Goal: Information Seeking & Learning: Learn about a topic

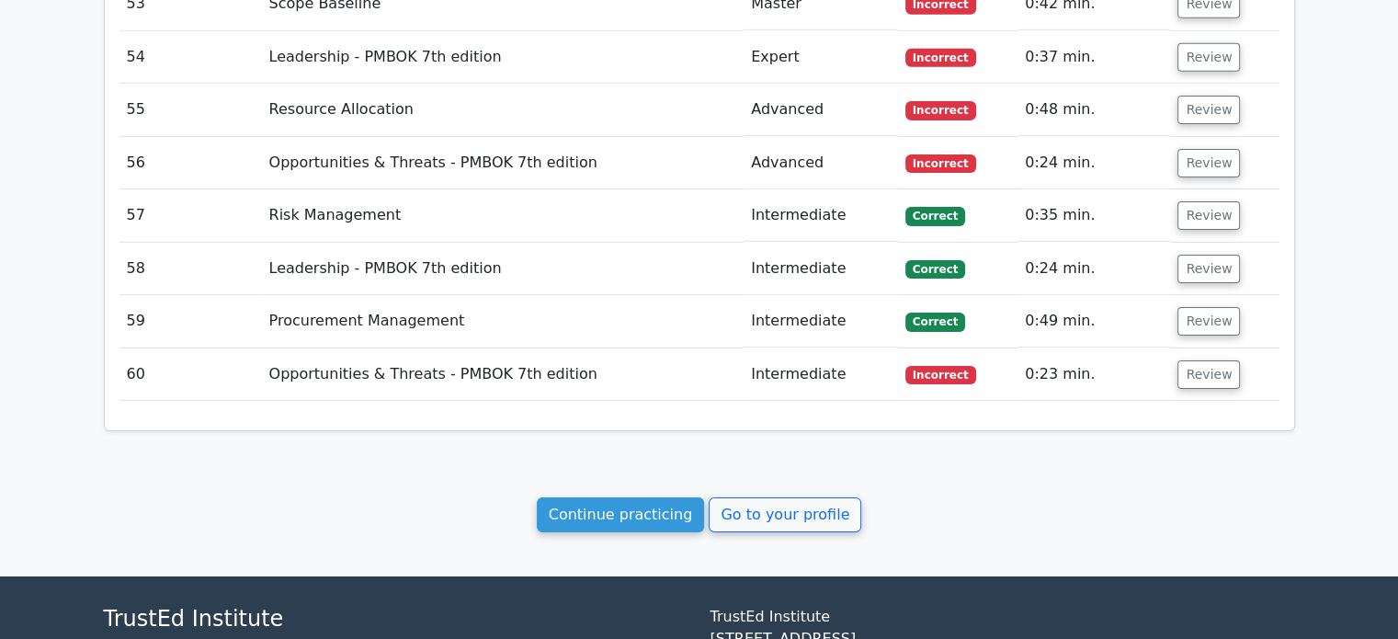
scroll to position [5911, 0]
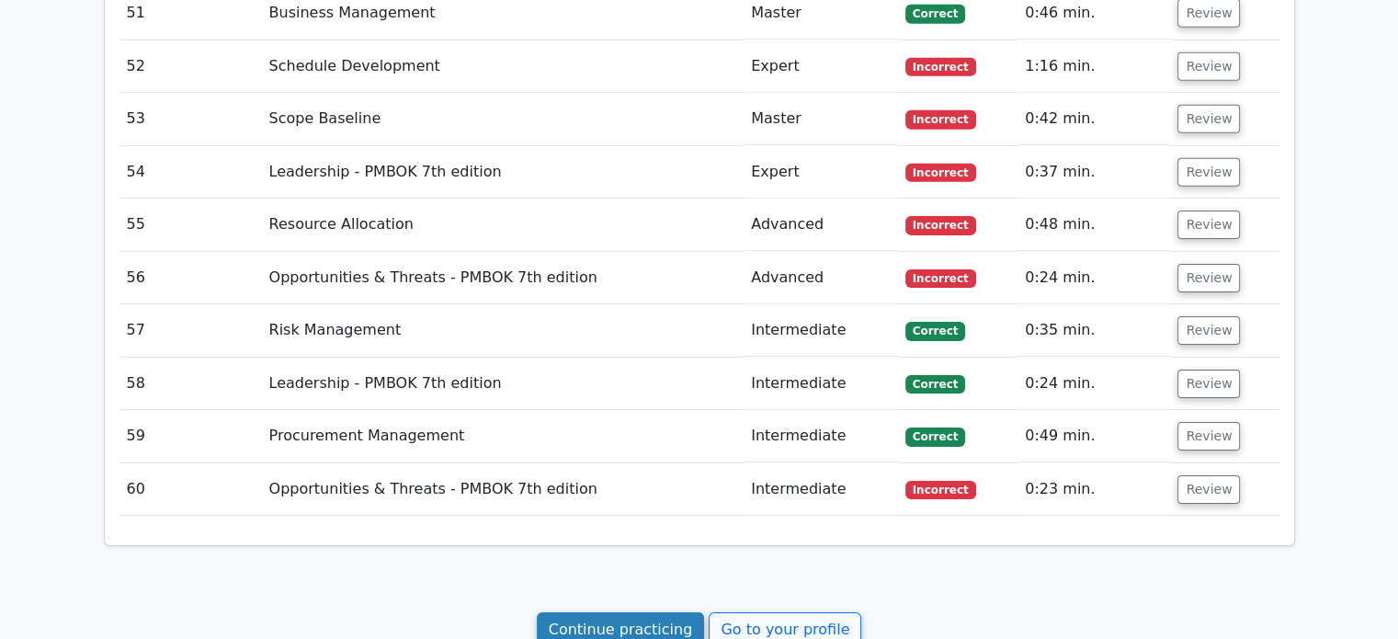
click at [642, 612] on link "Continue practicing" at bounding box center [621, 629] width 168 height 35
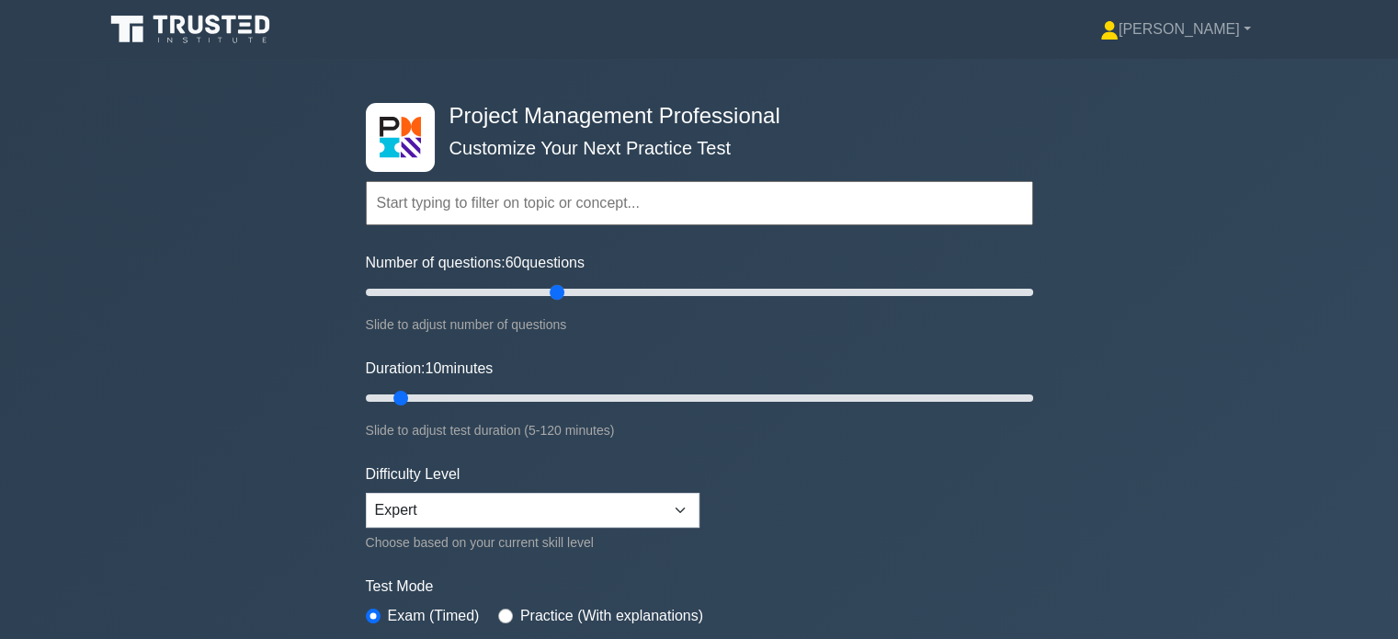
drag, startPoint x: 392, startPoint y: 293, endPoint x: 553, endPoint y: 293, distance: 161.8
type input "60"
click at [553, 293] on input "Number of questions: 60 questions" at bounding box center [699, 292] width 667 height 22
drag, startPoint x: 399, startPoint y: 399, endPoint x: 681, endPoint y: 401, distance: 282.2
type input "60"
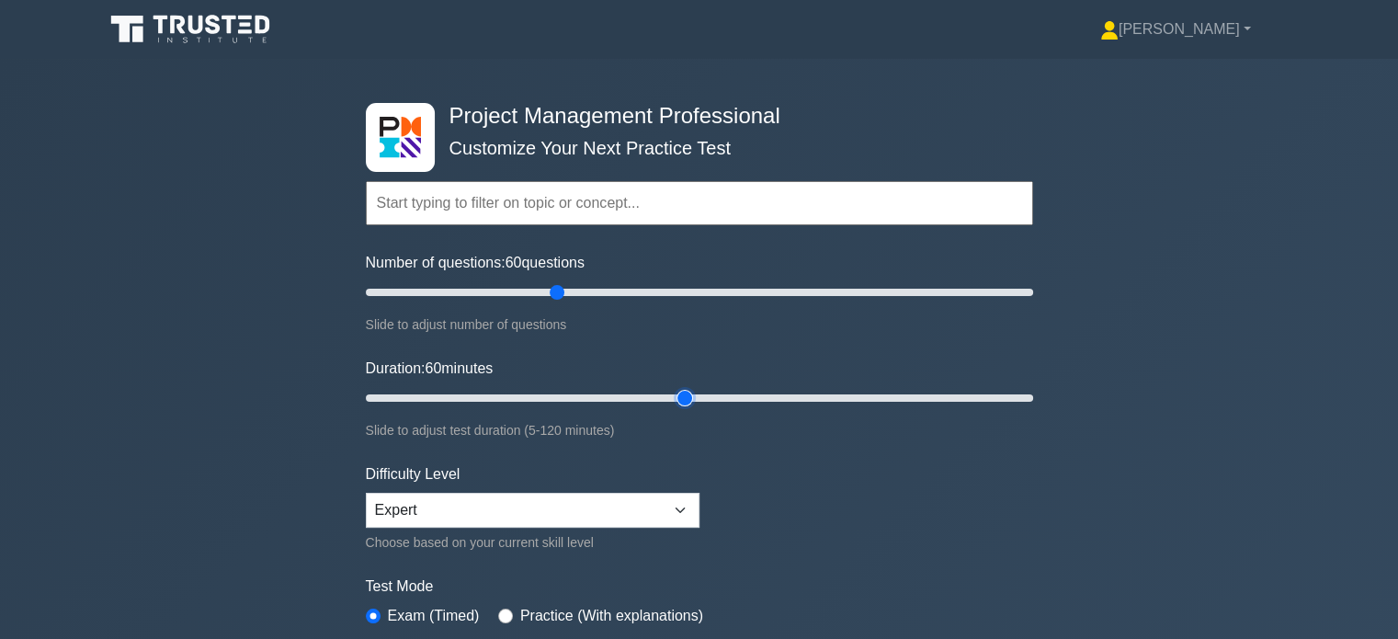
click at [681, 401] on input "Duration: 60 minutes" at bounding box center [699, 398] width 667 height 22
click at [689, 510] on select "Beginner Intermediate Expert" at bounding box center [533, 510] width 334 height 35
click at [366, 493] on select "Beginner Intermediate Expert" at bounding box center [533, 510] width 334 height 35
click at [587, 500] on select "Beginner Intermediate Expert" at bounding box center [533, 510] width 334 height 35
select select "expert"
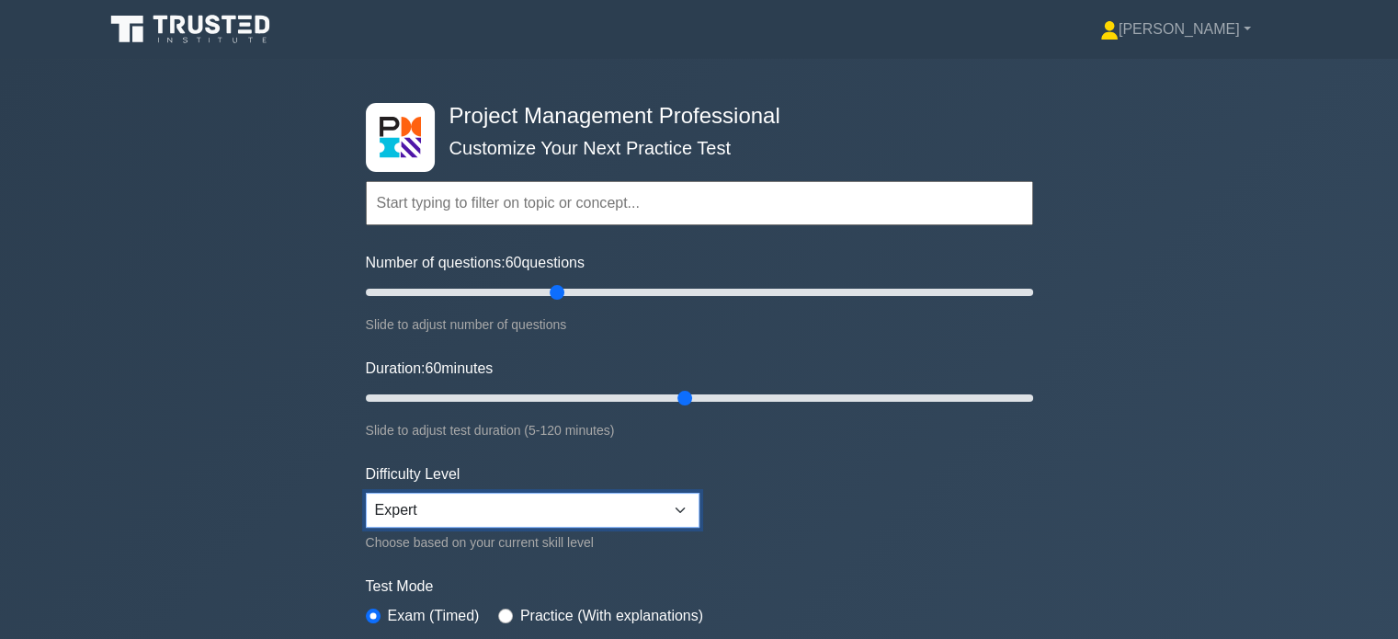
click at [366, 493] on select "Beginner Intermediate Expert" at bounding box center [533, 510] width 334 height 35
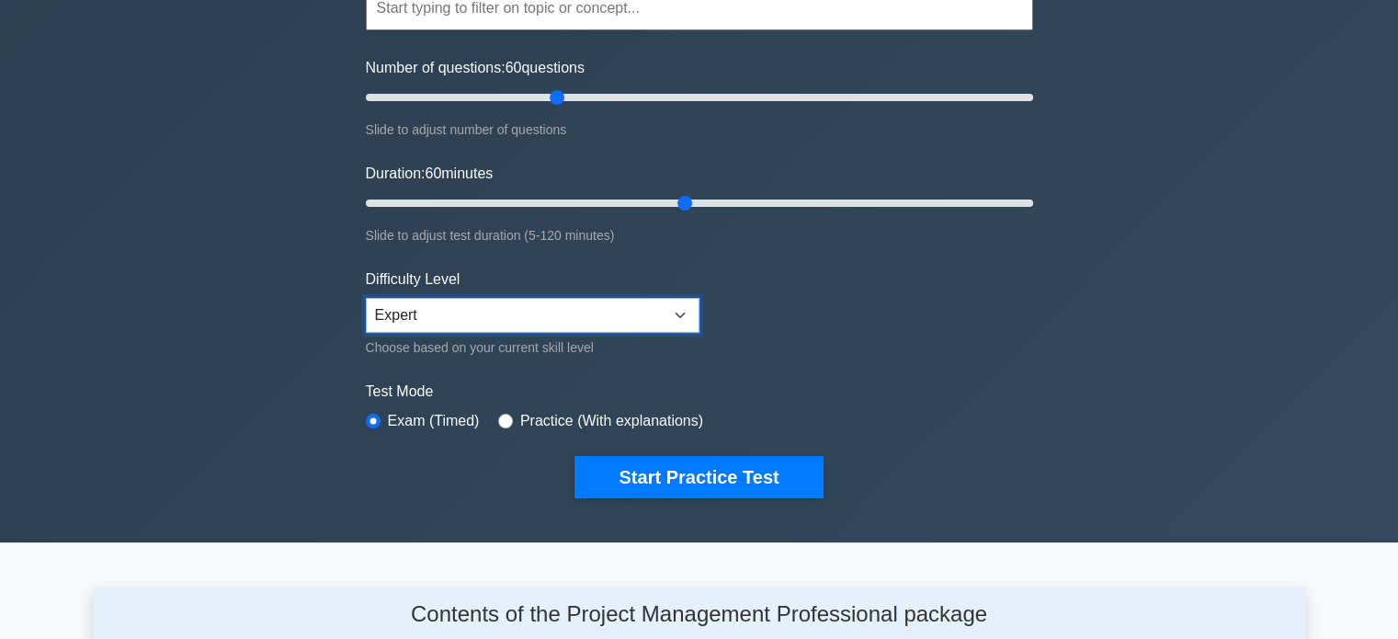
scroll to position [199, 0]
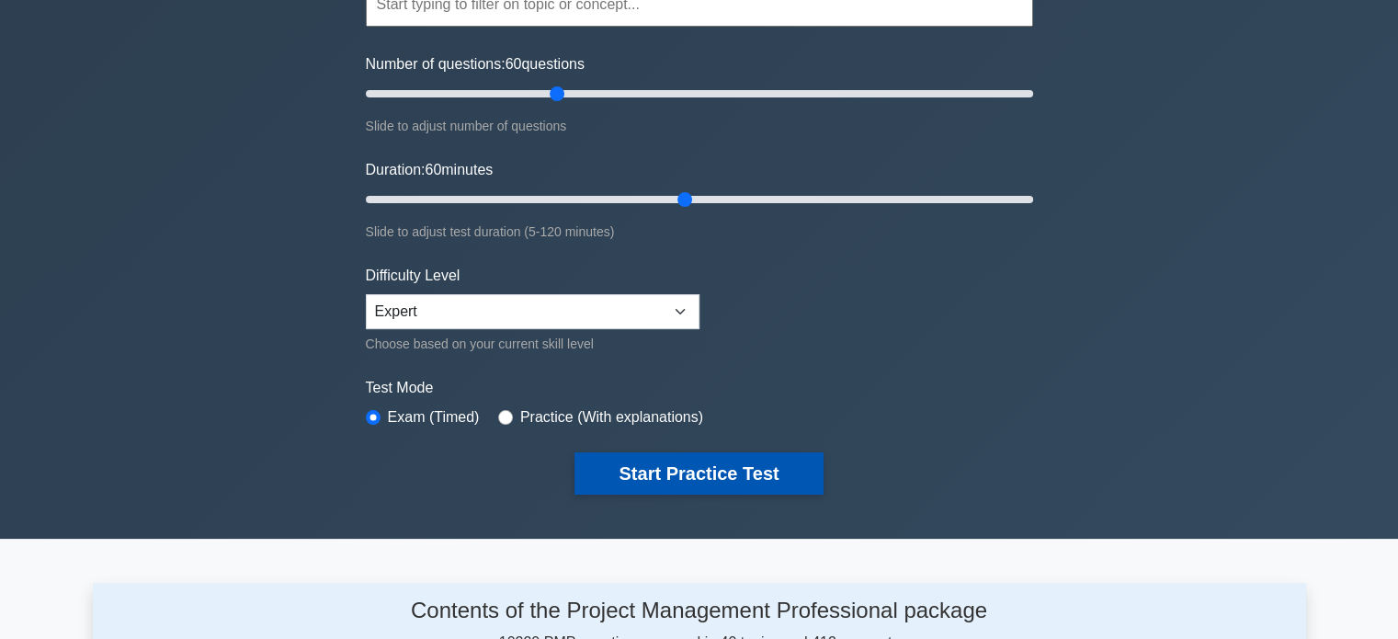
click at [696, 475] on button "Start Practice Test" at bounding box center [699, 473] width 248 height 42
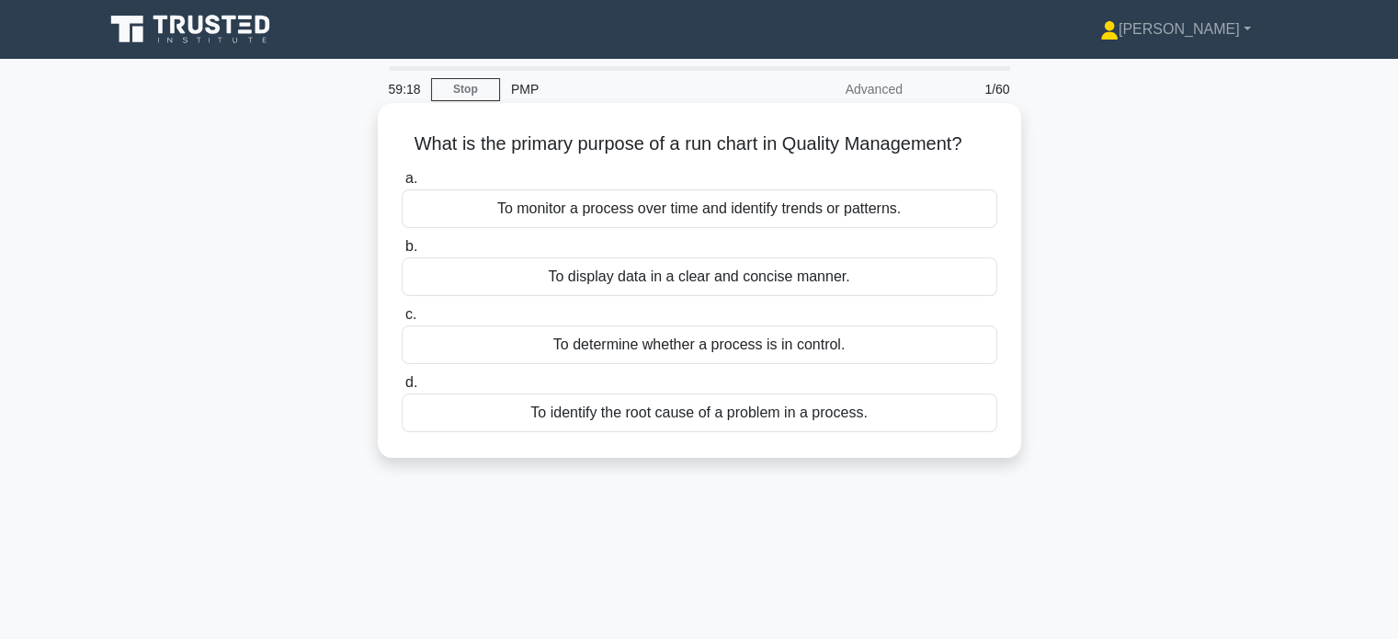
click at [674, 208] on div "To monitor a process over time and identify trends or patterns." at bounding box center [700, 208] width 596 height 39
click at [402, 185] on input "a. To monitor a process over time and identify trends or patterns." at bounding box center [402, 179] width 0 height 12
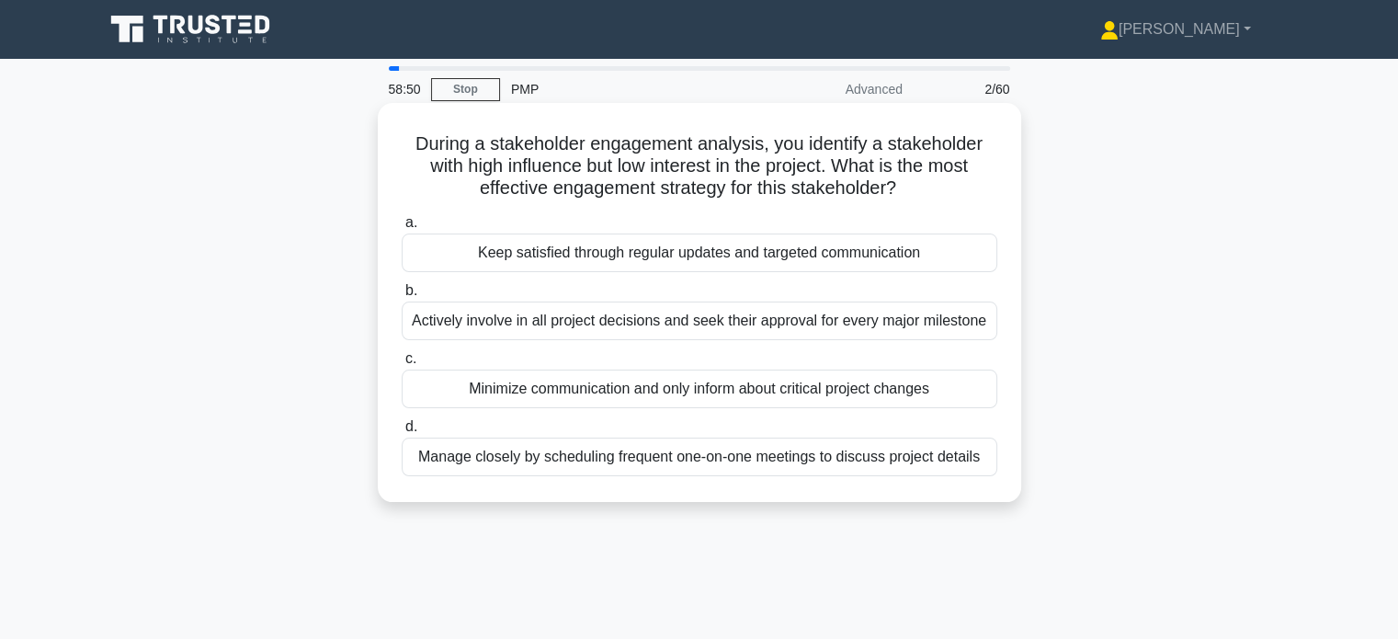
click at [678, 268] on div "Keep satisfied through regular updates and targeted communication" at bounding box center [700, 253] width 596 height 39
click at [402, 229] on input "a. Keep satisfied through regular updates and targeted communication" at bounding box center [402, 223] width 0 height 12
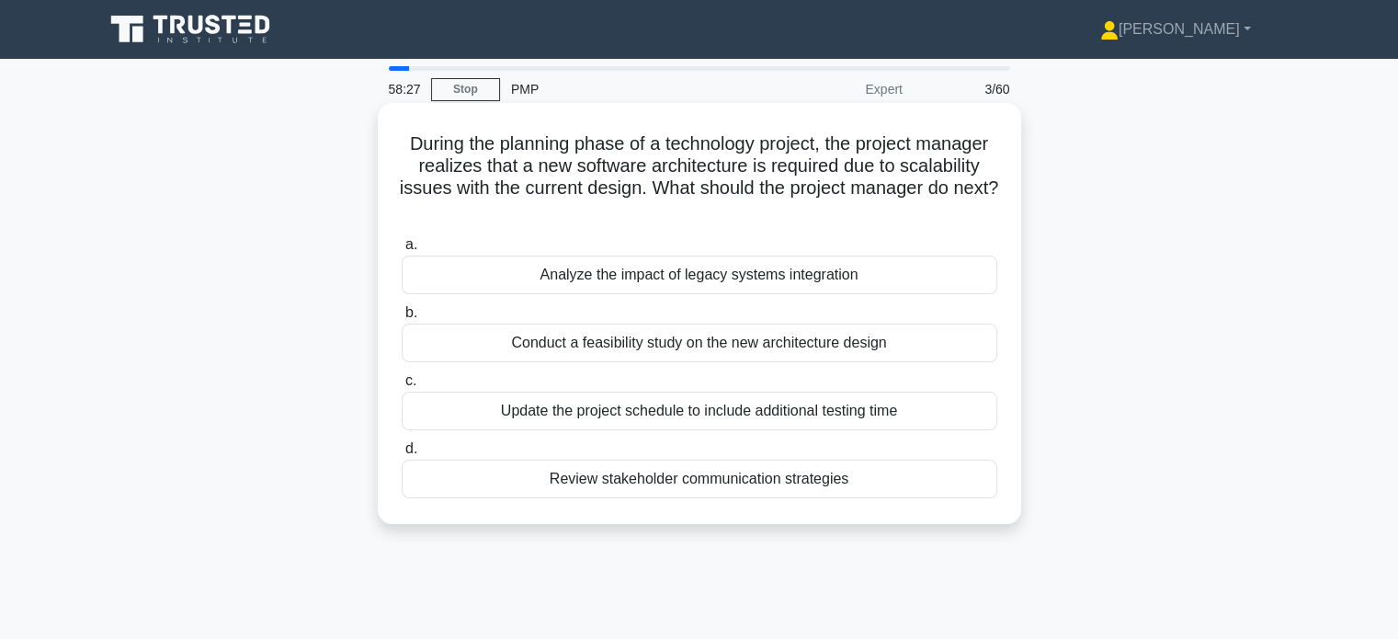
click at [677, 282] on div "Analyze the impact of legacy systems integration" at bounding box center [700, 275] width 596 height 39
click at [402, 251] on input "a. Analyze the impact of legacy systems integration" at bounding box center [402, 245] width 0 height 12
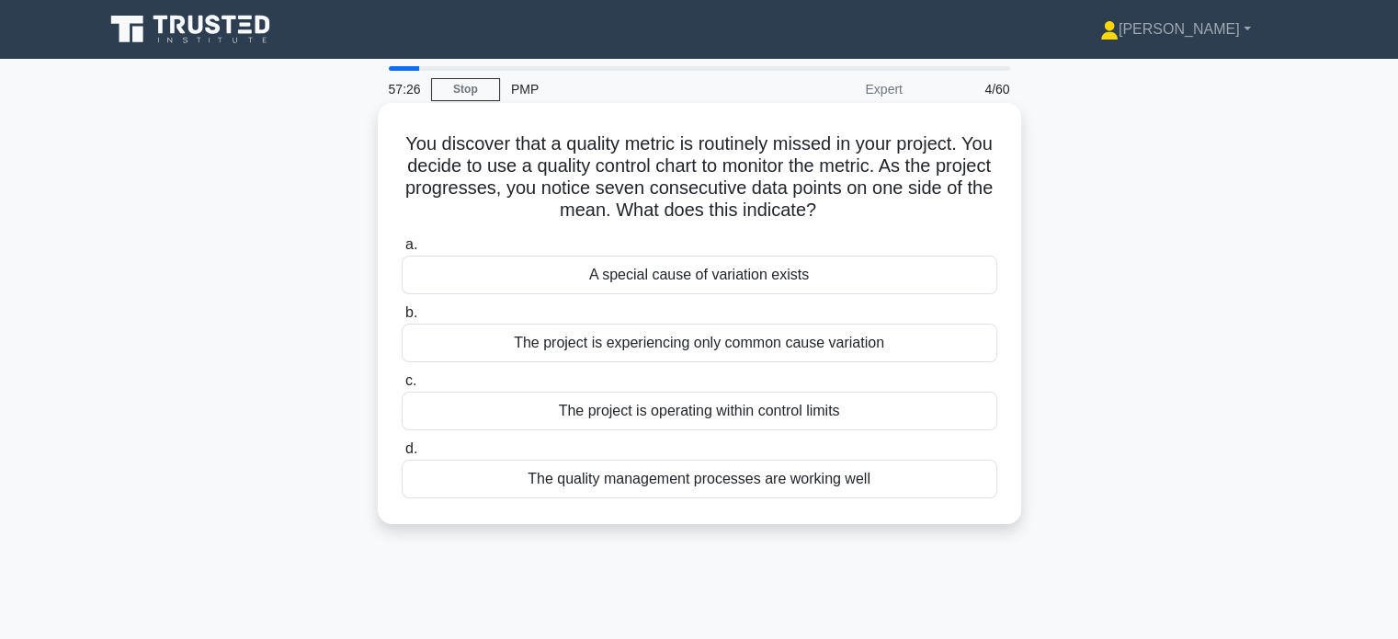
click at [704, 337] on div "The project is experiencing only common cause variation" at bounding box center [700, 343] width 596 height 39
click at [402, 319] on input "b. The project is experiencing only common cause variation" at bounding box center [402, 313] width 0 height 12
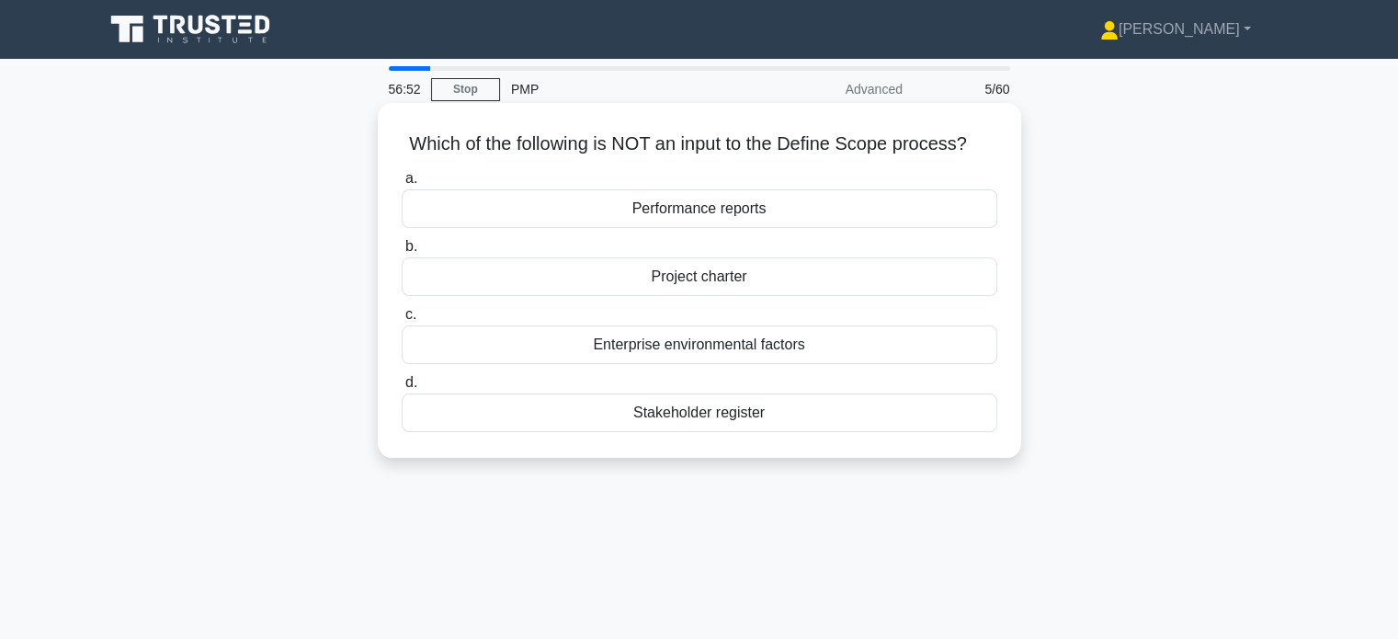
click at [710, 408] on div "Stakeholder register" at bounding box center [700, 412] width 596 height 39
click at [402, 389] on input "d. Stakeholder register" at bounding box center [402, 383] width 0 height 12
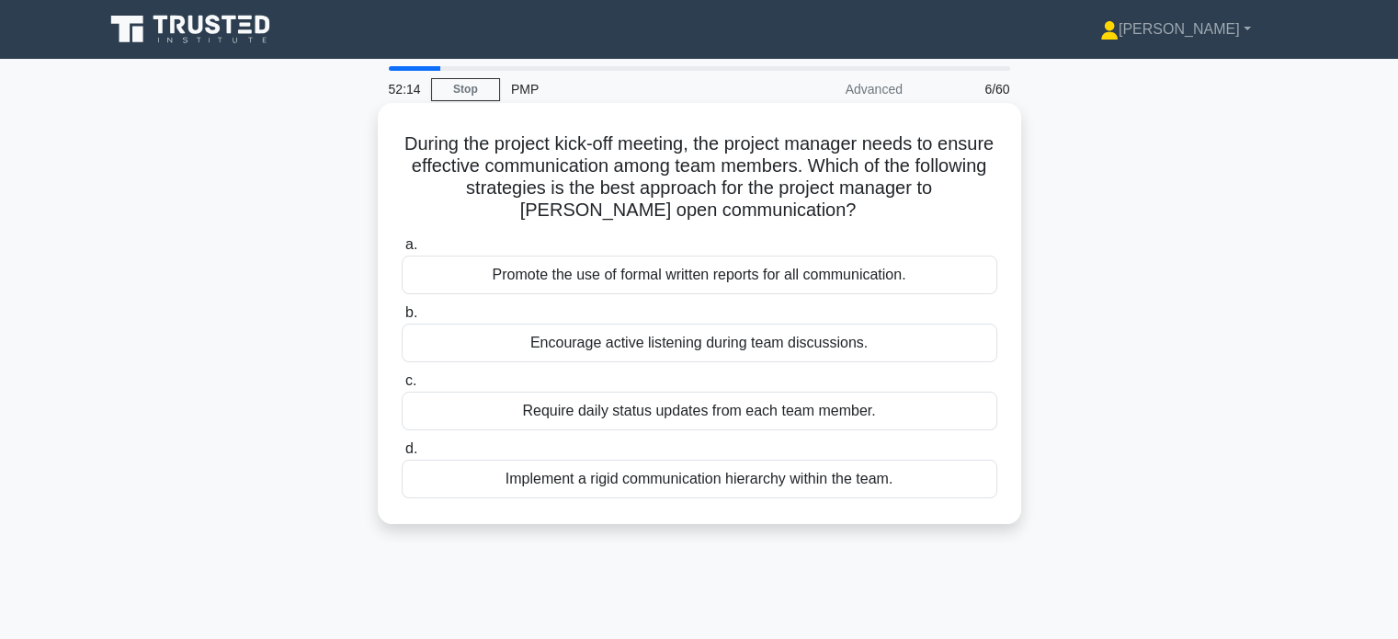
click at [655, 341] on div "Encourage active listening during team discussions." at bounding box center [700, 343] width 596 height 39
click at [402, 319] on input "b. Encourage active listening during team discussions." at bounding box center [402, 313] width 0 height 12
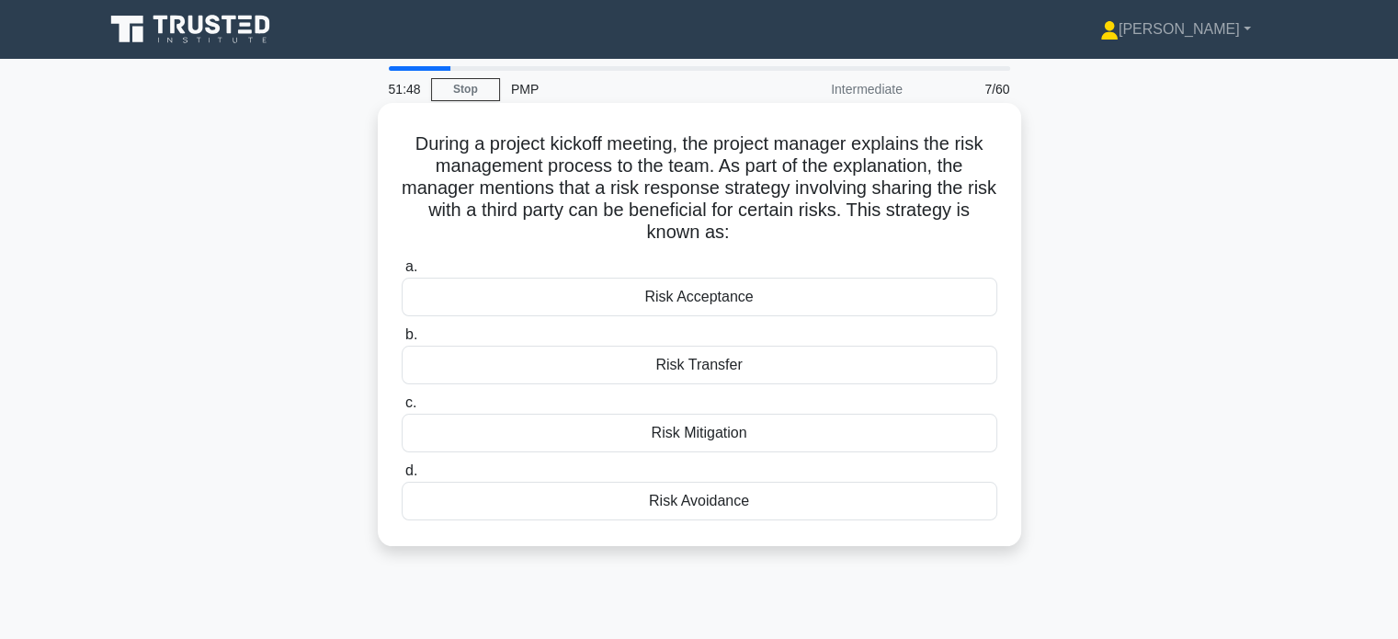
click at [664, 365] on div "Risk Transfer" at bounding box center [700, 365] width 596 height 39
click at [402, 341] on input "b. Risk Transfer" at bounding box center [402, 335] width 0 height 12
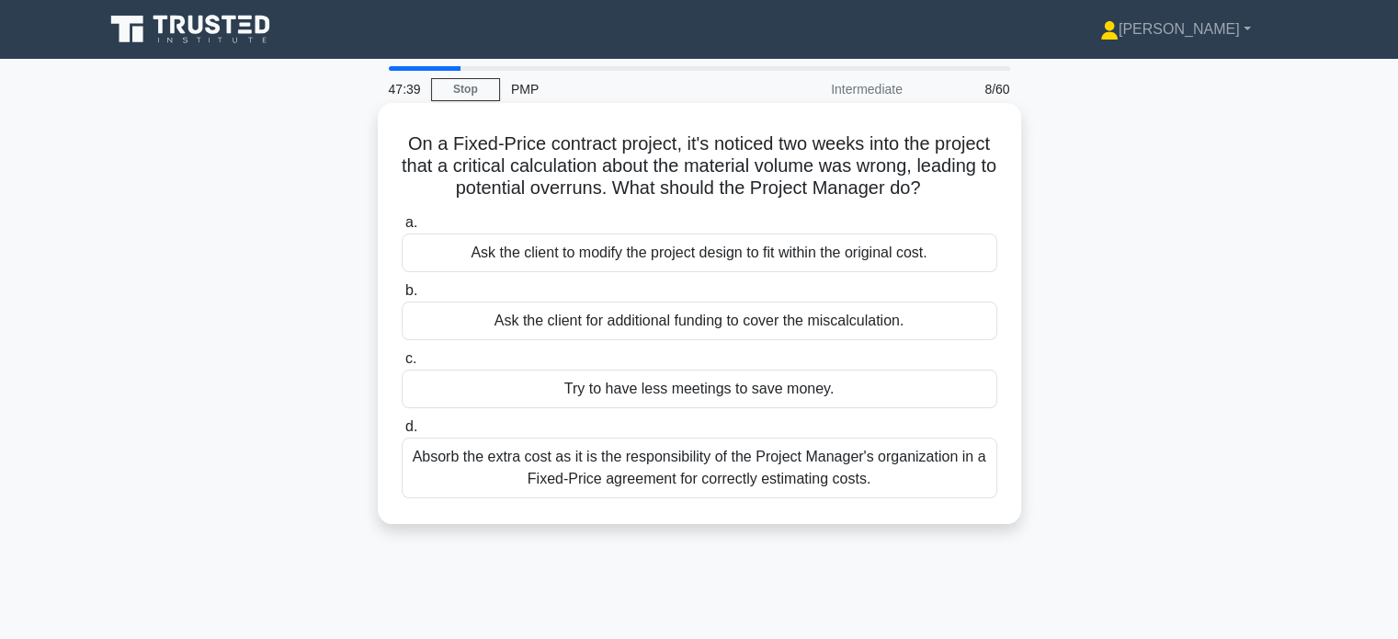
drag, startPoint x: 678, startPoint y: 365, endPoint x: 606, endPoint y: 212, distance: 169.0
click at [606, 212] on div "a. Ask the client to modify the project design to fit within the original cost.…" at bounding box center [700, 355] width 618 height 294
click at [651, 453] on div "Absorb the extra cost as it is the responsibility of the Project Manager's orga…" at bounding box center [700, 468] width 596 height 61
click at [402, 433] on input "d. Absorb the extra cost as it is the responsibility of the Project Manager's o…" at bounding box center [402, 427] width 0 height 12
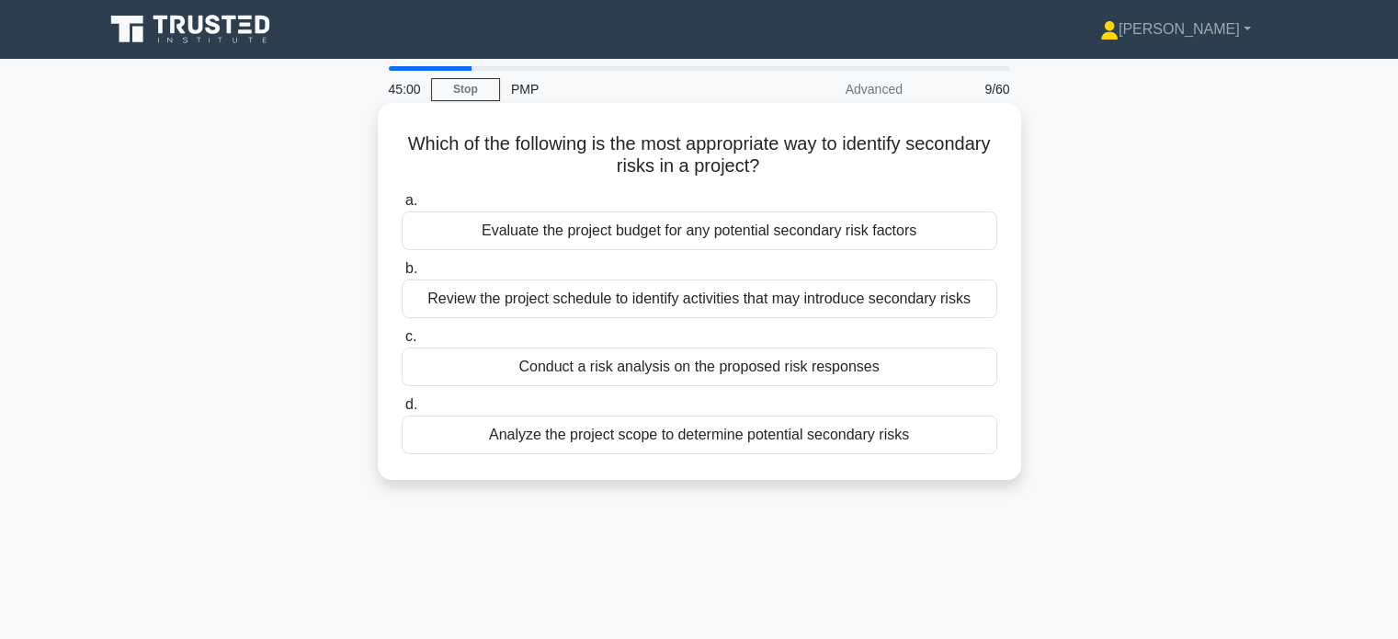
click at [648, 370] on div "Conduct a risk analysis on the proposed risk responses" at bounding box center [700, 367] width 596 height 39
click at [402, 343] on input "c. Conduct a risk analysis on the proposed risk responses" at bounding box center [402, 337] width 0 height 12
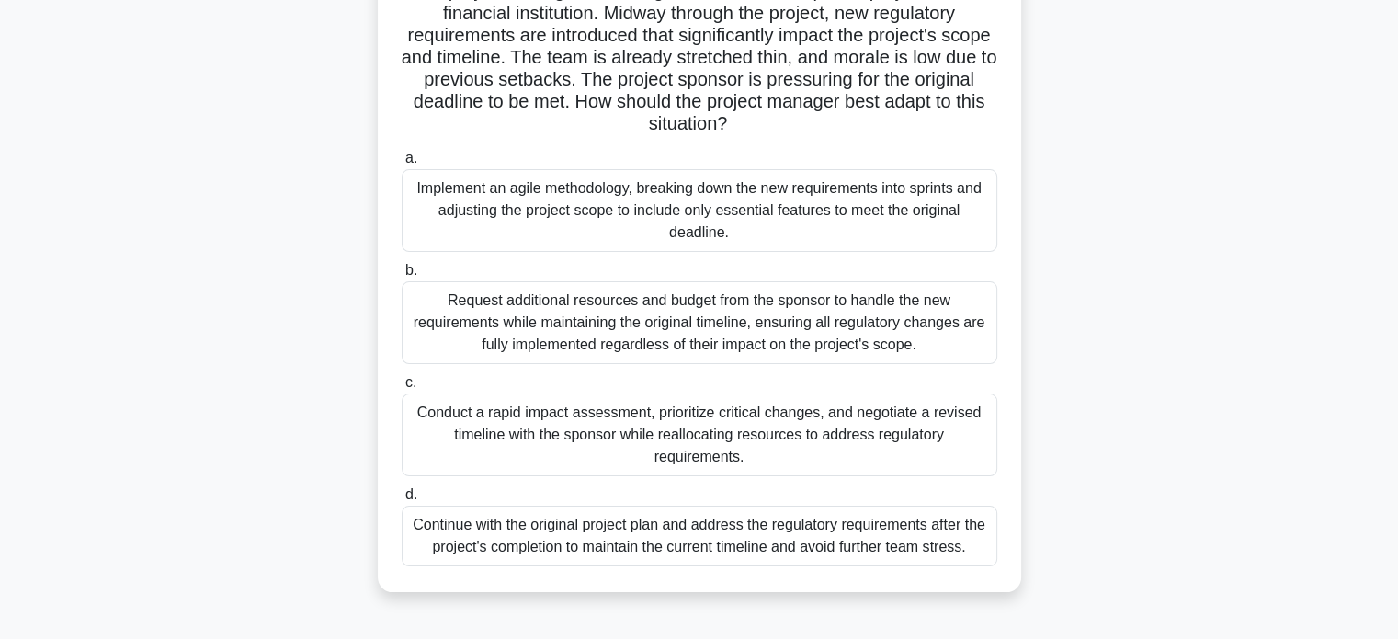
scroll to position [168, 0]
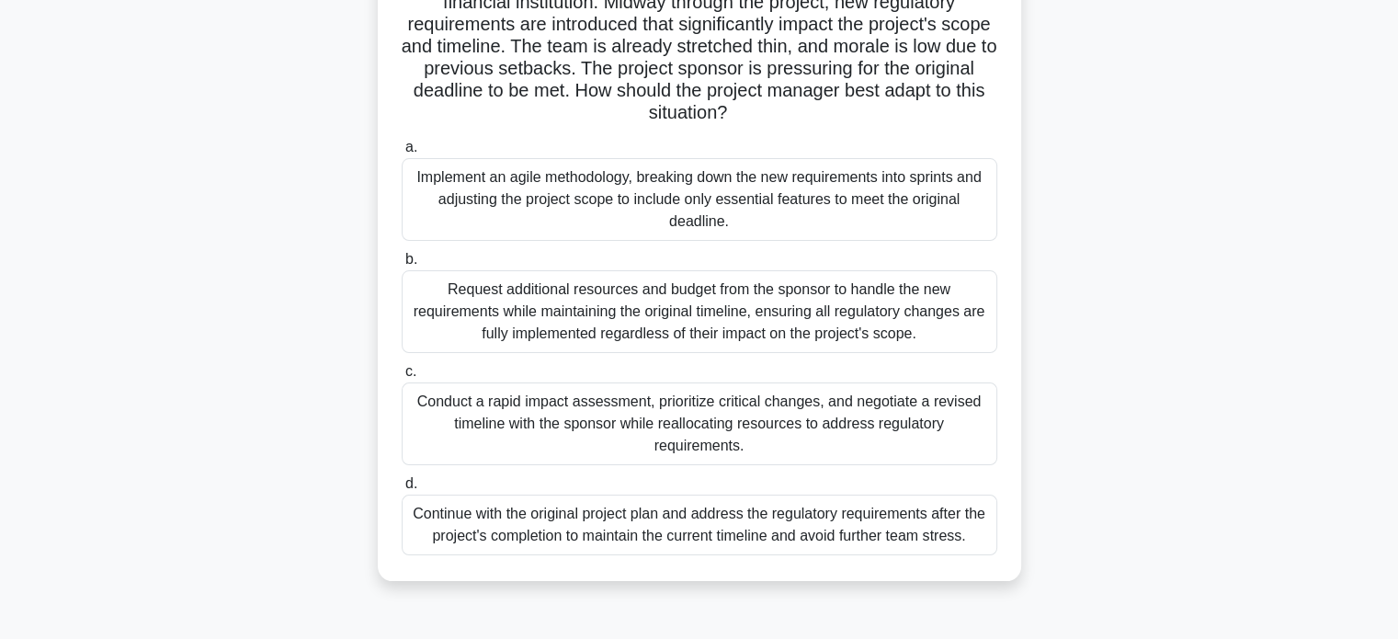
click at [648, 370] on label "c. Conduct a rapid impact assessment, prioritize critical changes, and negotiat…" at bounding box center [700, 412] width 596 height 105
click at [402, 370] on input "c. Conduct a rapid impact assessment, prioritize critical changes, and negotiat…" at bounding box center [402, 372] width 0 height 12
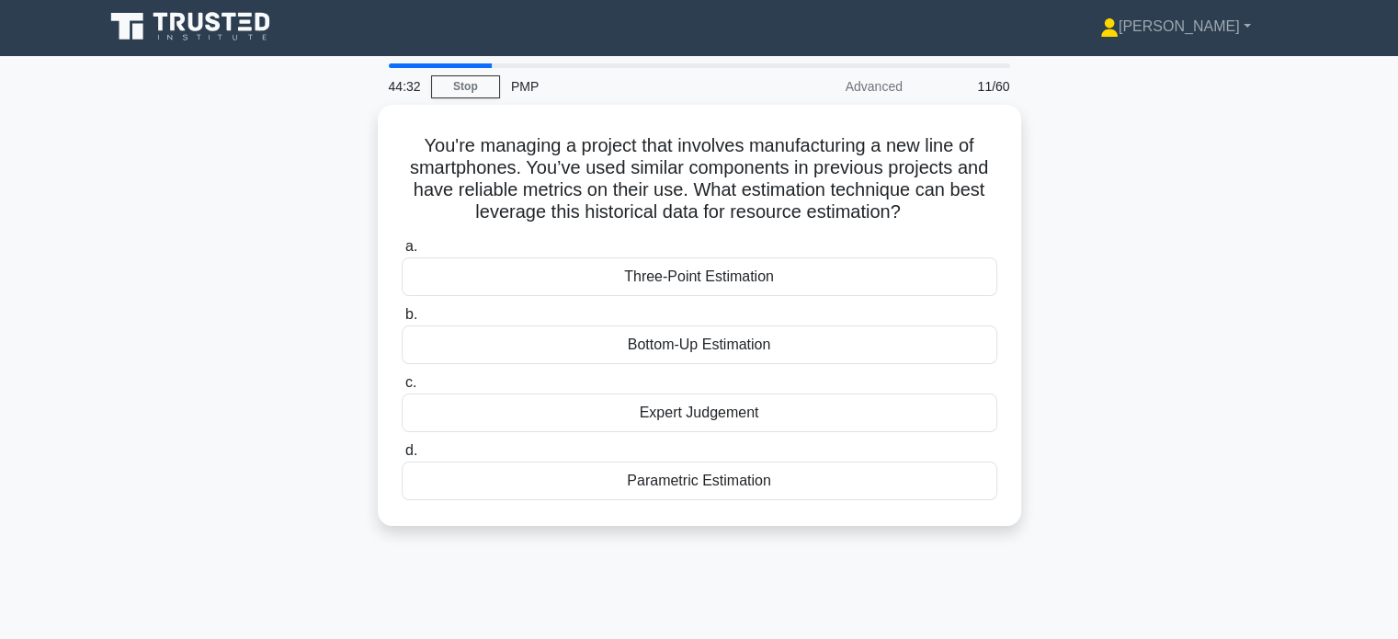
scroll to position [0, 0]
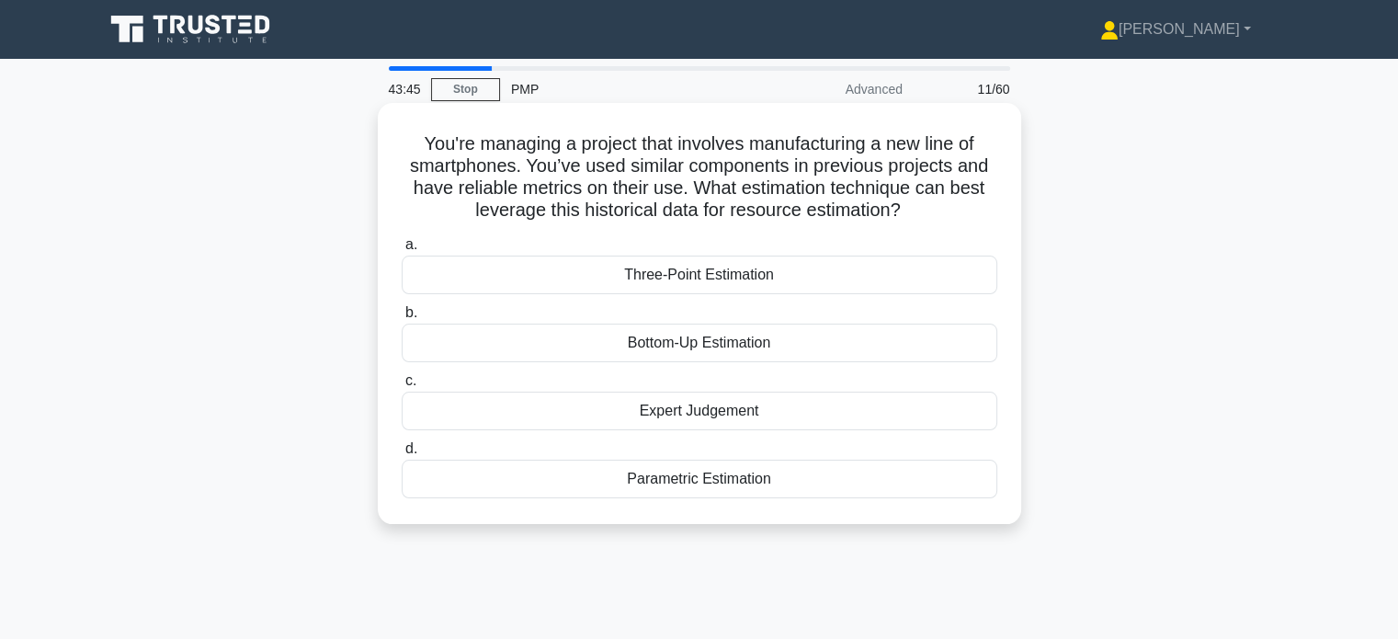
click at [691, 418] on div "Expert Judgement" at bounding box center [700, 411] width 596 height 39
click at [402, 387] on input "c. Expert Judgement" at bounding box center [402, 381] width 0 height 12
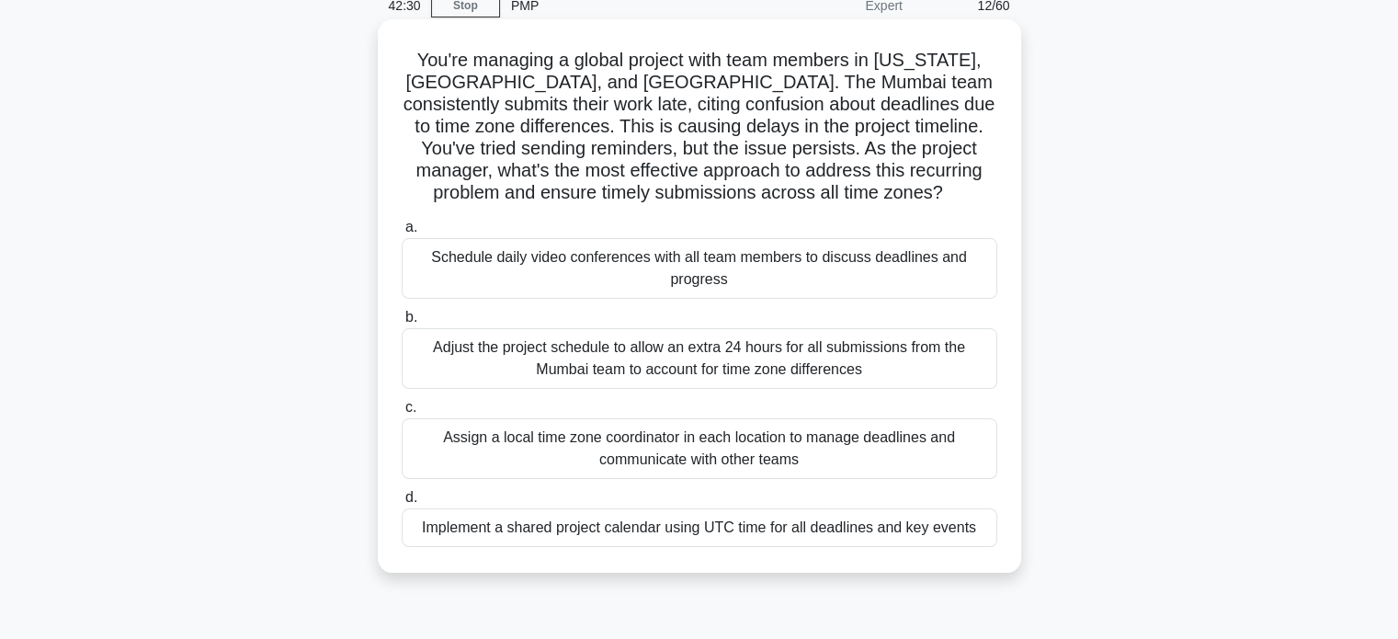
scroll to position [85, 0]
click at [707, 531] on div "Implement a shared project calendar using UTC time for all deadlines and key ev…" at bounding box center [700, 526] width 596 height 39
click at [402, 503] on input "d. Implement a shared project calendar using UTC time for all deadlines and key…" at bounding box center [402, 497] width 0 height 12
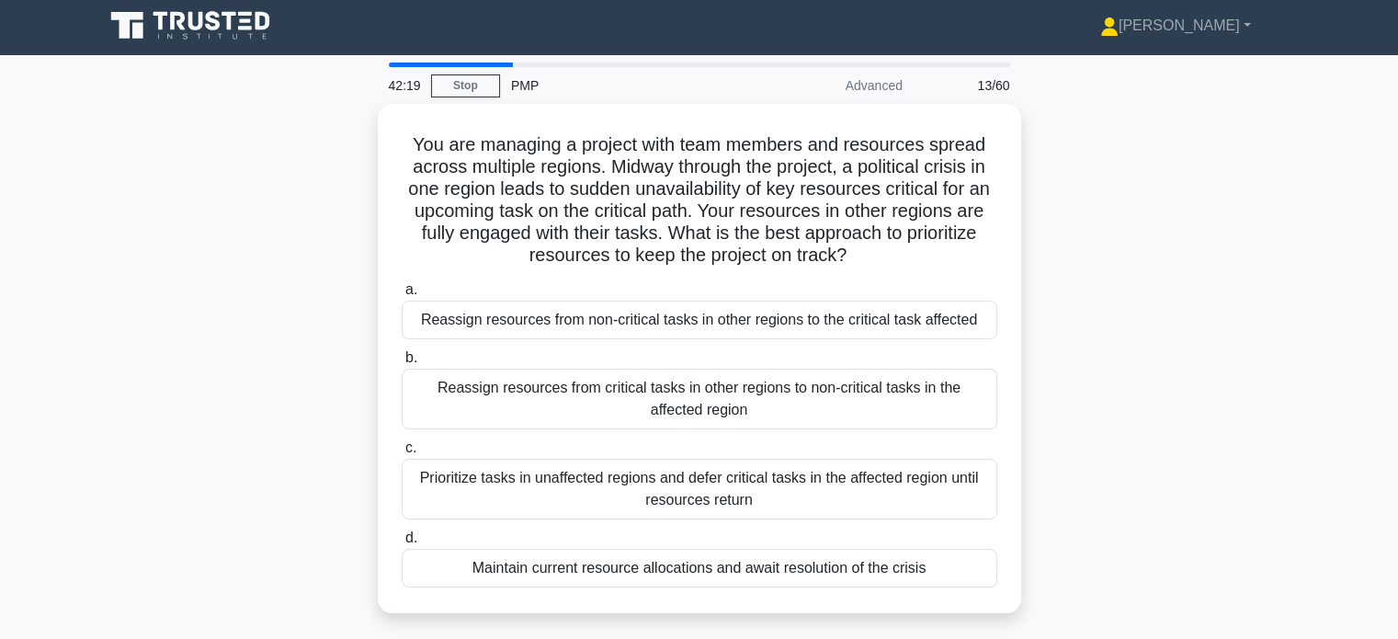
scroll to position [0, 0]
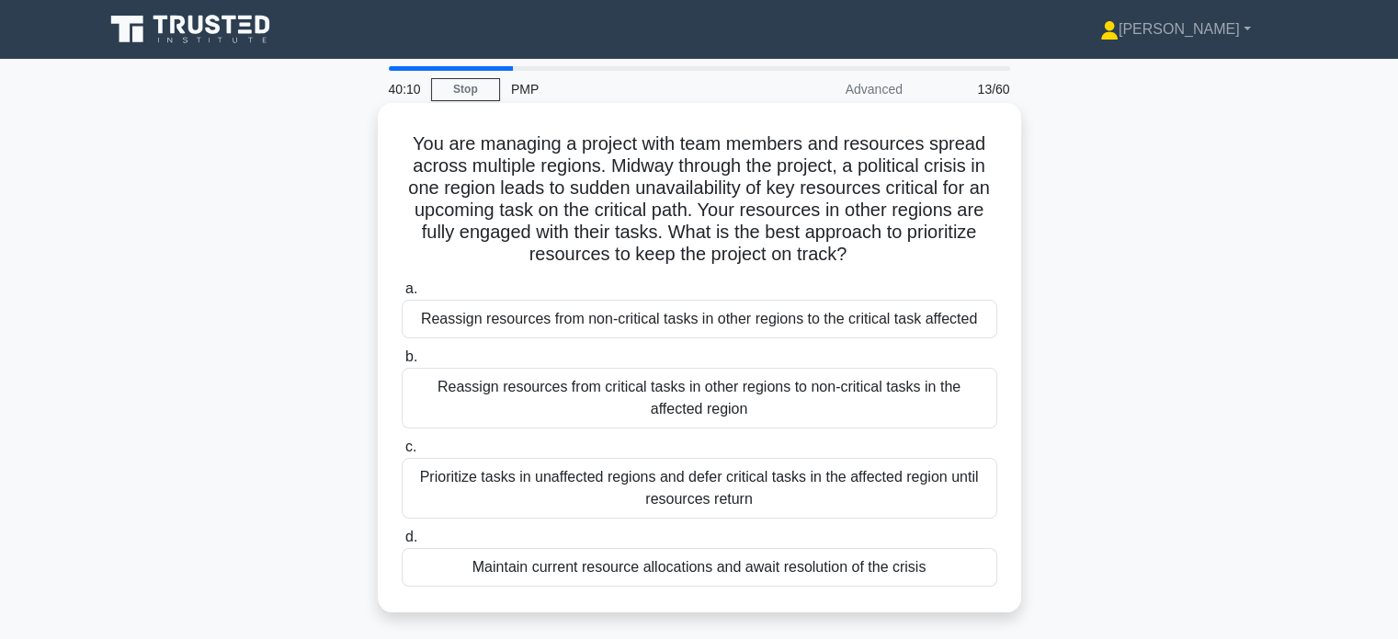
click at [719, 389] on div "Reassign resources from critical tasks in other regions to non-critical tasks i…" at bounding box center [700, 398] width 596 height 61
click at [402, 363] on input "b. Reassign resources from critical tasks in other regions to non-critical task…" at bounding box center [402, 357] width 0 height 12
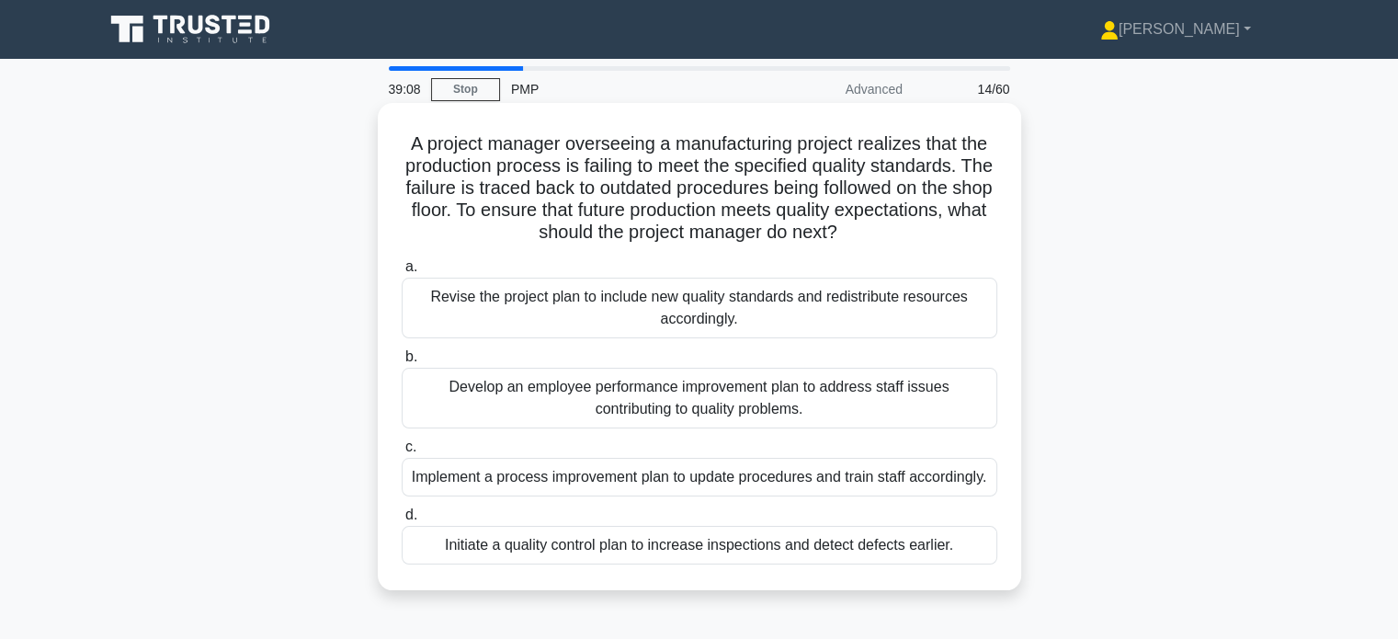
click at [676, 484] on div "Implement a process improvement plan to update procedures and train staff accor…" at bounding box center [700, 477] width 596 height 39
click at [402, 453] on input "c. Implement a process improvement plan to update procedures and train staff ac…" at bounding box center [402, 447] width 0 height 12
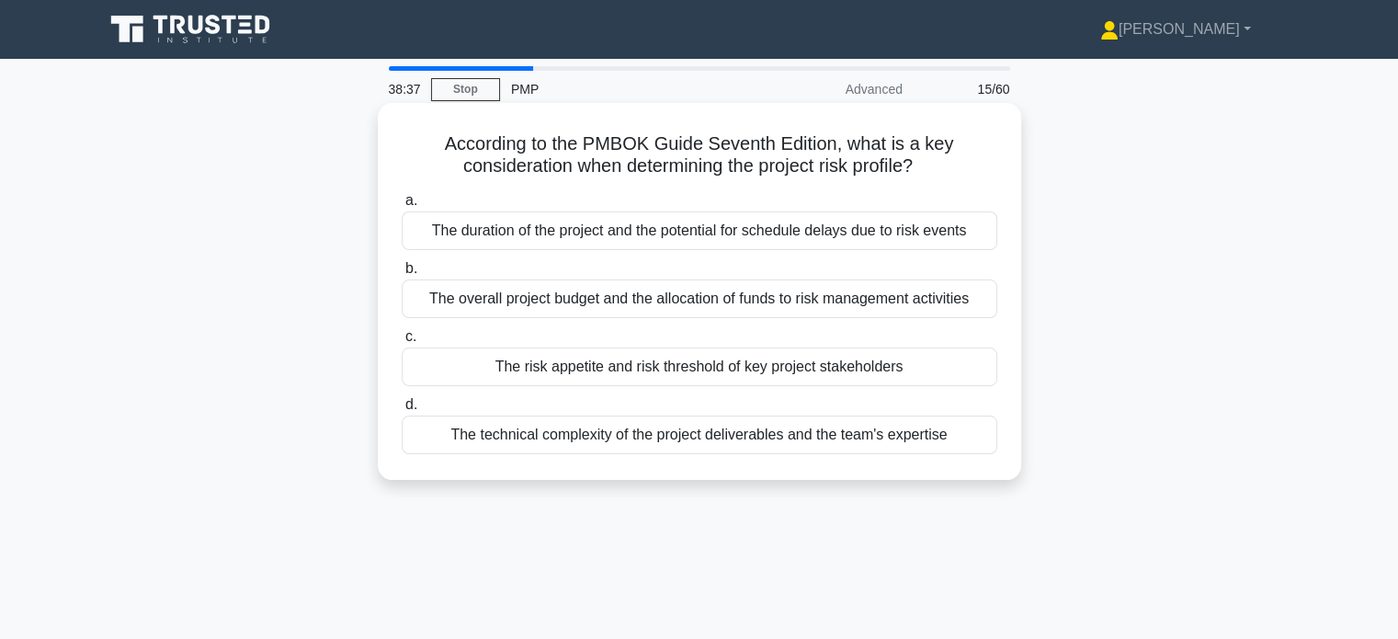
click at [690, 363] on div "The risk appetite and risk threshold of key project stakeholders" at bounding box center [700, 367] width 596 height 39
click at [402, 343] on input "c. The risk appetite and risk threshold of key project stakeholders" at bounding box center [402, 337] width 0 height 12
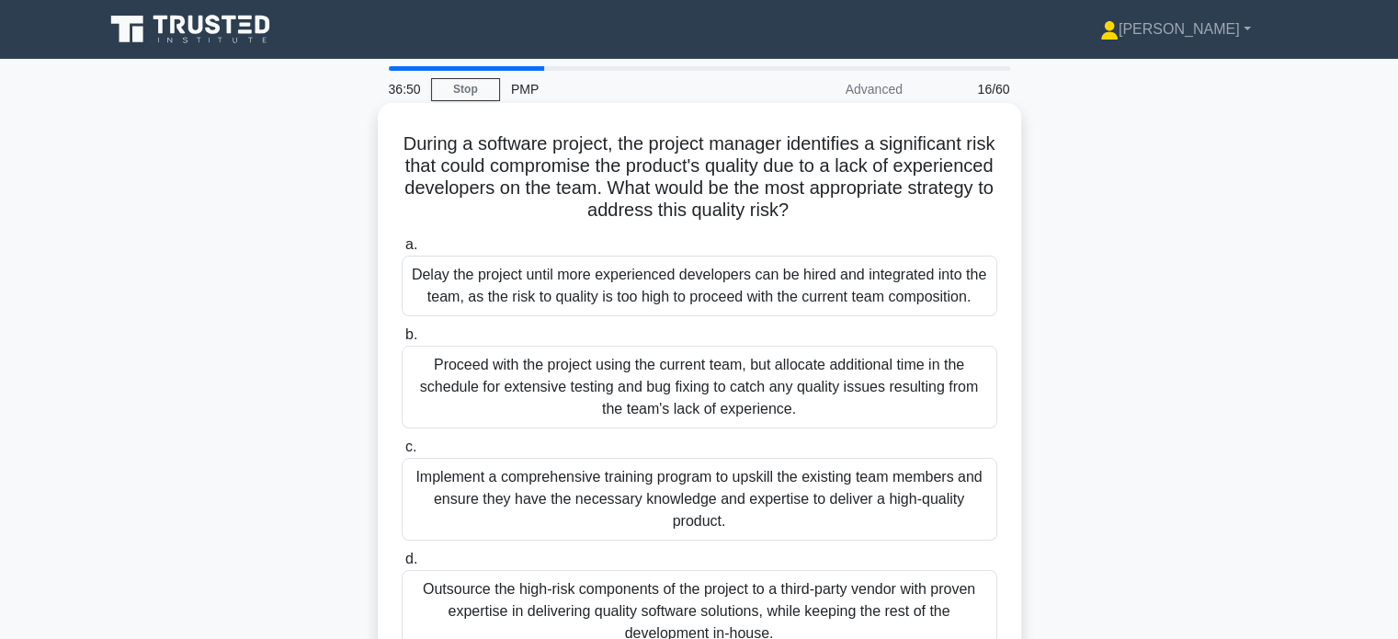
click at [683, 525] on div "Implement a comprehensive training program to upskill the existing team members…" at bounding box center [700, 499] width 596 height 83
click at [402, 453] on input "c. Implement a comprehensive training program to upskill the existing team memb…" at bounding box center [402, 447] width 0 height 12
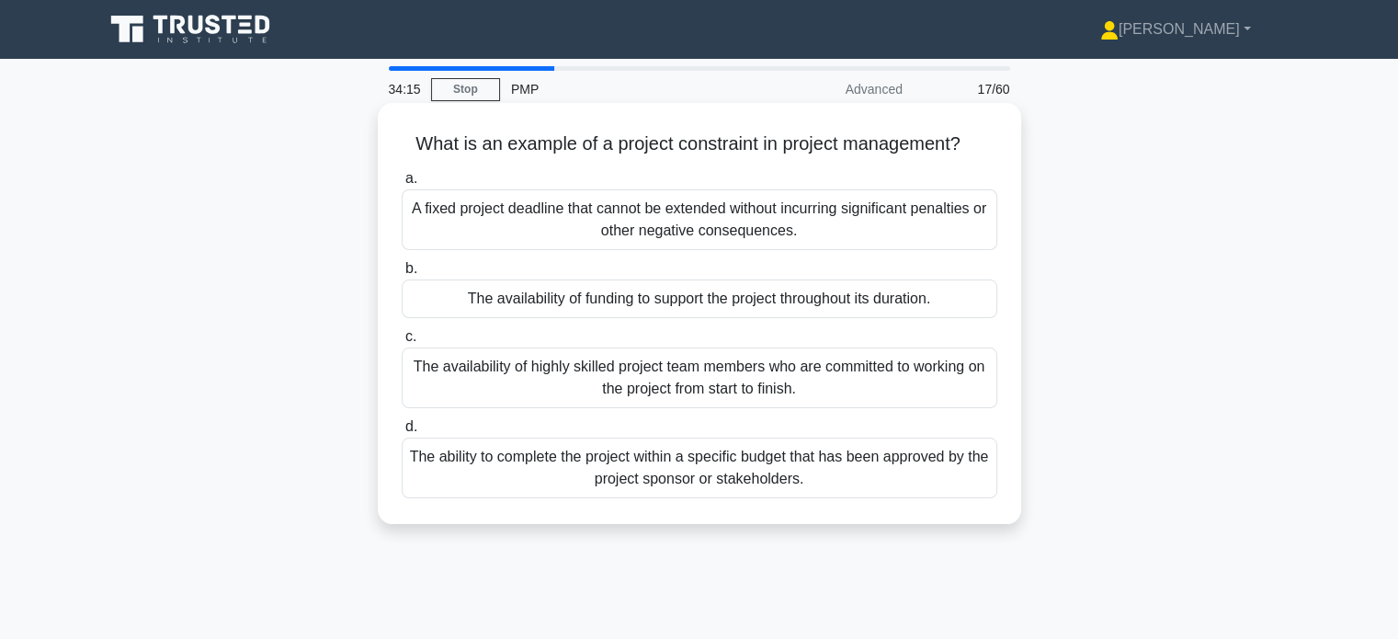
click at [739, 230] on div "A fixed project deadline that cannot be extended without incurring significant …" at bounding box center [700, 219] width 596 height 61
click at [402, 185] on input "a. A fixed project deadline that cannot be extended without incurring significa…" at bounding box center [402, 179] width 0 height 12
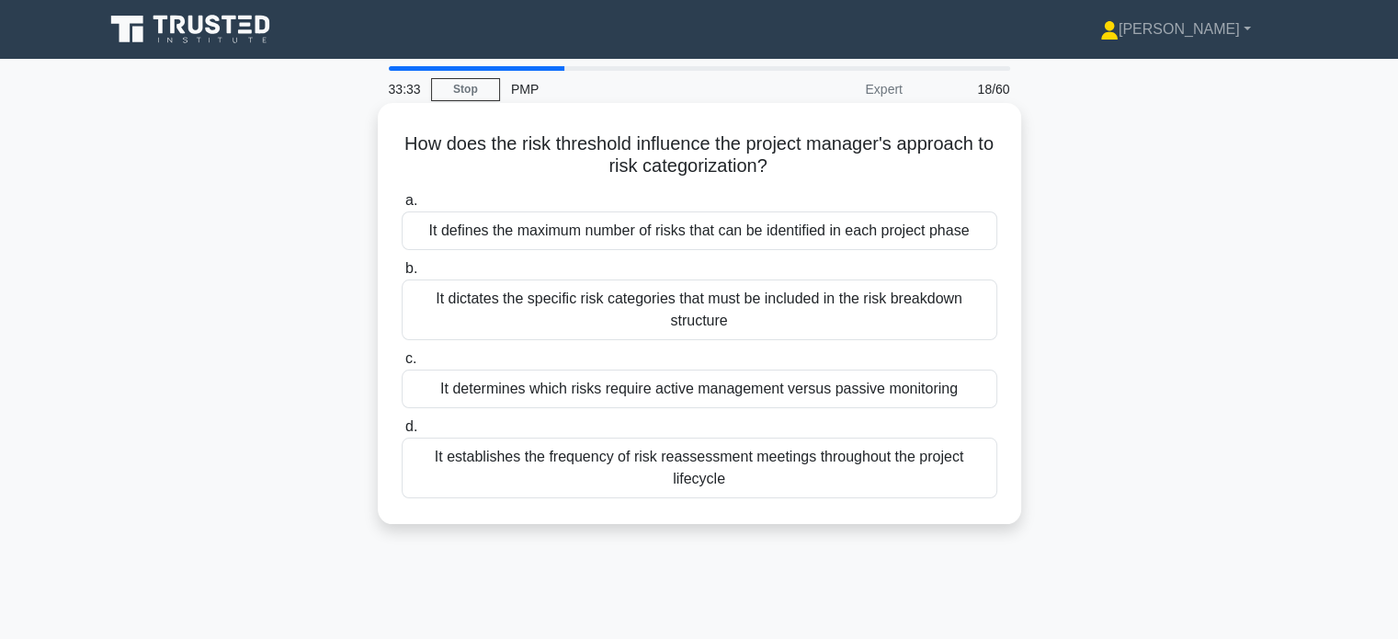
click at [662, 396] on div "It determines which risks require active management versus passive monitoring" at bounding box center [700, 389] width 596 height 39
click at [402, 365] on input "c. It determines which risks require active management versus passive monitoring" at bounding box center [402, 359] width 0 height 12
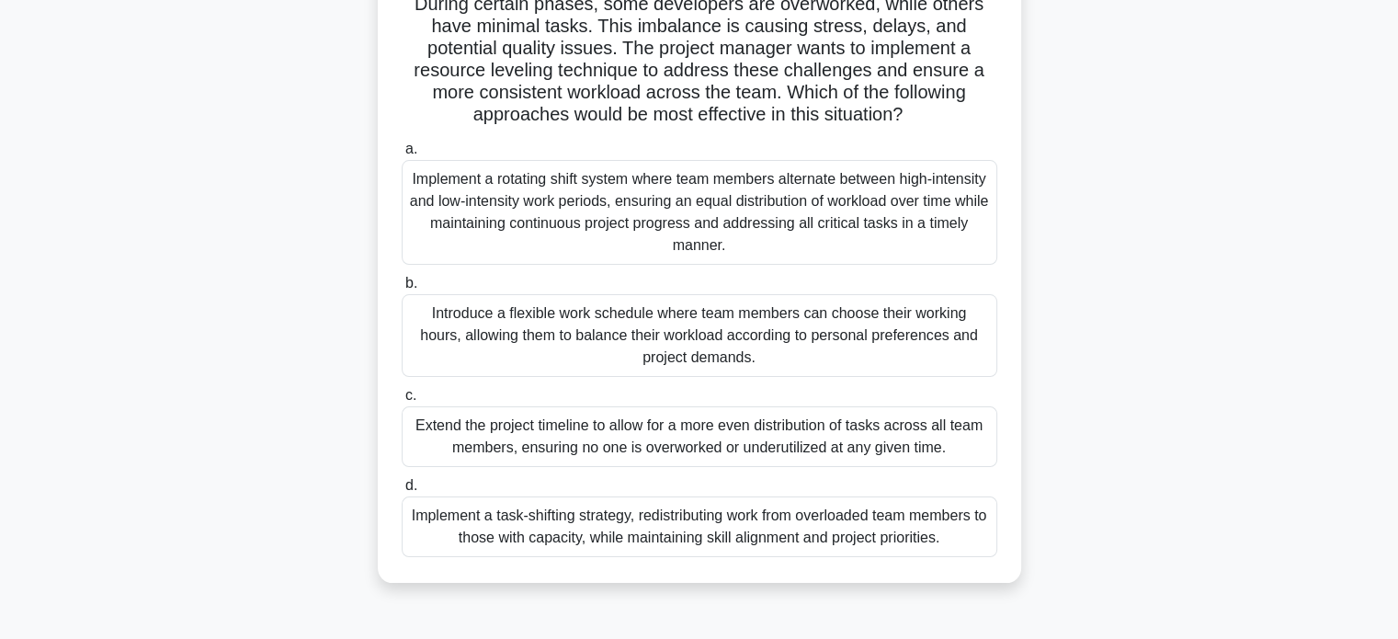
scroll to position [186, 0]
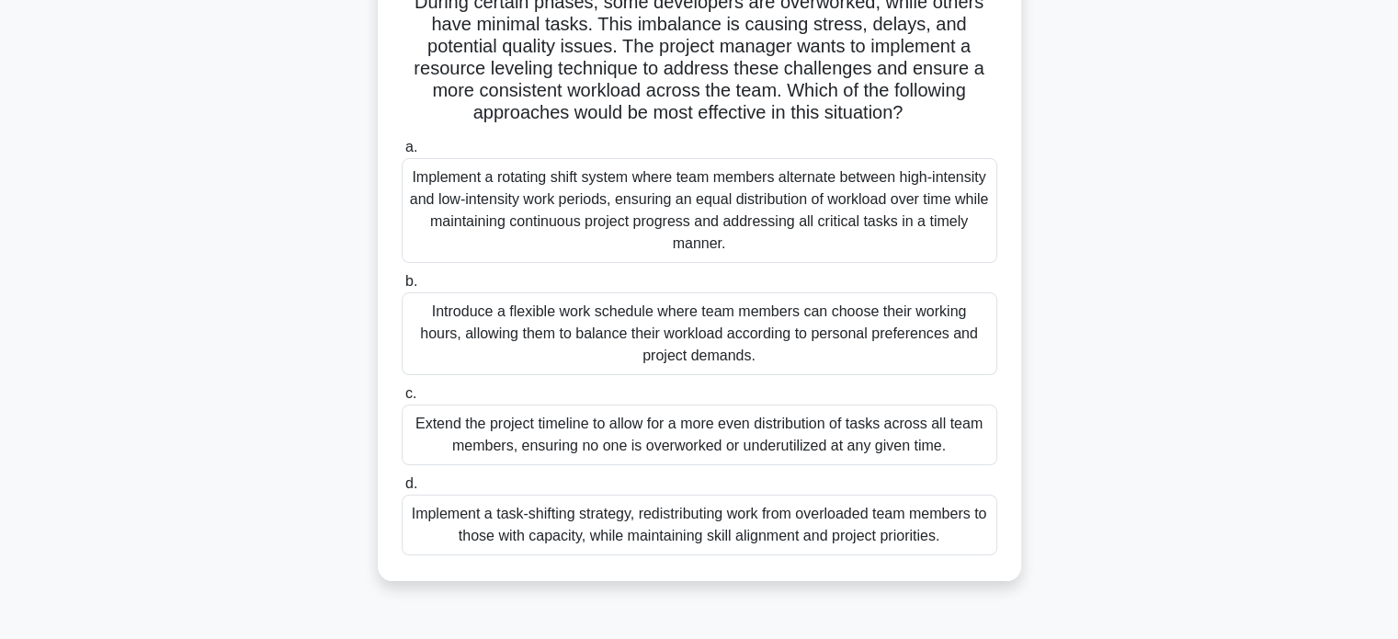
click at [619, 518] on div "Implement a task-shifting strategy, redistributing work from overloaded team me…" at bounding box center [700, 525] width 596 height 61
click at [402, 490] on input "d. Implement a task-shifting strategy, redistributing work from overloaded team…" at bounding box center [402, 484] width 0 height 12
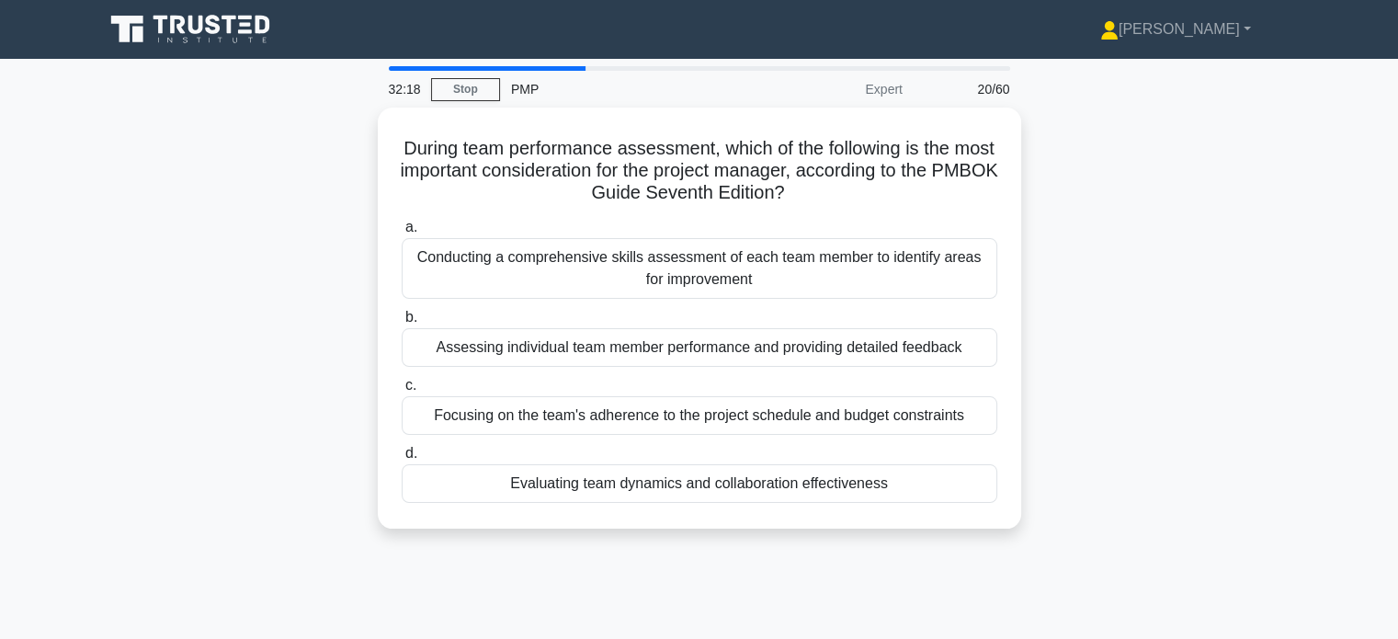
scroll to position [0, 0]
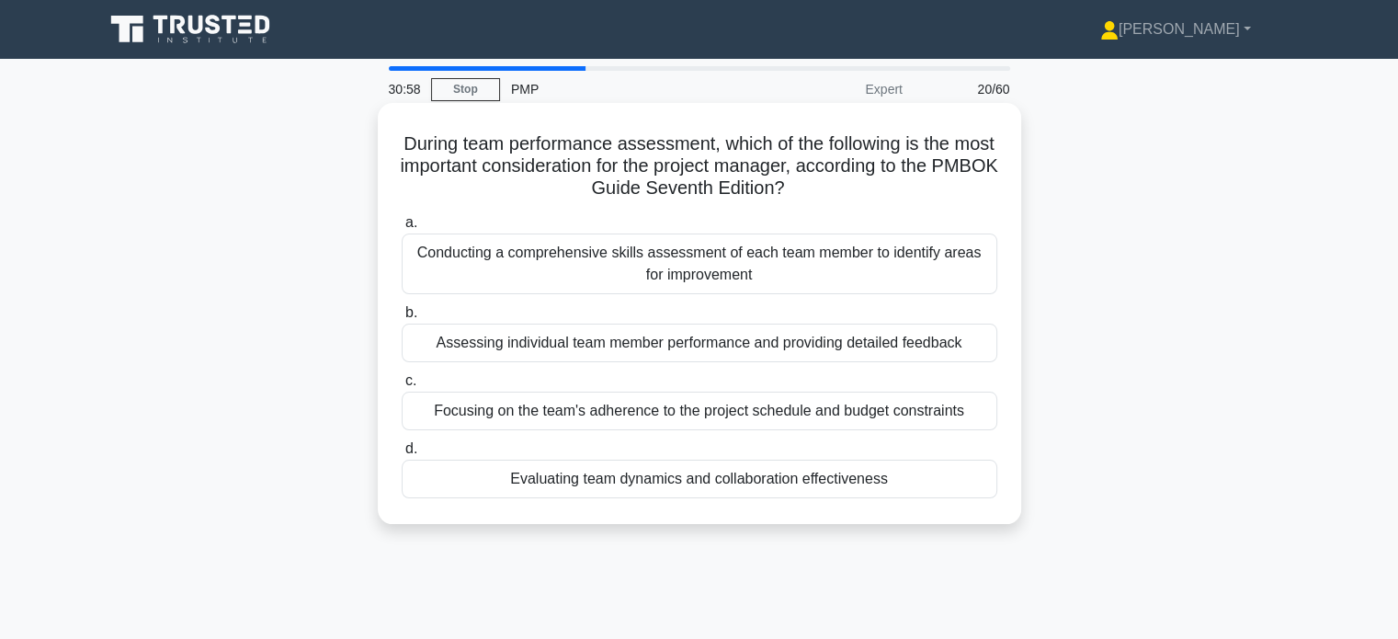
click at [715, 417] on div "Focusing on the team's adherence to the project schedule and budget constraints" at bounding box center [700, 411] width 596 height 39
click at [402, 387] on input "c. Focusing on the team's adherence to the project schedule and budget constrai…" at bounding box center [402, 381] width 0 height 12
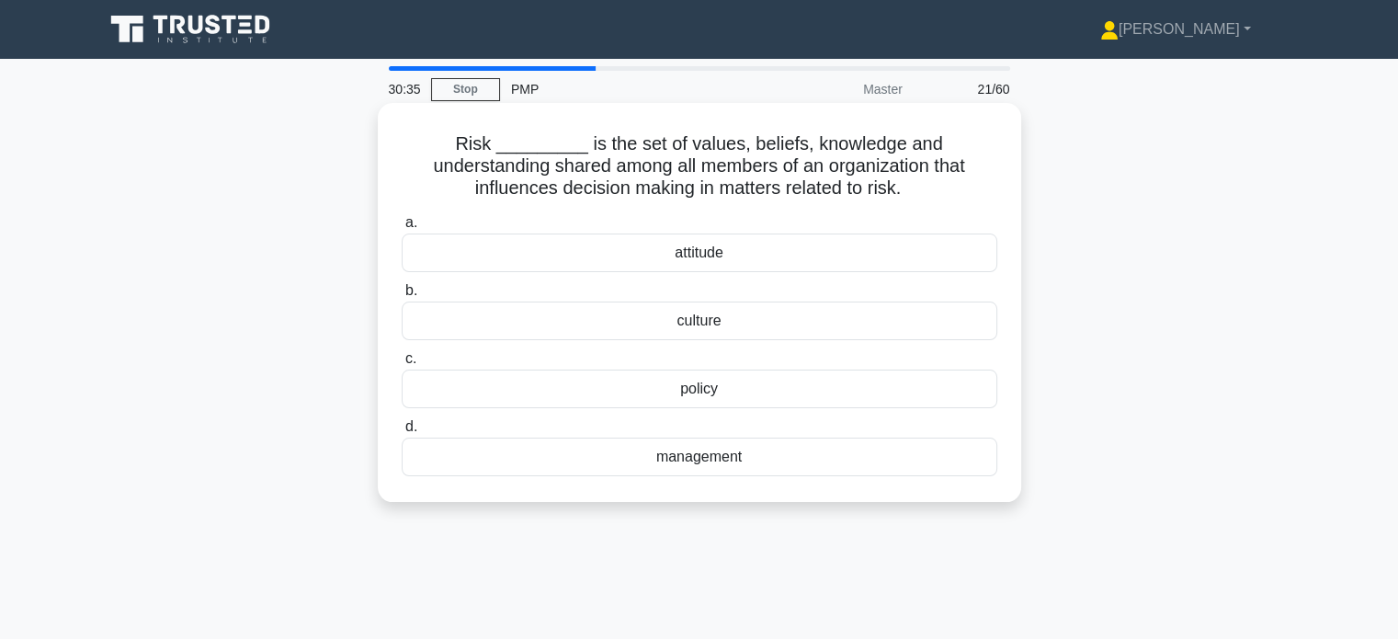
click at [700, 323] on div "culture" at bounding box center [700, 321] width 596 height 39
click at [402, 297] on input "b. culture" at bounding box center [402, 291] width 0 height 12
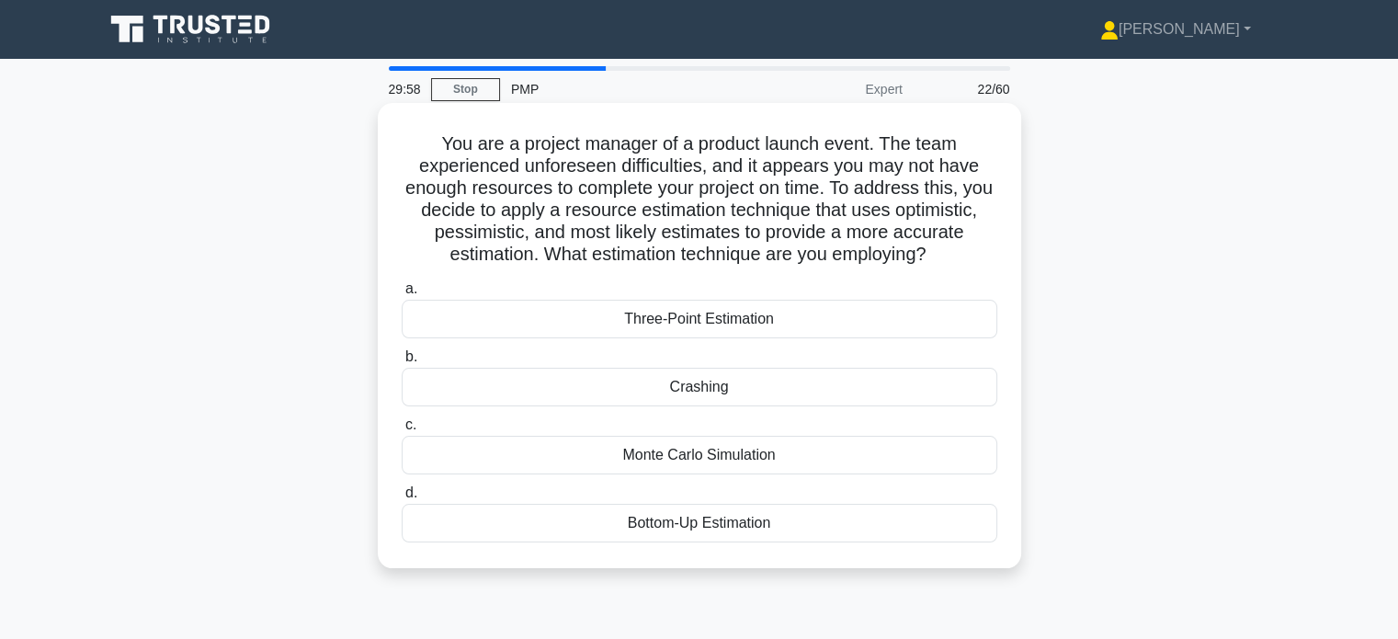
click at [720, 326] on div "Three-Point Estimation" at bounding box center [700, 319] width 596 height 39
click at [402, 295] on input "a. Three-Point Estimation" at bounding box center [402, 289] width 0 height 12
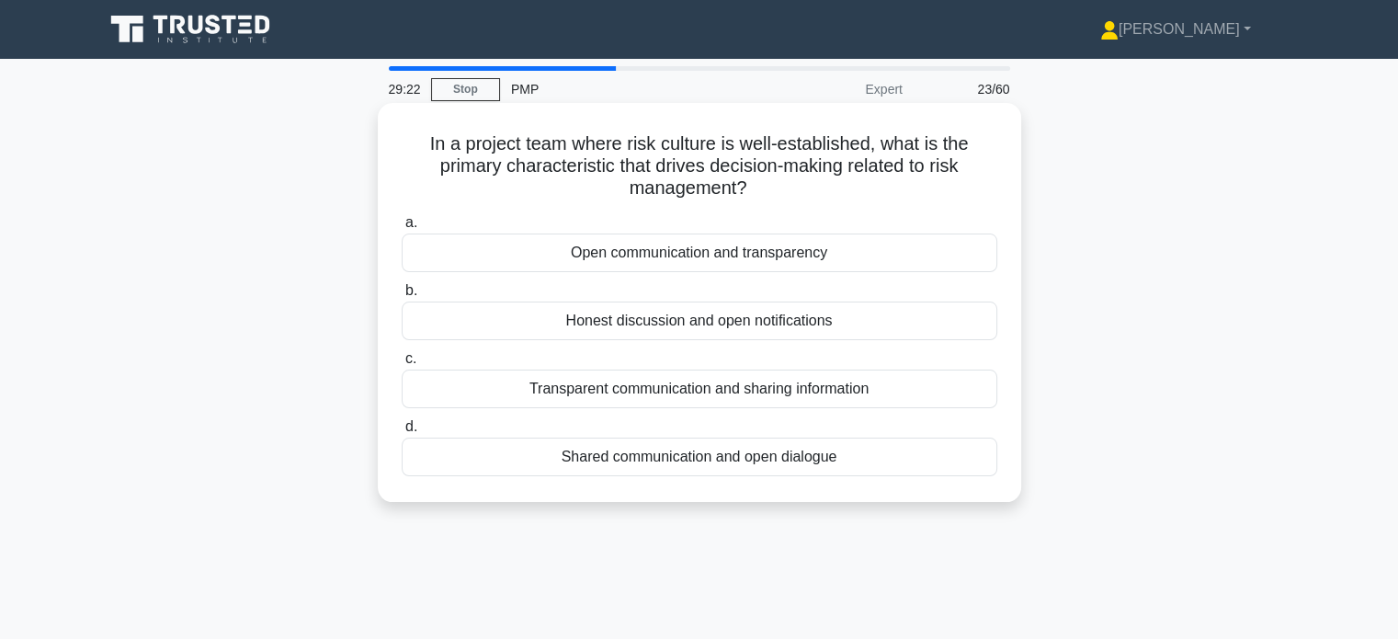
click at [759, 255] on div "Open communication and transparency" at bounding box center [700, 253] width 596 height 39
click at [402, 229] on input "a. Open communication and transparency" at bounding box center [402, 223] width 0 height 12
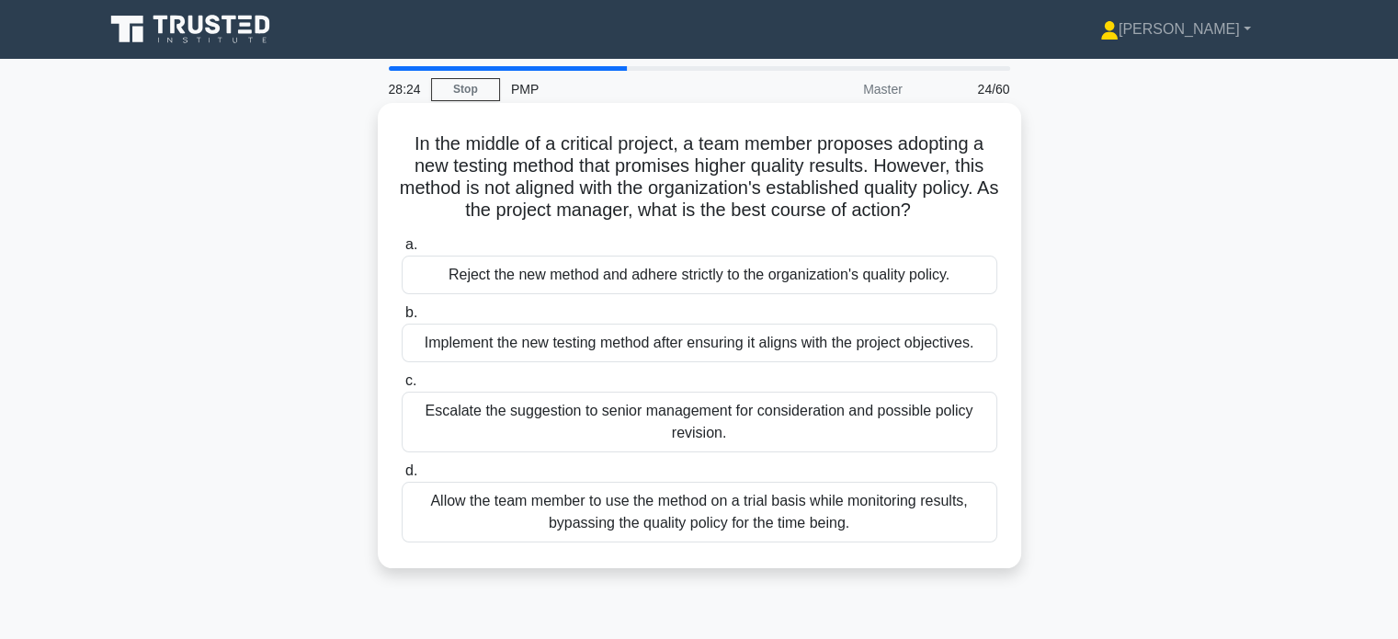
click at [700, 352] on div "Implement the new testing method after ensuring it aligns with the project obje…" at bounding box center [700, 343] width 596 height 39
click at [402, 319] on input "b. Implement the new testing method after ensuring it aligns with the project o…" at bounding box center [402, 313] width 0 height 12
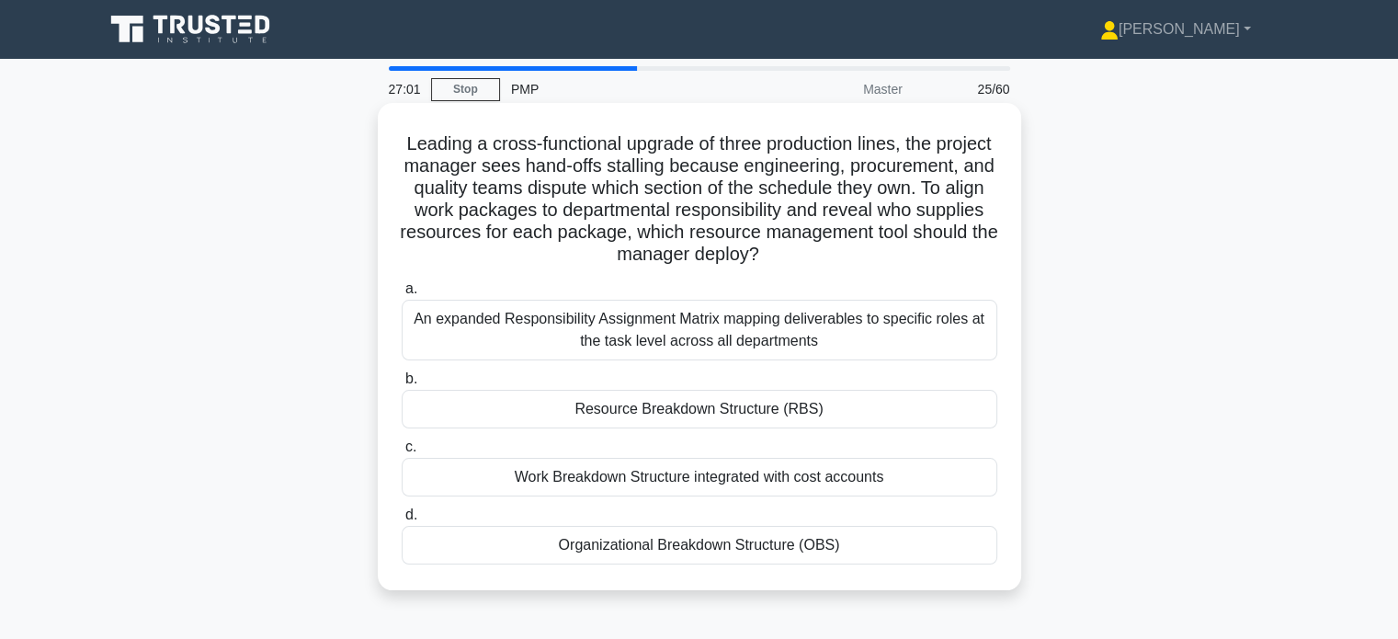
click at [747, 410] on div "Resource Breakdown Structure (RBS)" at bounding box center [700, 409] width 596 height 39
click at [402, 385] on input "b. Resource Breakdown Structure (RBS)" at bounding box center [402, 379] width 0 height 12
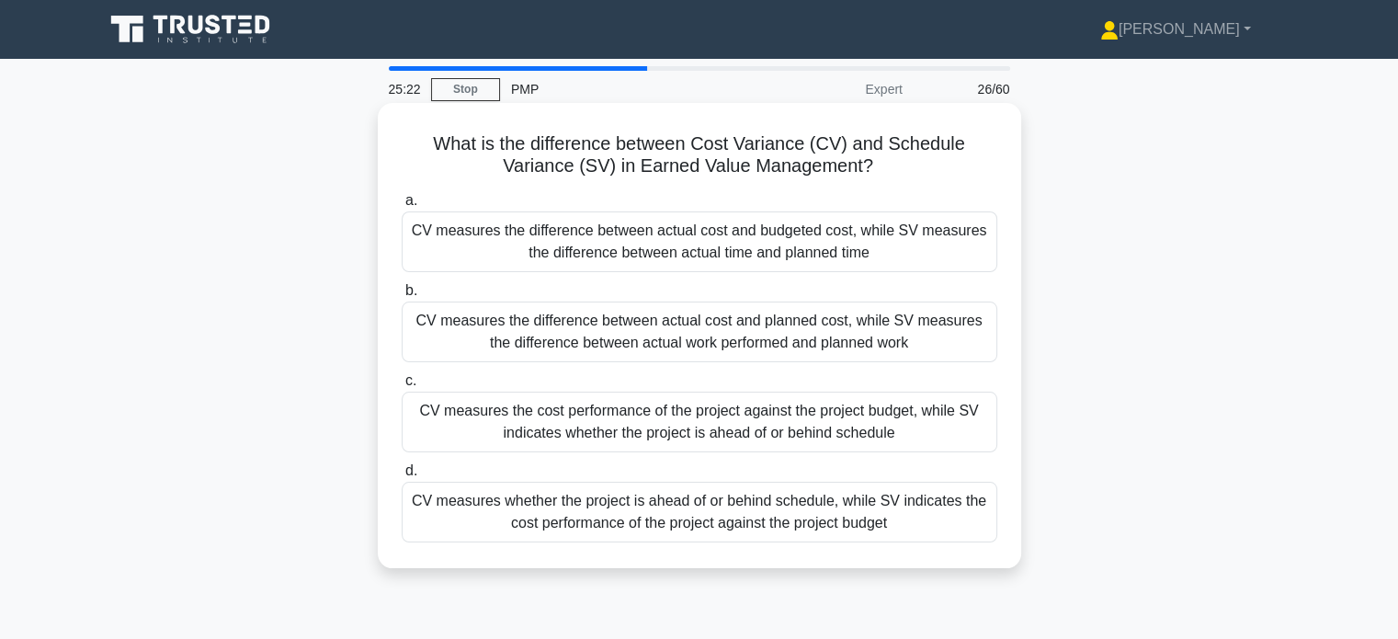
click at [866, 424] on div "CV measures the cost performance of the project against the project budget, whi…" at bounding box center [700, 422] width 596 height 61
click at [402, 387] on input "c. CV measures the cost performance of the project against the project budget, …" at bounding box center [402, 381] width 0 height 12
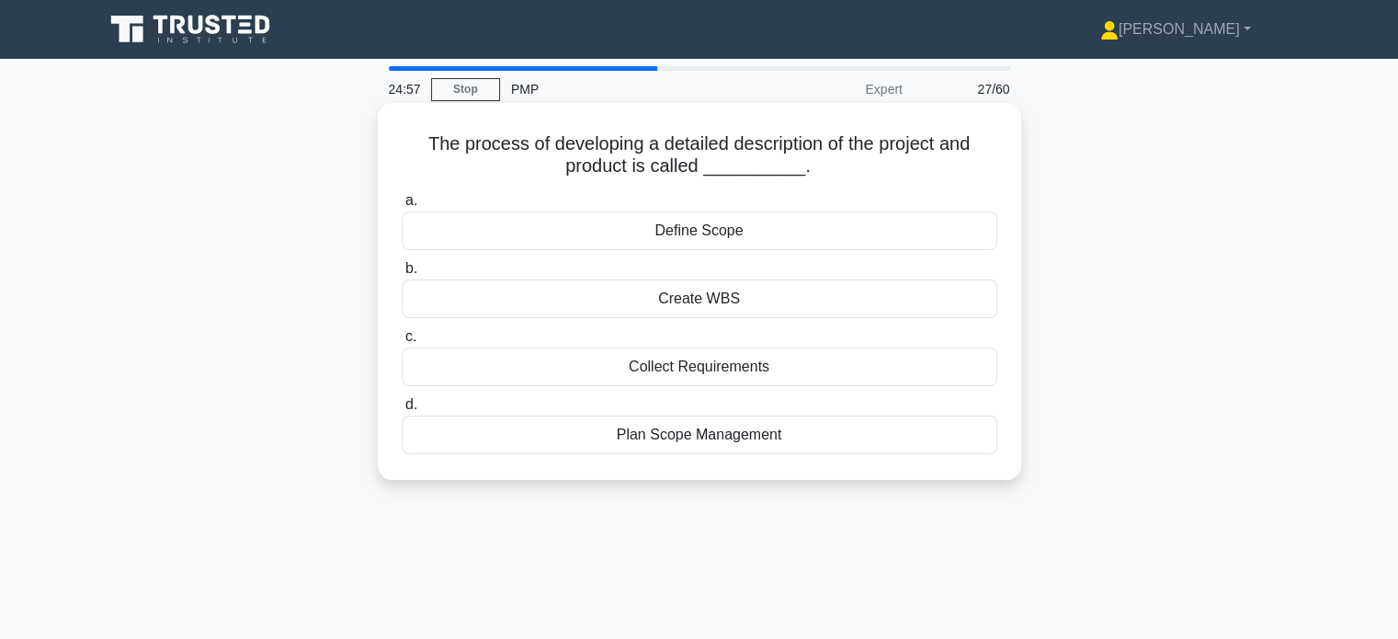
click at [722, 236] on div "Define Scope" at bounding box center [700, 230] width 596 height 39
click at [402, 207] on input "a. Define Scope" at bounding box center [402, 201] width 0 height 12
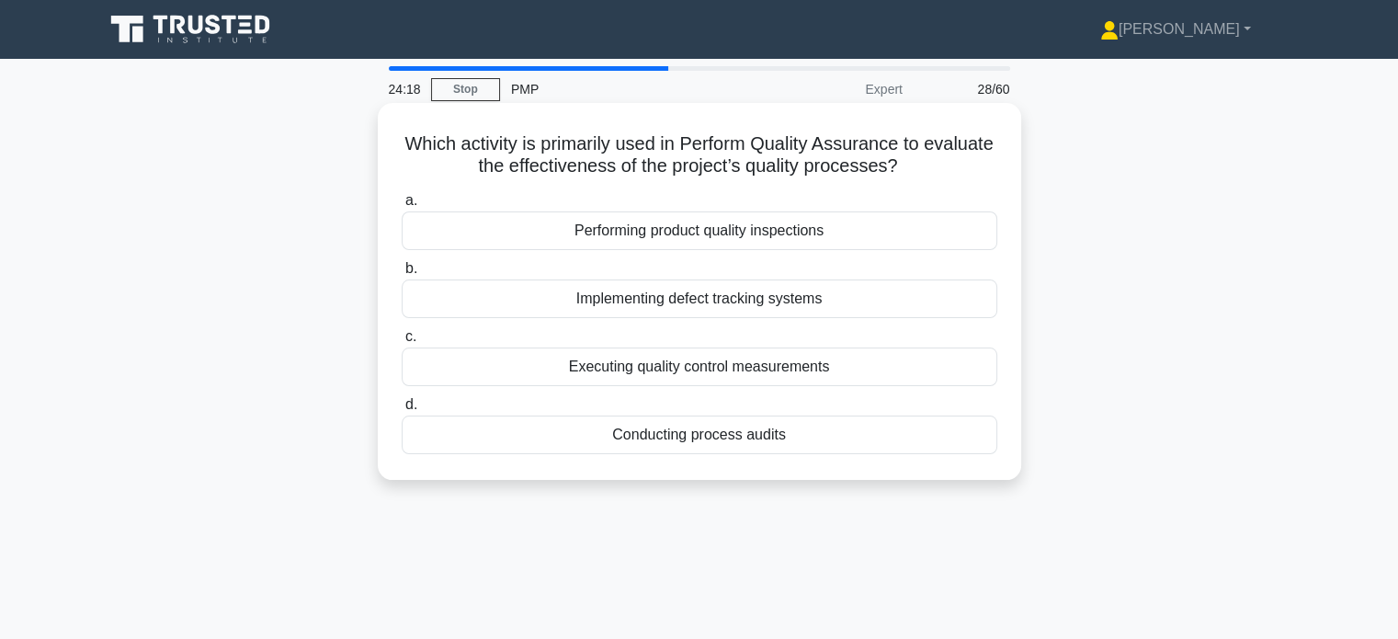
click at [743, 312] on div "Implementing defect tracking systems" at bounding box center [700, 298] width 596 height 39
click at [402, 275] on input "b. Implementing defect tracking systems" at bounding box center [402, 269] width 0 height 12
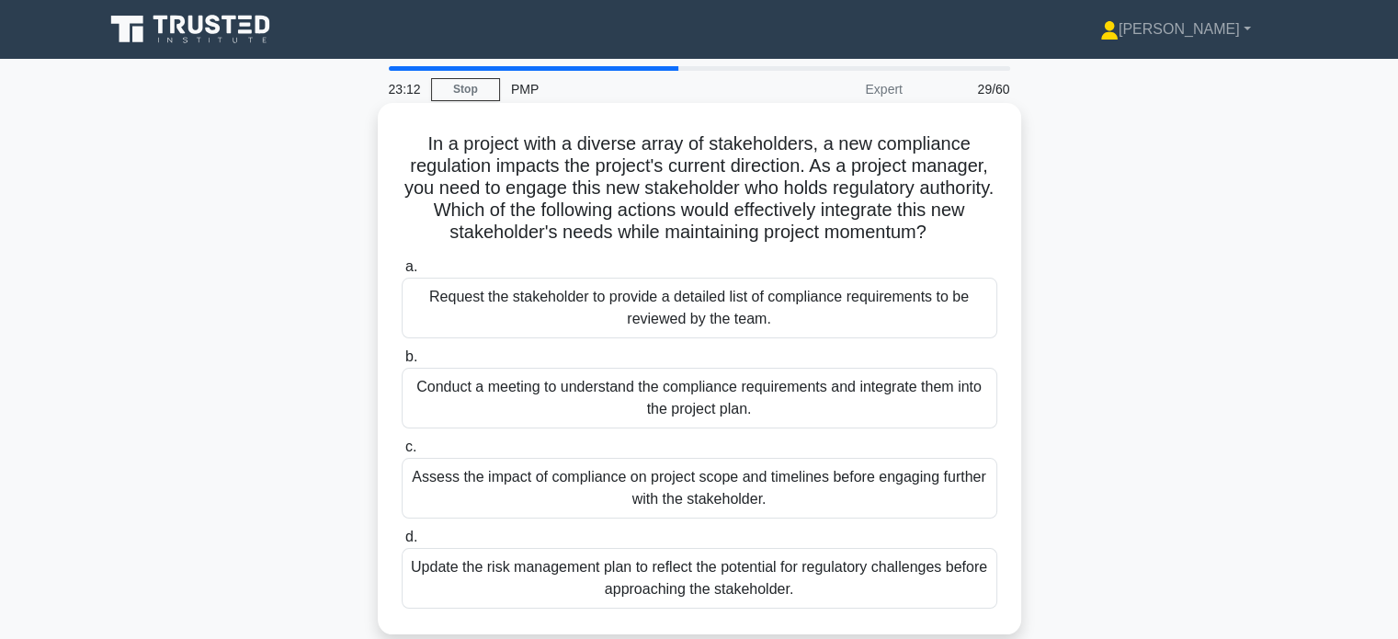
click at [730, 399] on div "Conduct a meeting to understand the compliance requirements and integrate them …" at bounding box center [700, 398] width 596 height 61
click at [402, 363] on input "b. Conduct a meeting to understand the compliance requirements and integrate th…" at bounding box center [402, 357] width 0 height 12
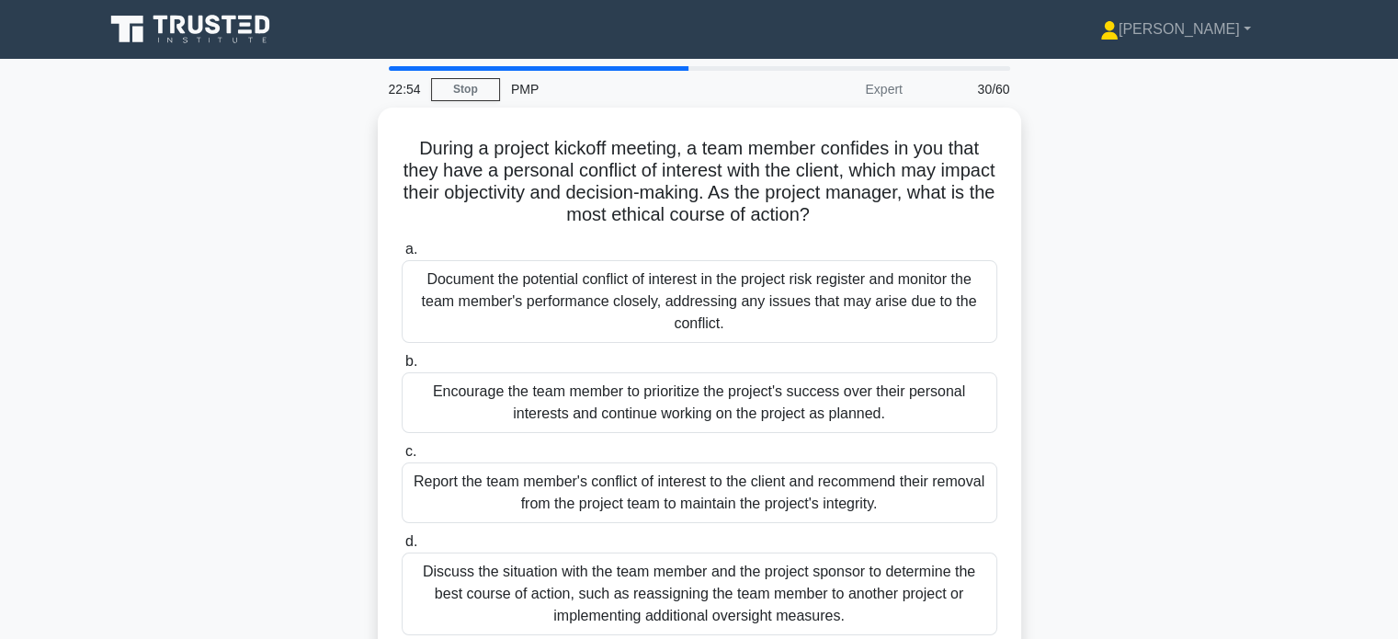
click at [730, 399] on div "Encourage the team member to prioritize the project's success over their person…" at bounding box center [700, 402] width 596 height 61
click at [402, 368] on input "b. Encourage the team member to prioritize the project's success over their per…" at bounding box center [402, 362] width 0 height 12
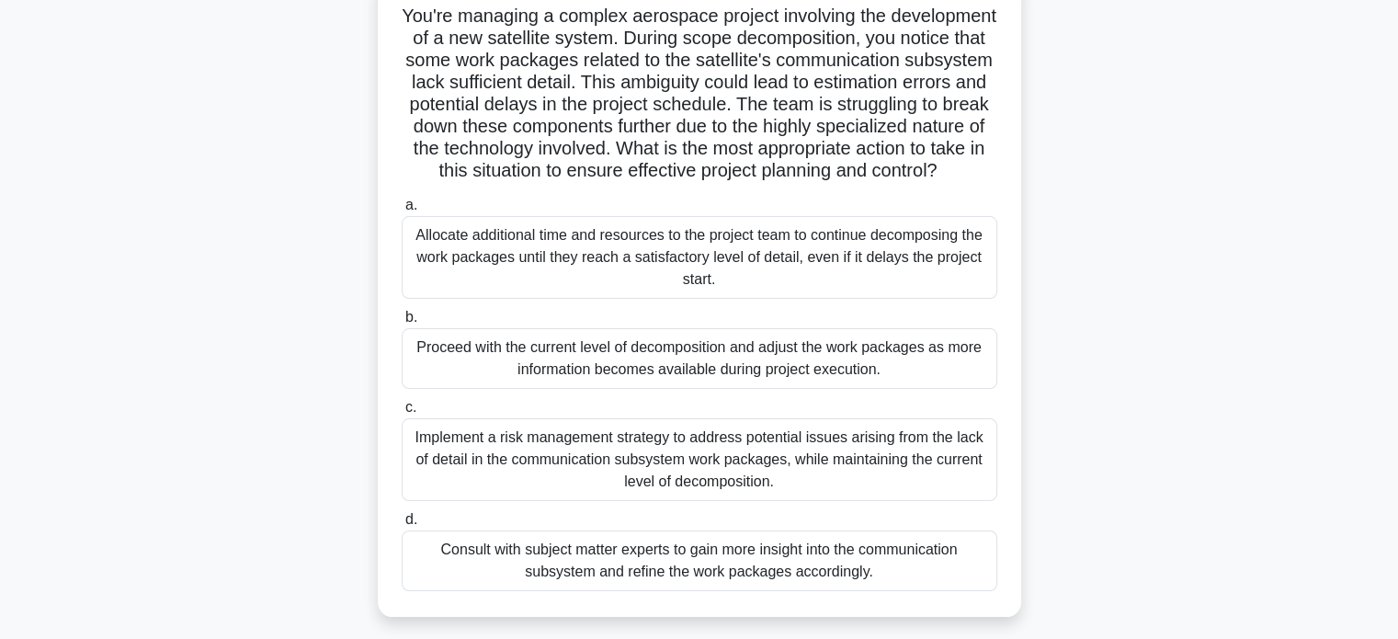
scroll to position [204, 0]
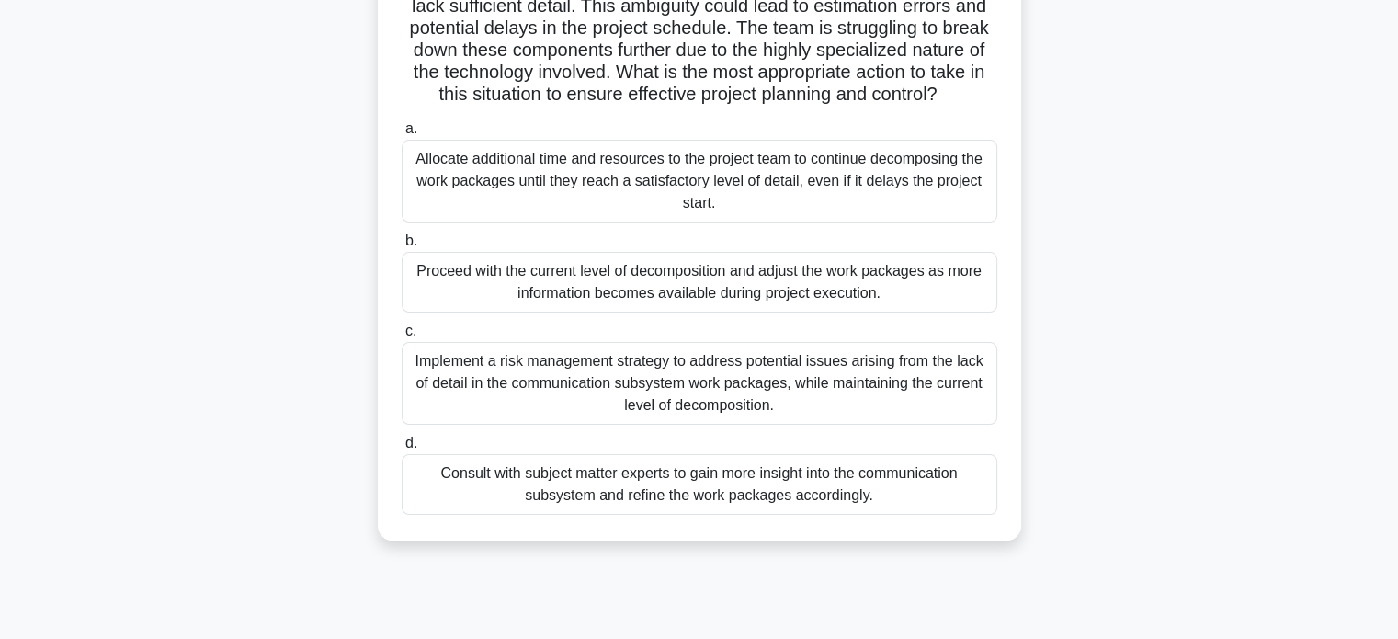
click at [682, 507] on div "Consult with subject matter experts to gain more insight into the communication…" at bounding box center [700, 484] width 596 height 61
click at [402, 450] on input "d. Consult with subject matter experts to gain more insight into the communicat…" at bounding box center [402, 444] width 0 height 12
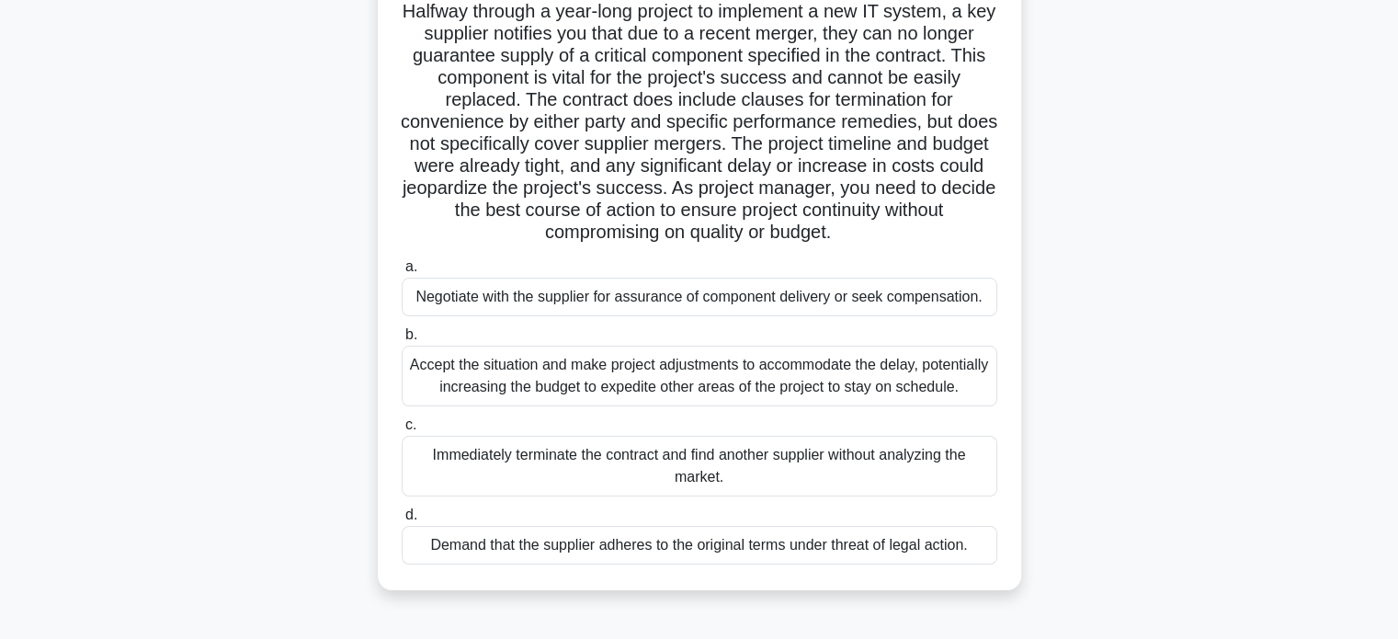
scroll to position [121, 0]
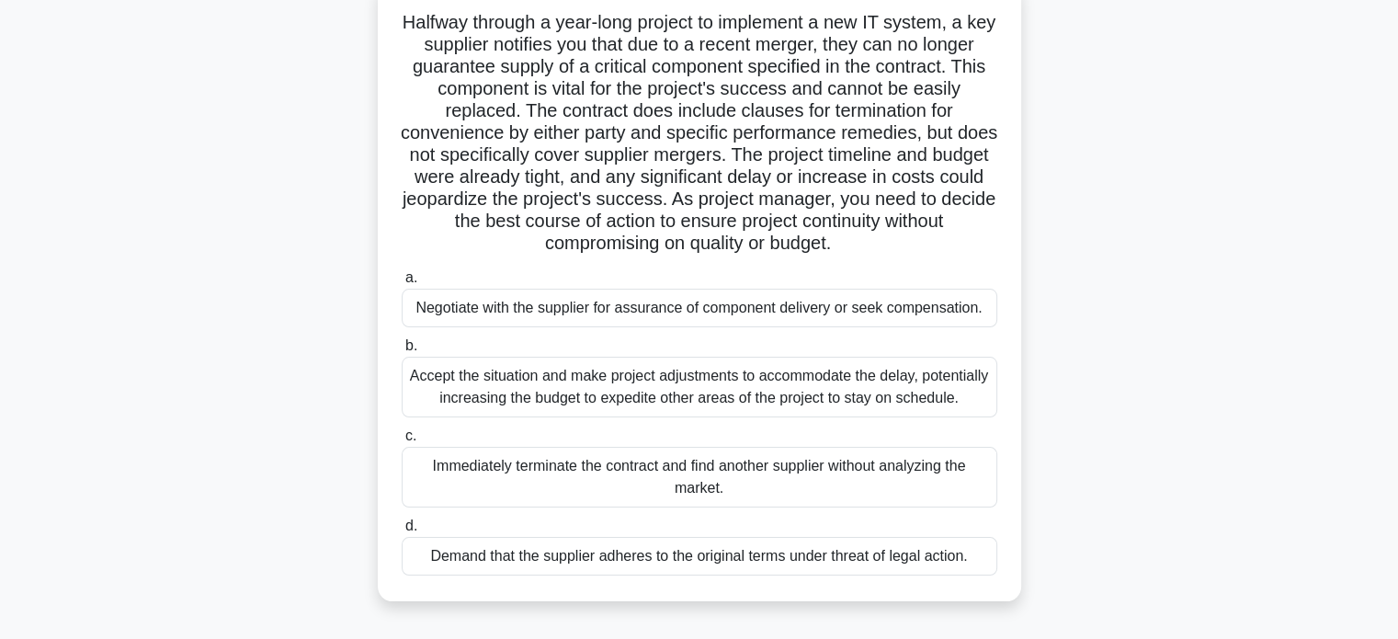
drag, startPoint x: 637, startPoint y: 561, endPoint x: 552, endPoint y: 267, distance: 306.4
click at [552, 267] on div "a. Negotiate with the supplier for assurance of component delivery or seek comp…" at bounding box center [700, 421] width 618 height 316
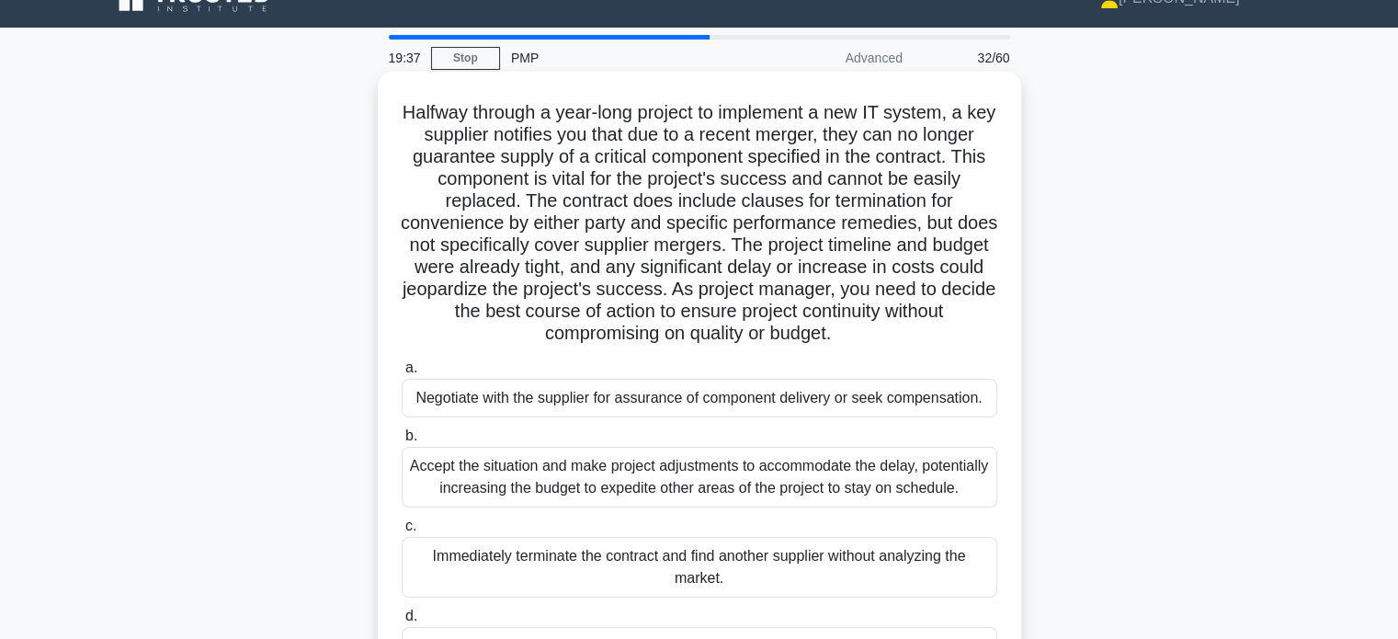
scroll to position [15, 0]
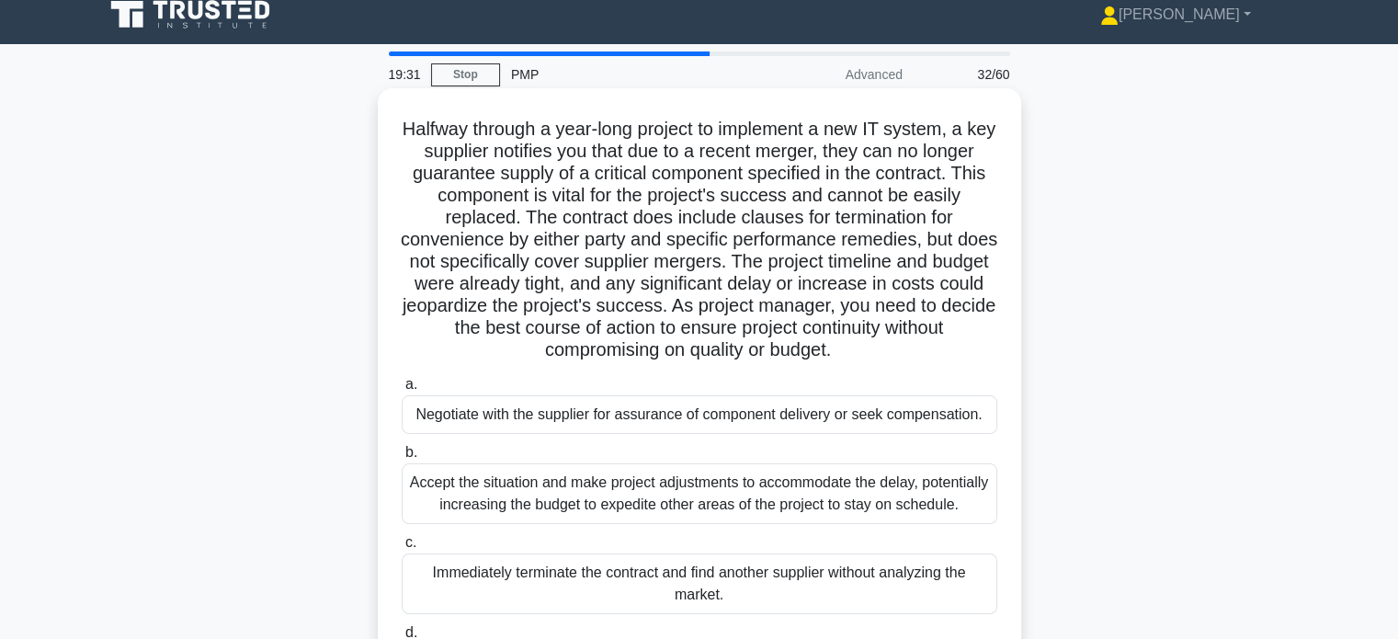
click at [621, 411] on div "Negotiate with the supplier for assurance of component delivery or seek compens…" at bounding box center [700, 414] width 596 height 39
click at [402, 391] on input "a. Negotiate with the supplier for assurance of component delivery or seek comp…" at bounding box center [402, 385] width 0 height 12
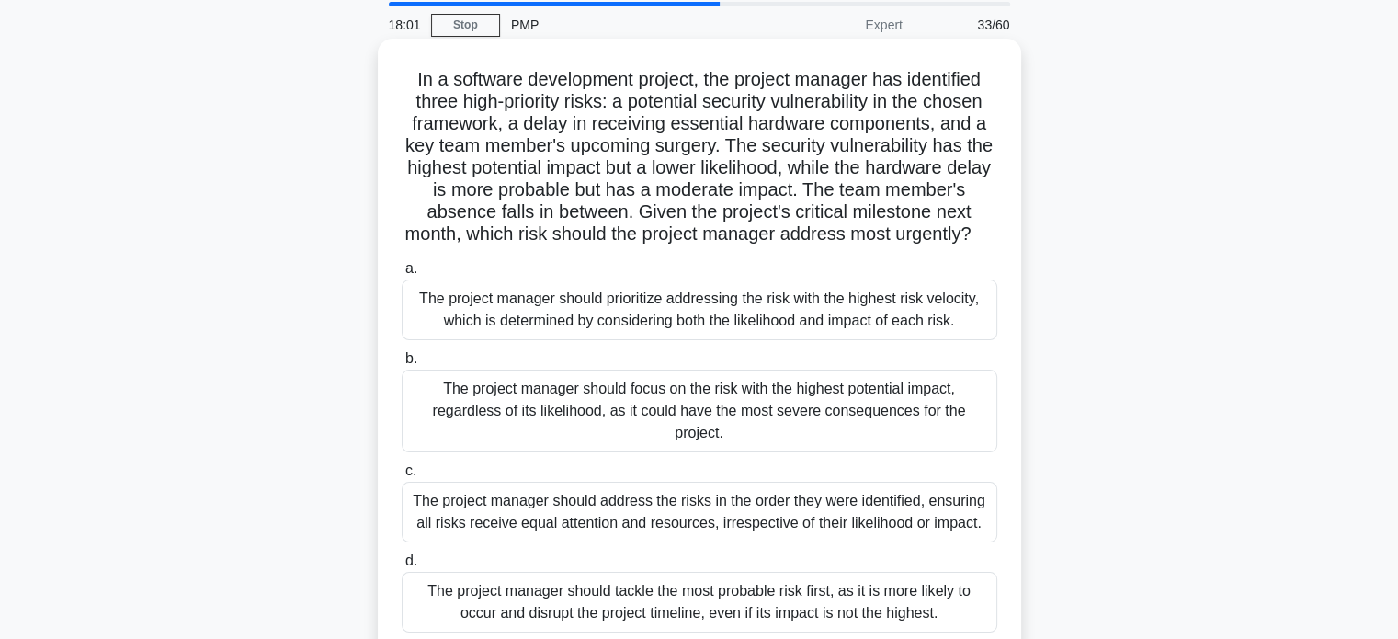
scroll to position [61, 0]
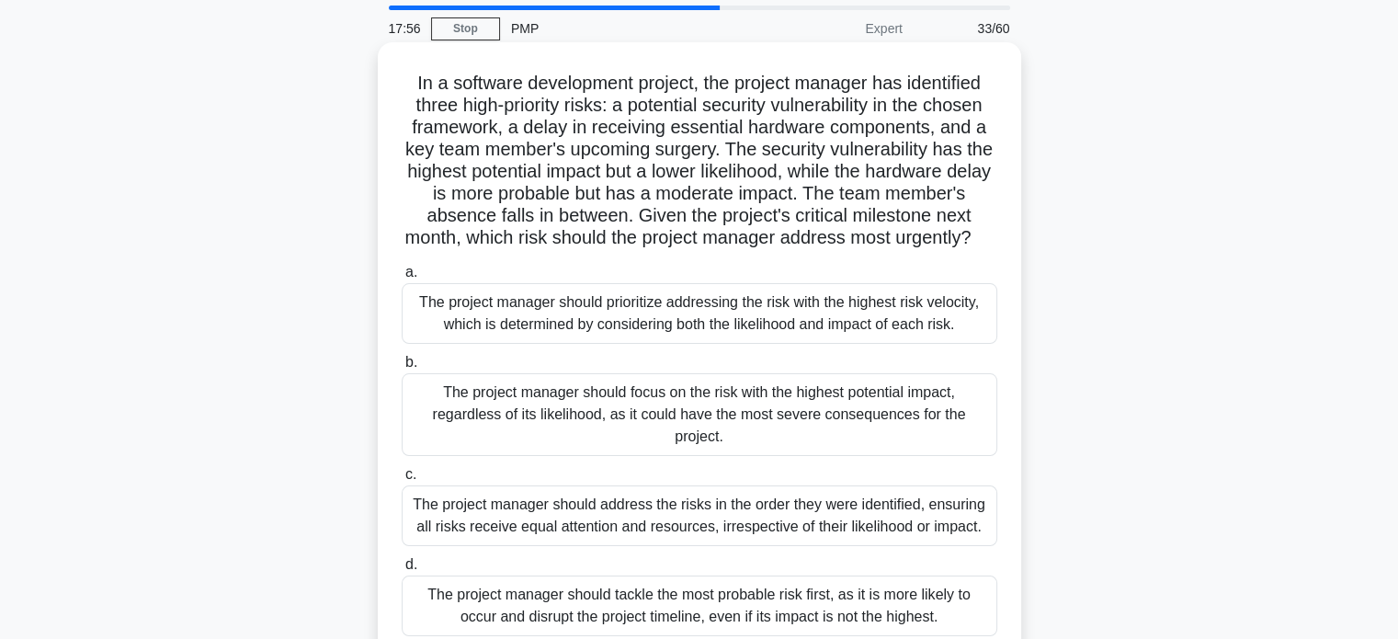
click at [706, 344] on div "The project manager should prioritize addressing the risk with the highest risk…" at bounding box center [700, 313] width 596 height 61
click at [402, 279] on input "a. The project manager should prioritize addressing the risk with the highest r…" at bounding box center [402, 273] width 0 height 12
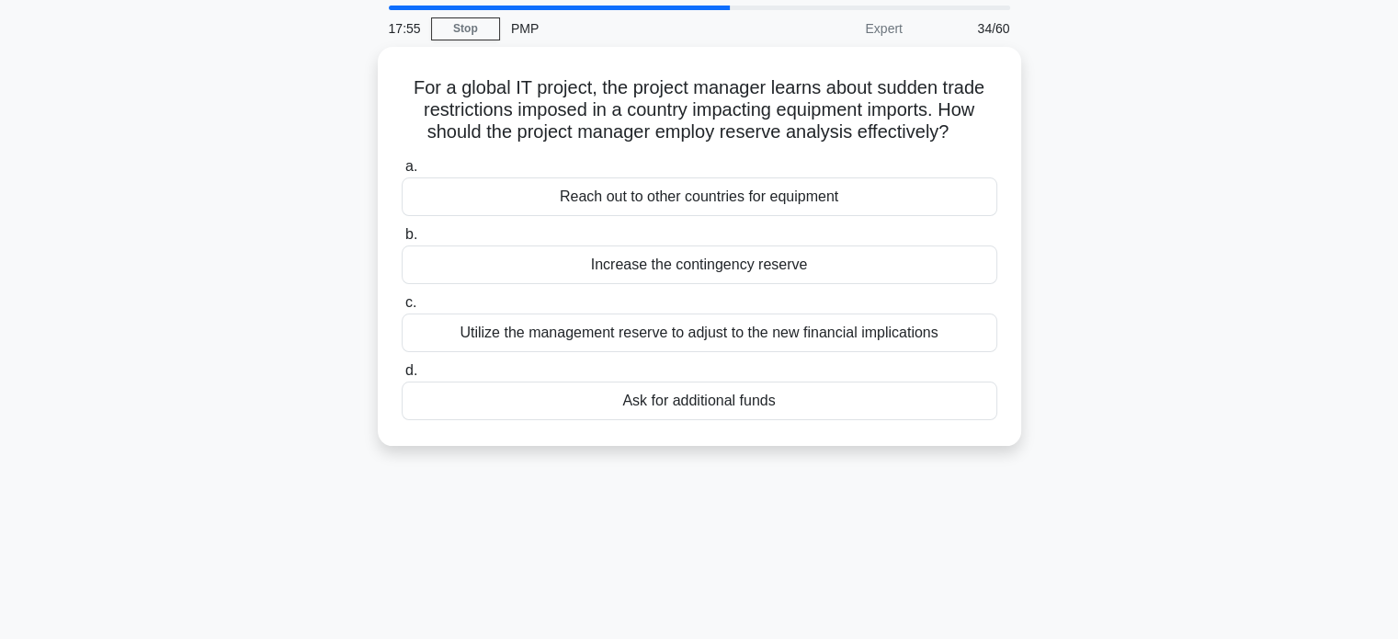
scroll to position [0, 0]
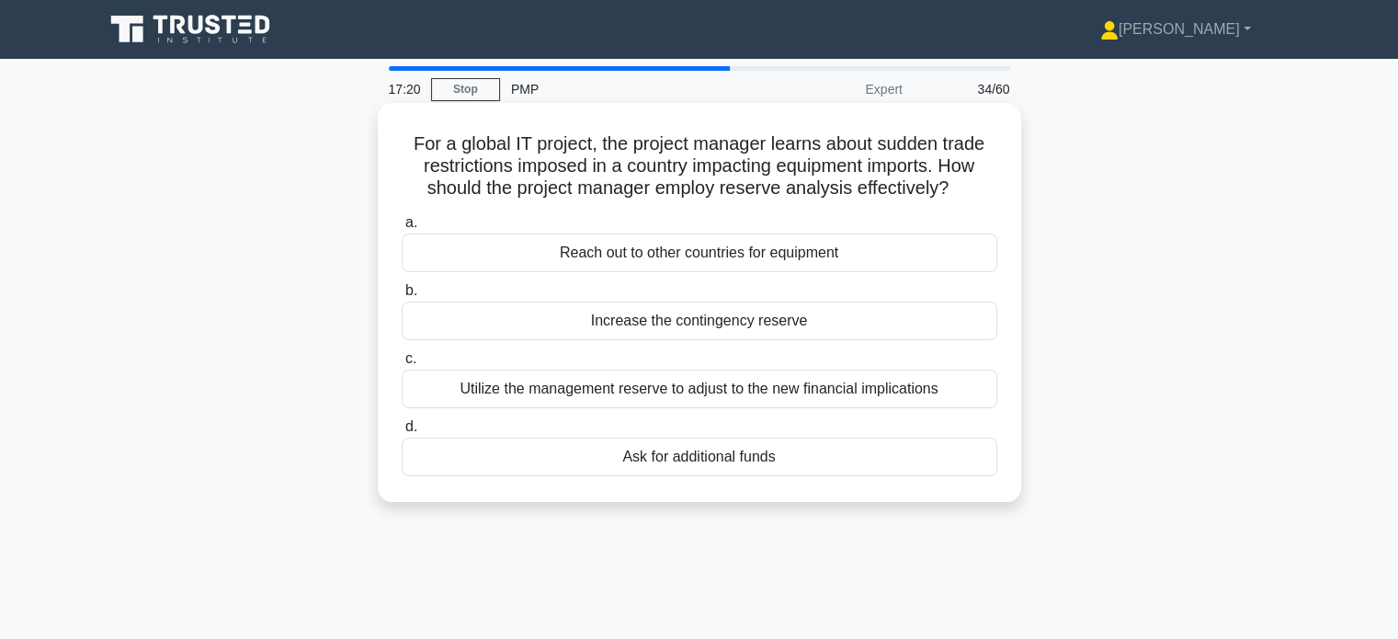
click at [699, 395] on div "Utilize the management reserve to adjust to the new financial implications" at bounding box center [700, 389] width 596 height 39
click at [402, 365] on input "c. Utilize the management reserve to adjust to the new financial implications" at bounding box center [402, 359] width 0 height 12
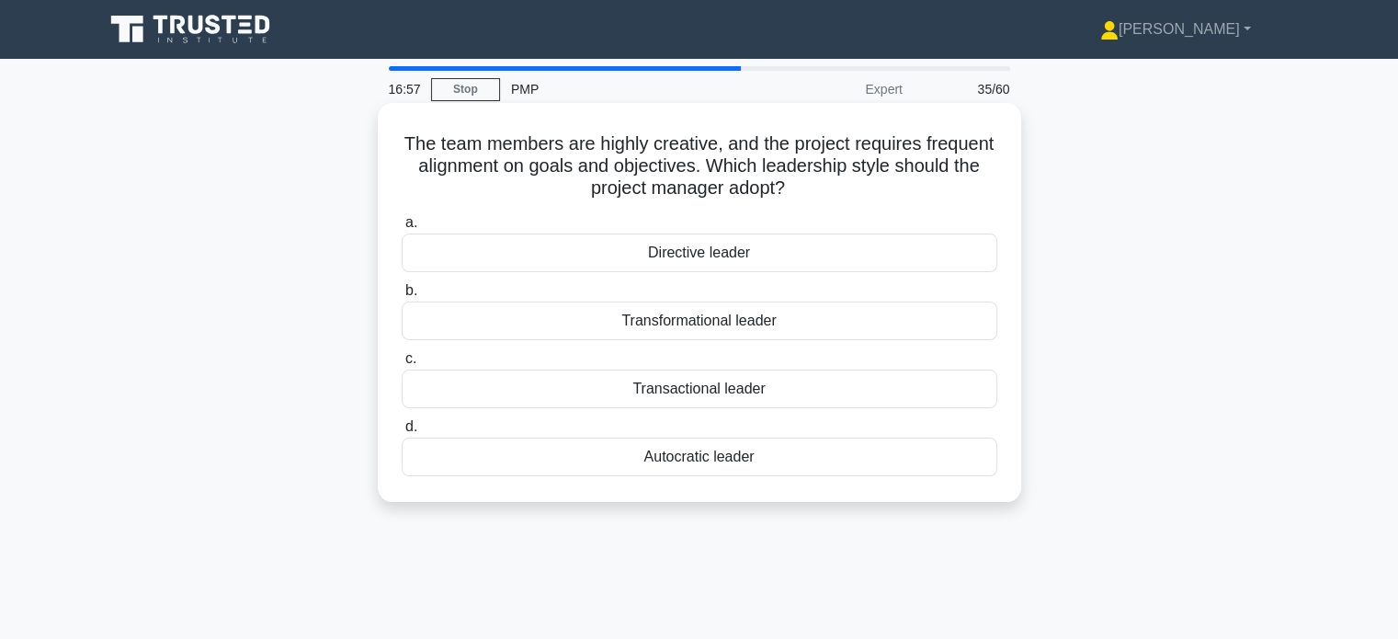
click at [695, 331] on div "Transformational leader" at bounding box center [700, 321] width 596 height 39
click at [402, 297] on input "b. Transformational leader" at bounding box center [402, 291] width 0 height 12
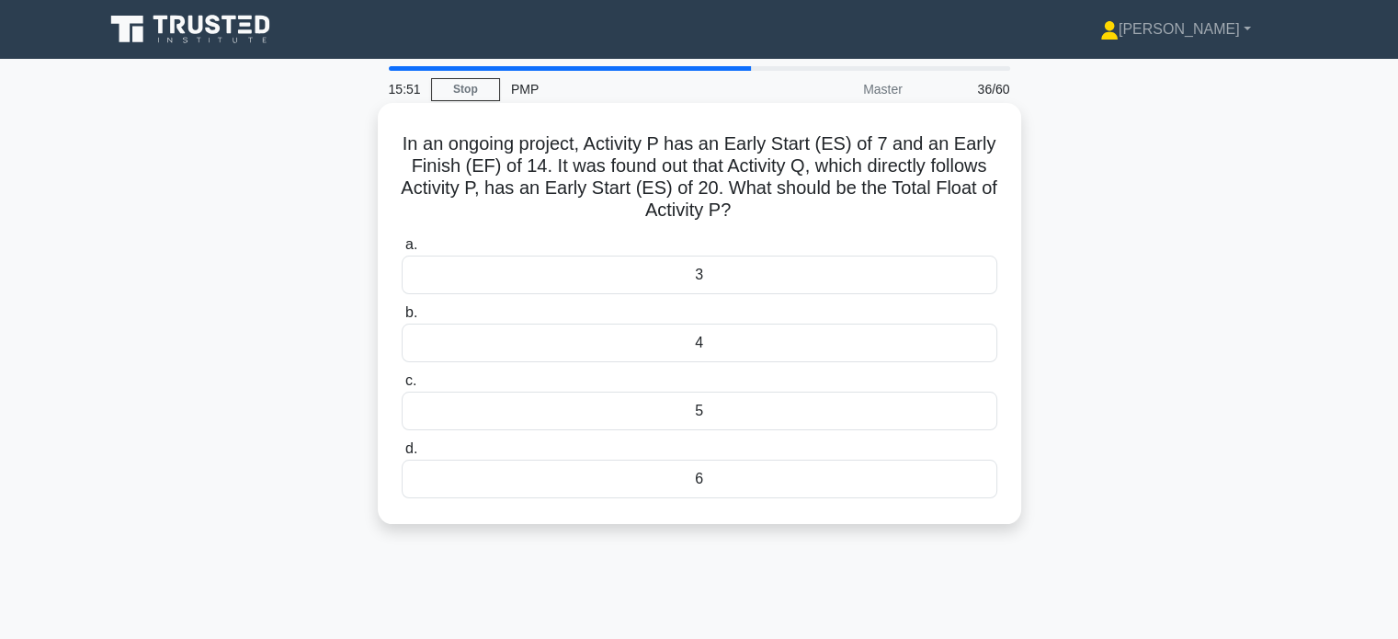
click at [689, 470] on div "6" at bounding box center [700, 479] width 596 height 39
click at [402, 455] on input "d. 6" at bounding box center [402, 449] width 0 height 12
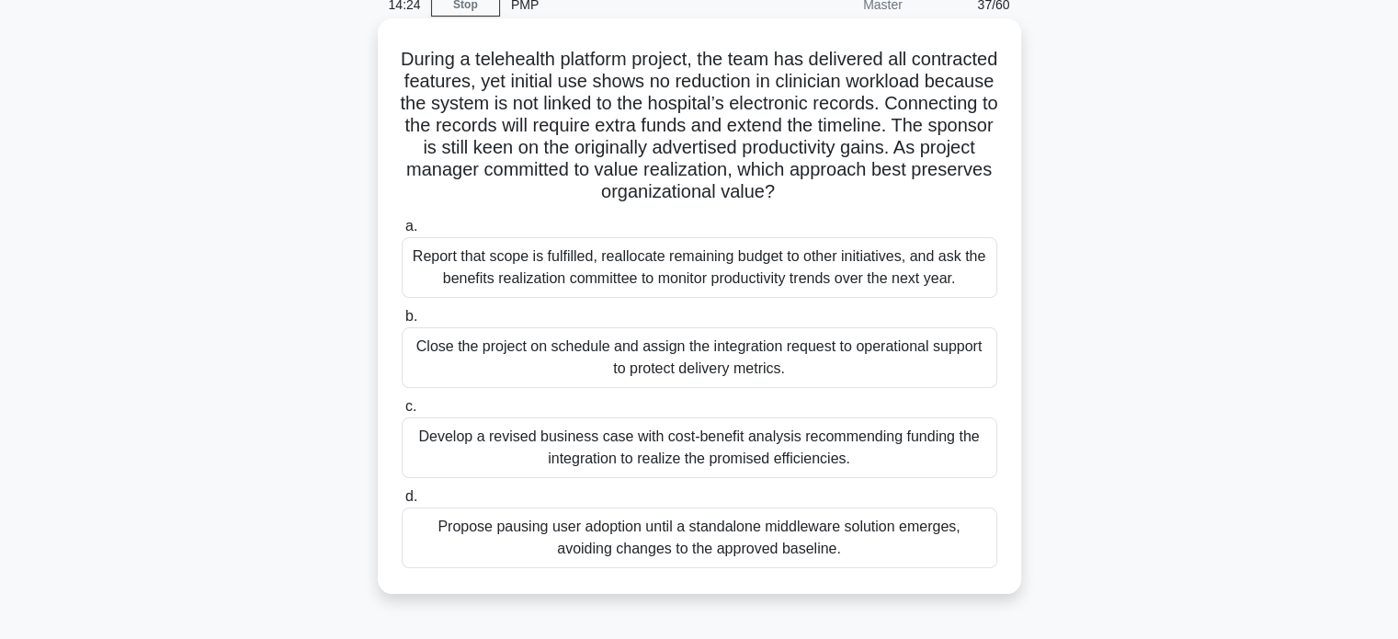
scroll to position [17, 0]
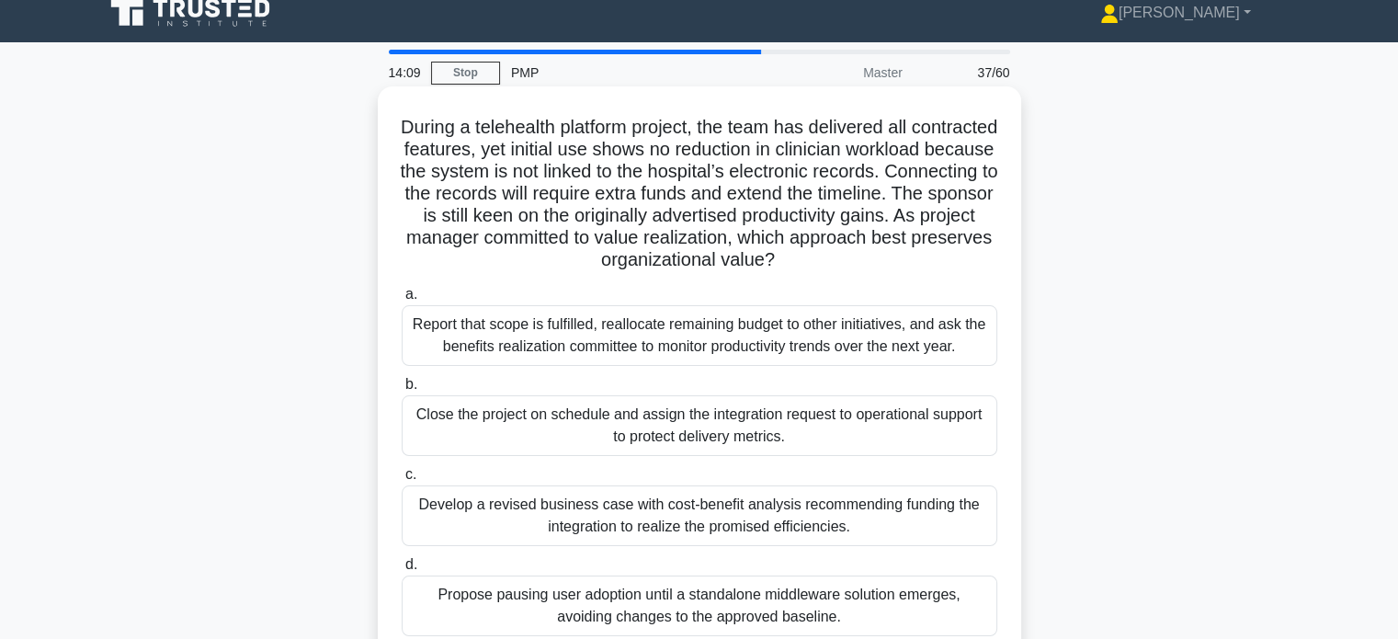
click at [655, 525] on div "Develop a revised business case with cost-benefit analysis recommending funding…" at bounding box center [700, 515] width 596 height 61
click at [402, 481] on input "c. Develop a revised business case with cost-benefit analysis recommending fund…" at bounding box center [402, 475] width 0 height 12
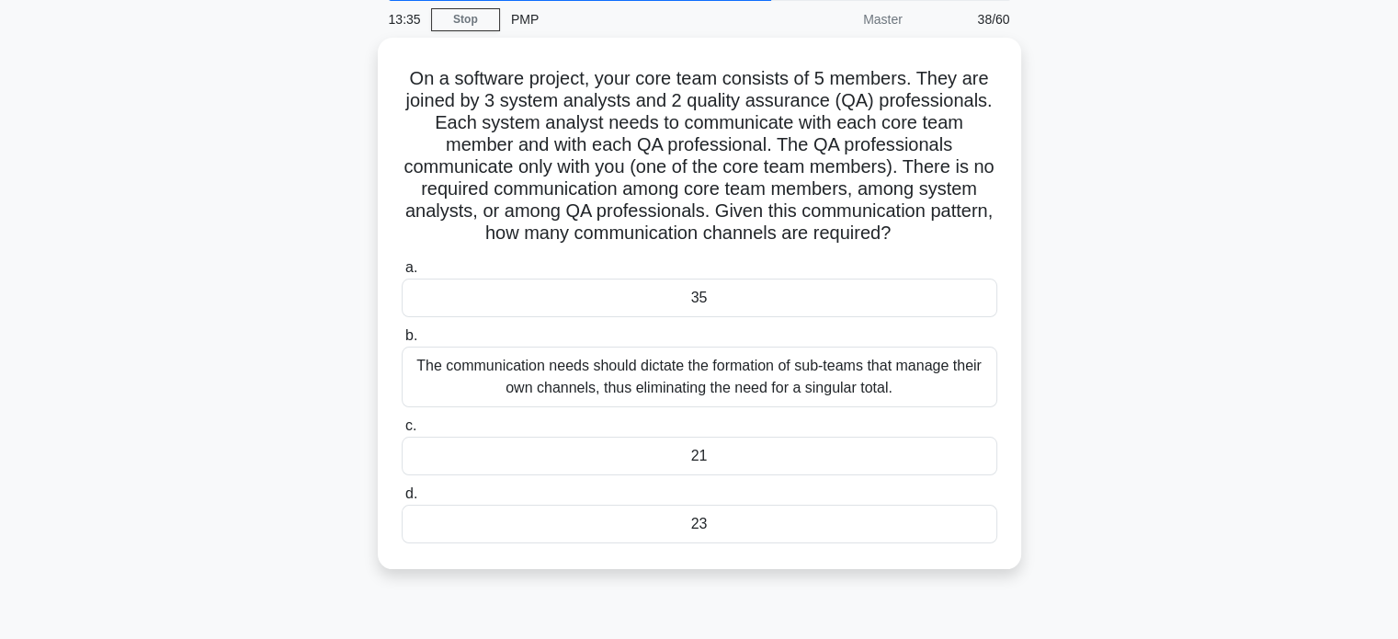
scroll to position [66, 0]
click at [710, 518] on div "23" at bounding box center [700, 523] width 596 height 39
click at [402, 499] on input "d. 23" at bounding box center [402, 493] width 0 height 12
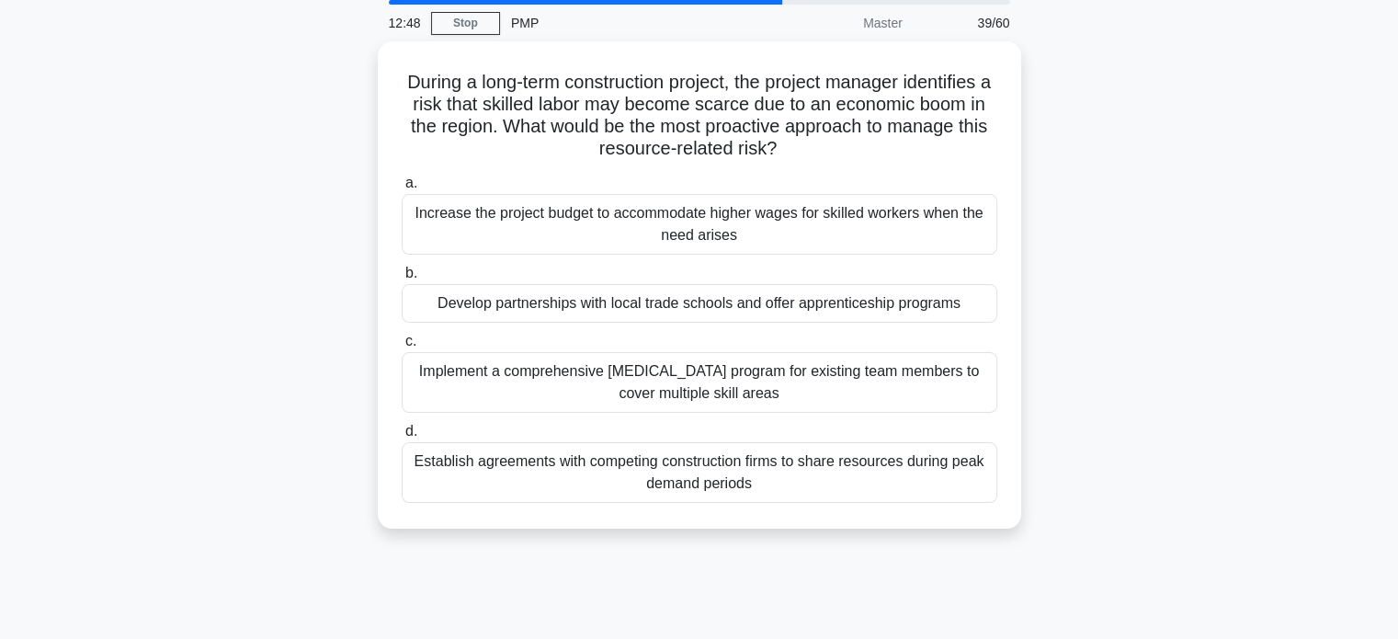
scroll to position [0, 0]
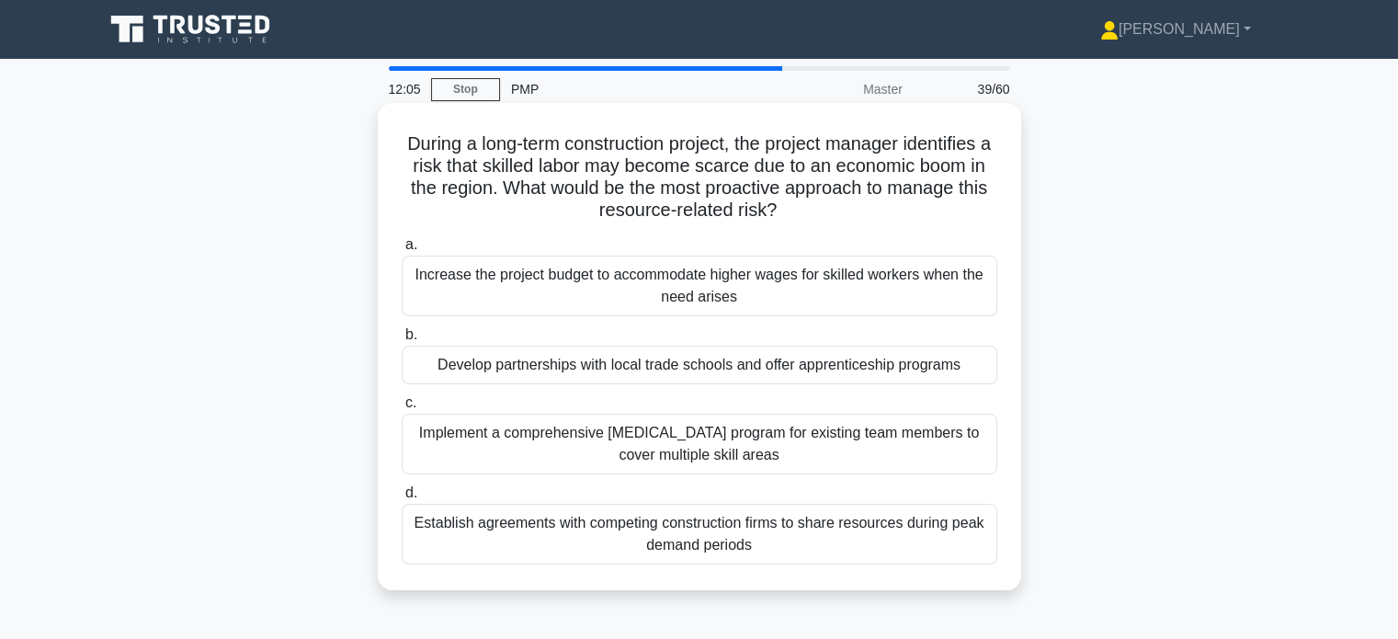
click at [690, 433] on div "Implement a comprehensive cross-training program for existing team members to c…" at bounding box center [700, 444] width 596 height 61
click at [402, 409] on input "c. Implement a comprehensive cross-training program for existing team members t…" at bounding box center [402, 403] width 0 height 12
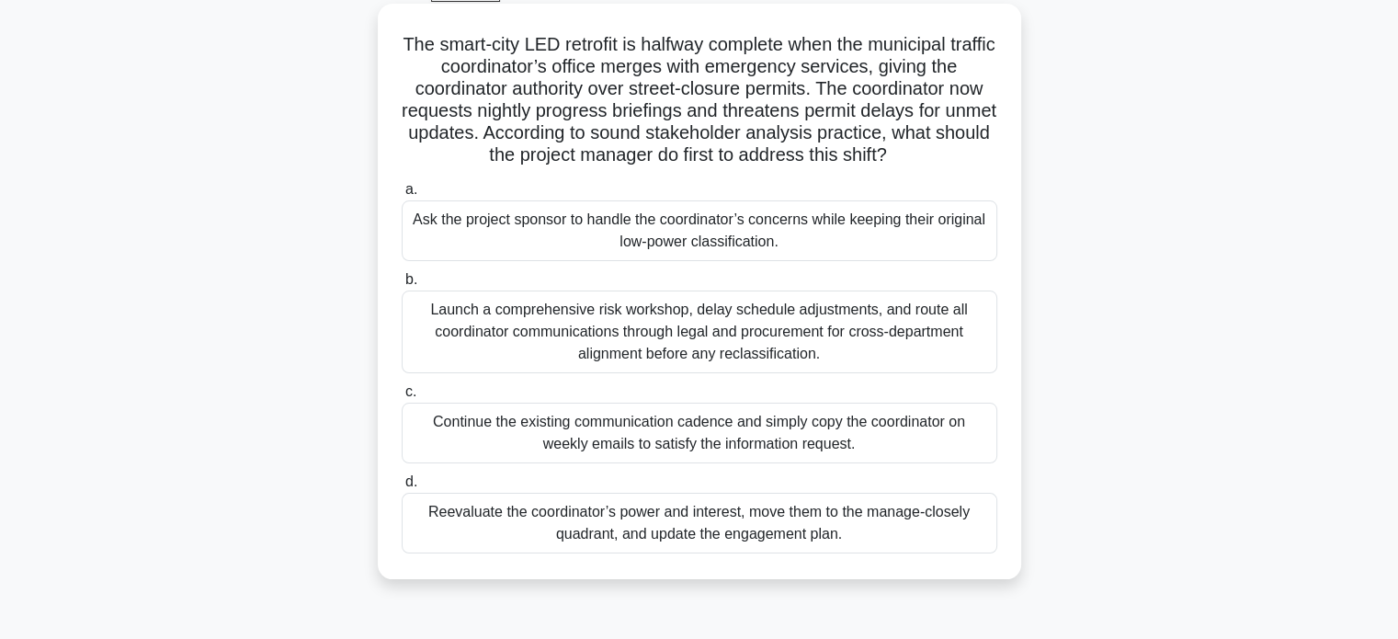
scroll to position [40, 0]
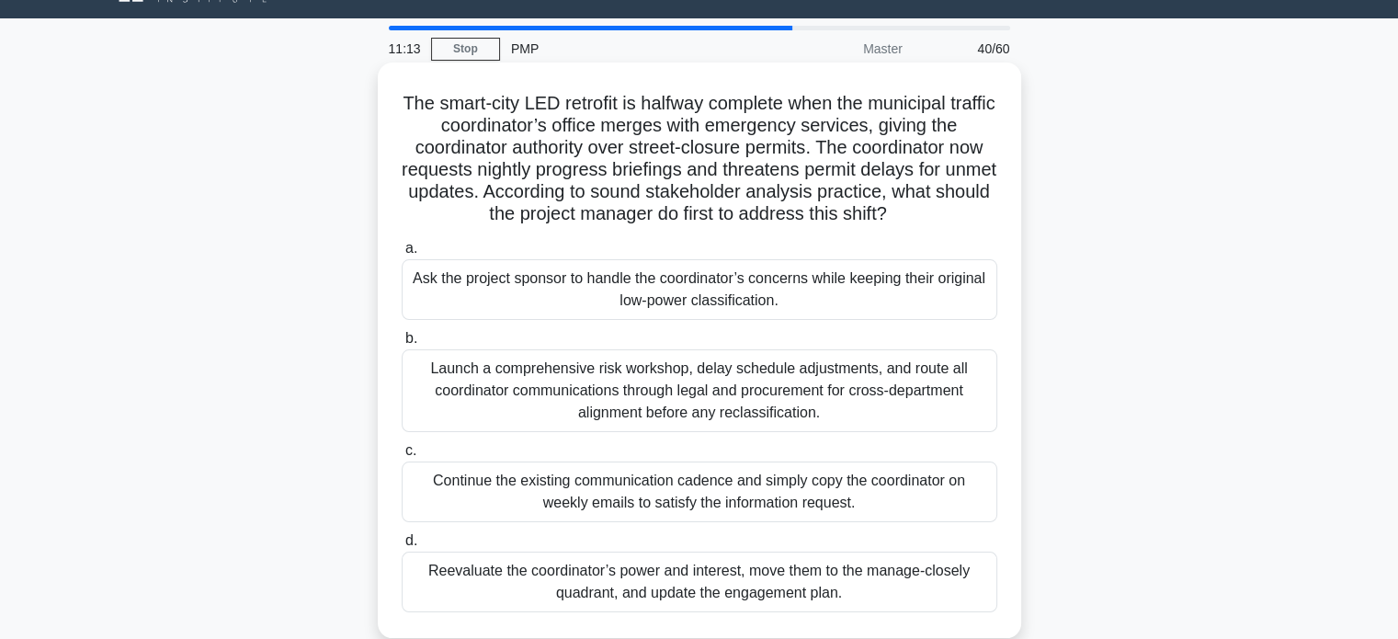
click at [669, 577] on div "Reevaluate the coordinator’s power and interest, move them to the manage-closel…" at bounding box center [700, 582] width 596 height 61
click at [402, 547] on input "d. Reevaluate the coordinator’s power and interest, move them to the manage-clo…" at bounding box center [402, 541] width 0 height 12
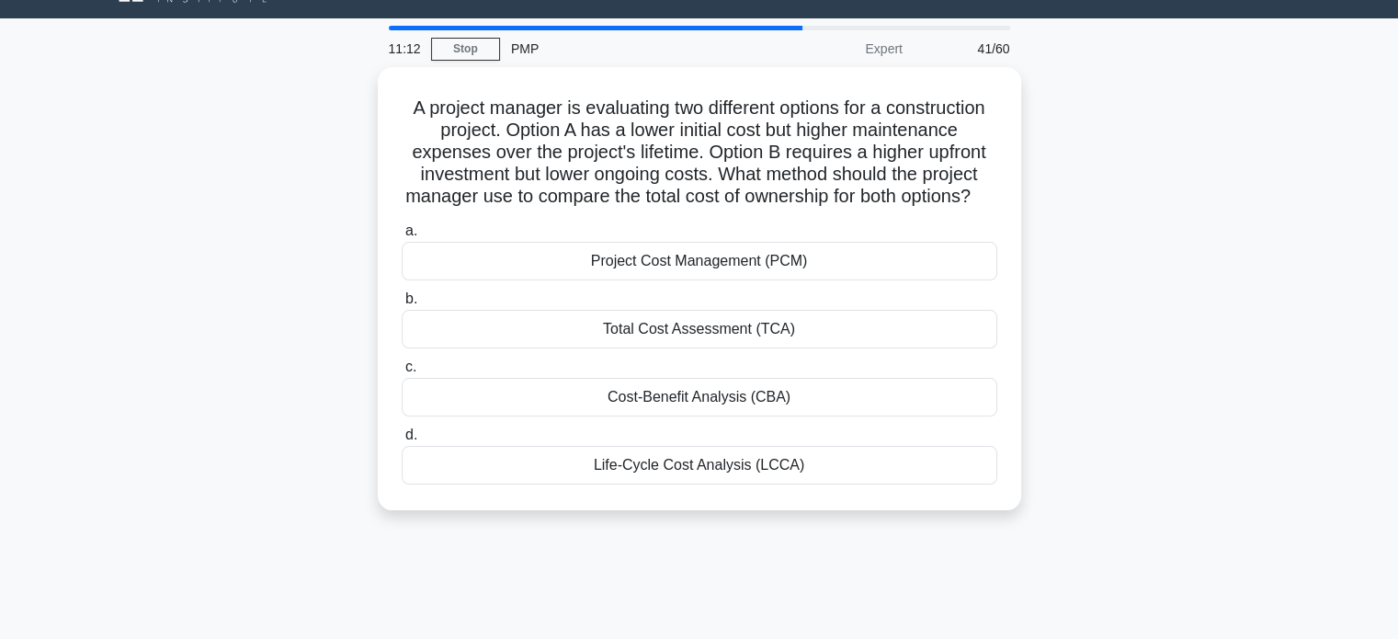
scroll to position [0, 0]
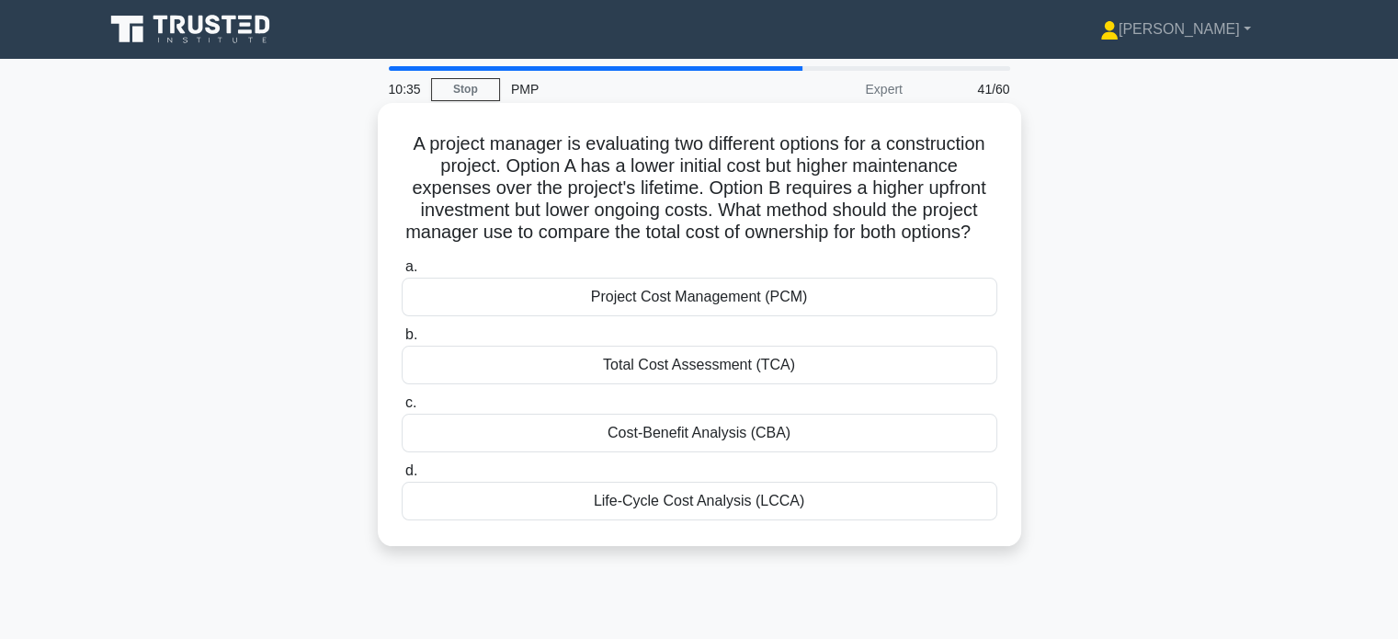
click at [682, 447] on div "Cost-Benefit Analysis (CBA)" at bounding box center [700, 433] width 596 height 39
click at [402, 409] on input "c. Cost-Benefit Analysis (CBA)" at bounding box center [402, 403] width 0 height 12
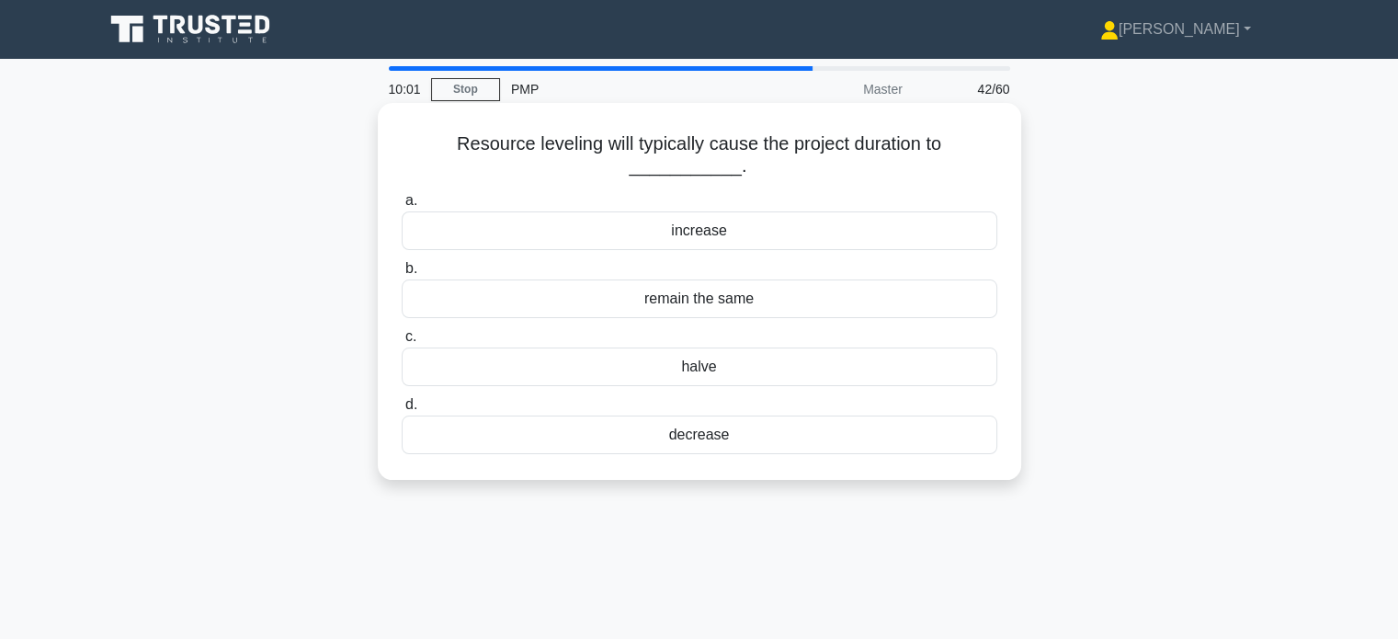
click at [724, 433] on div "decrease" at bounding box center [700, 435] width 596 height 39
click at [402, 411] on input "d. decrease" at bounding box center [402, 405] width 0 height 12
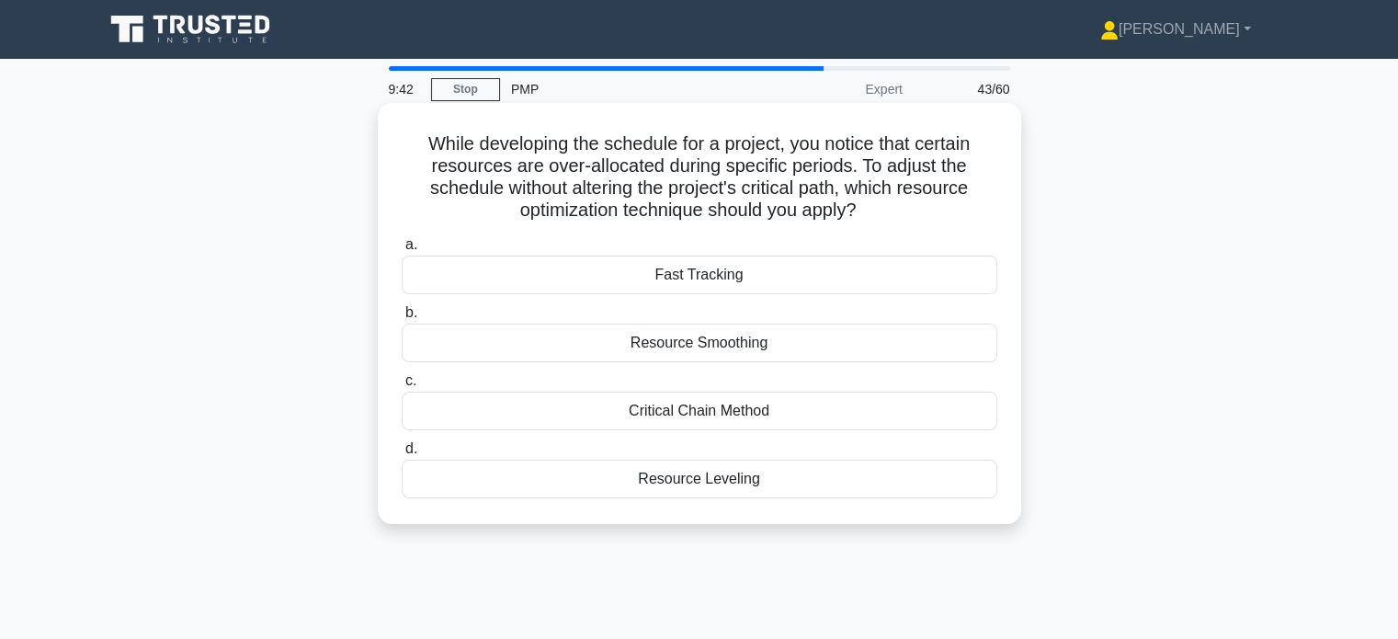
click at [715, 353] on div "Resource Smoothing" at bounding box center [700, 343] width 596 height 39
click at [402, 319] on input "b. Resource Smoothing" at bounding box center [402, 313] width 0 height 12
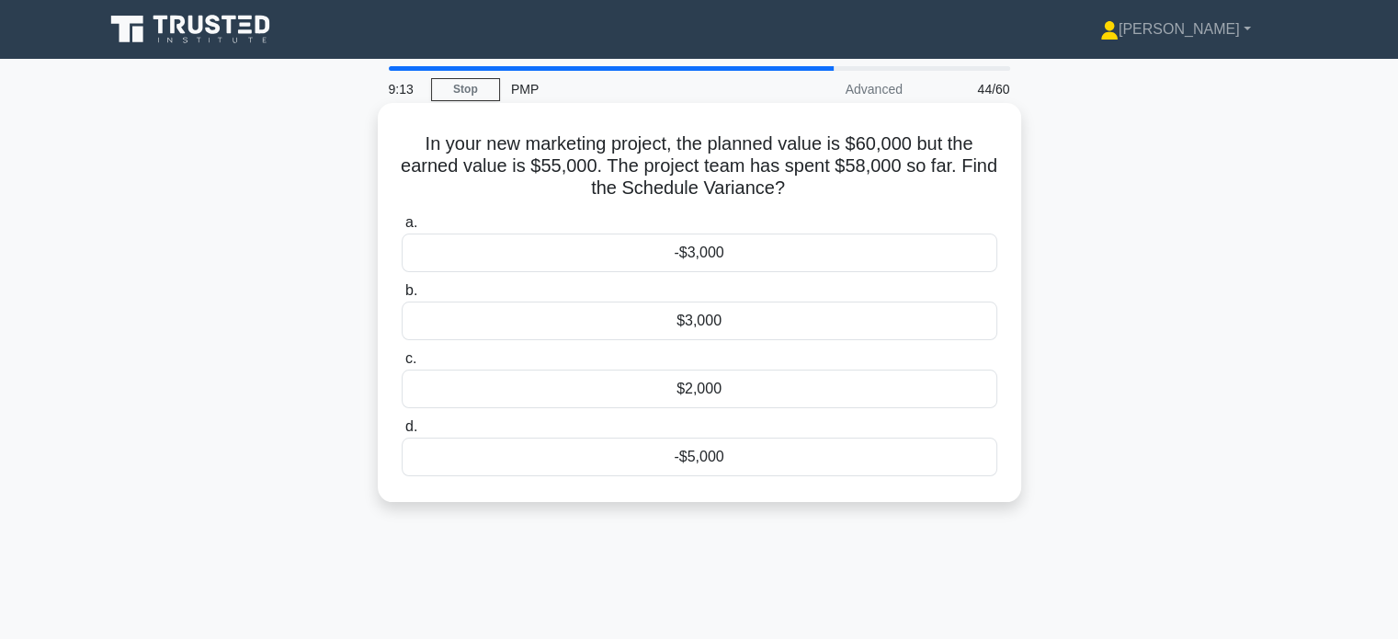
click at [696, 462] on div "-$5,000" at bounding box center [700, 457] width 596 height 39
click at [402, 433] on input "d. -$5,000" at bounding box center [402, 427] width 0 height 12
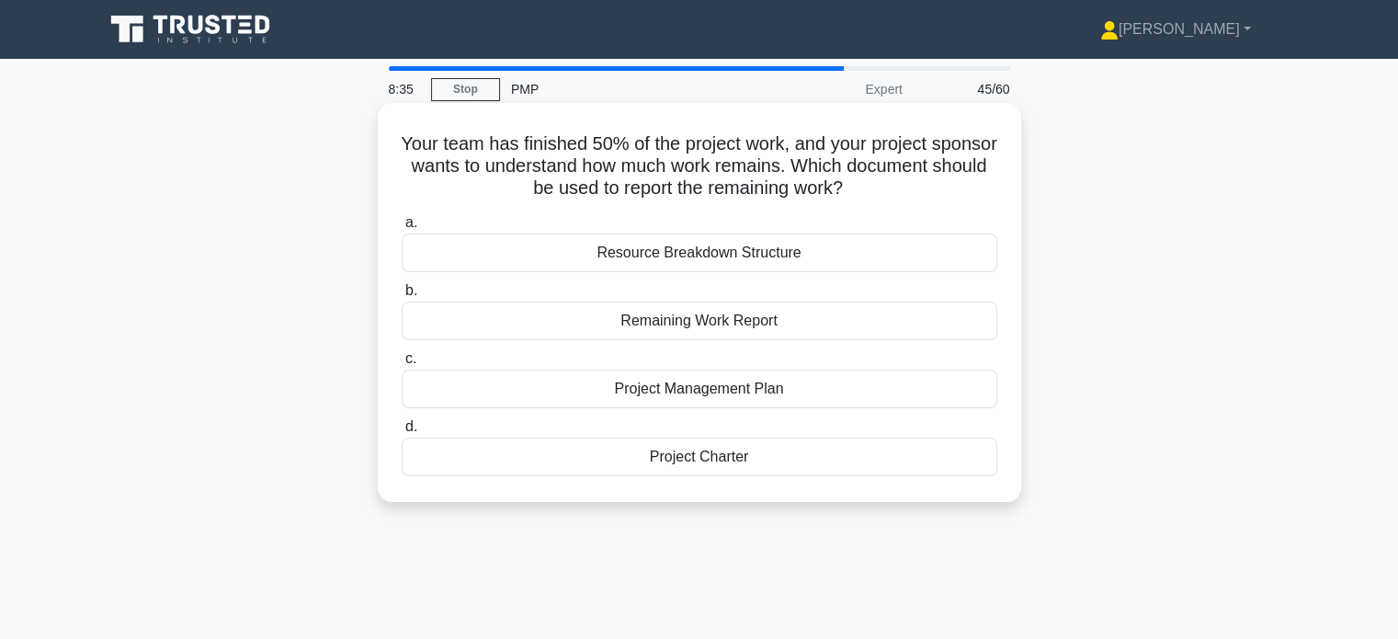
click at [719, 387] on div "Project Management Plan" at bounding box center [700, 389] width 596 height 39
click at [402, 365] on input "c. Project Management Plan" at bounding box center [402, 359] width 0 height 12
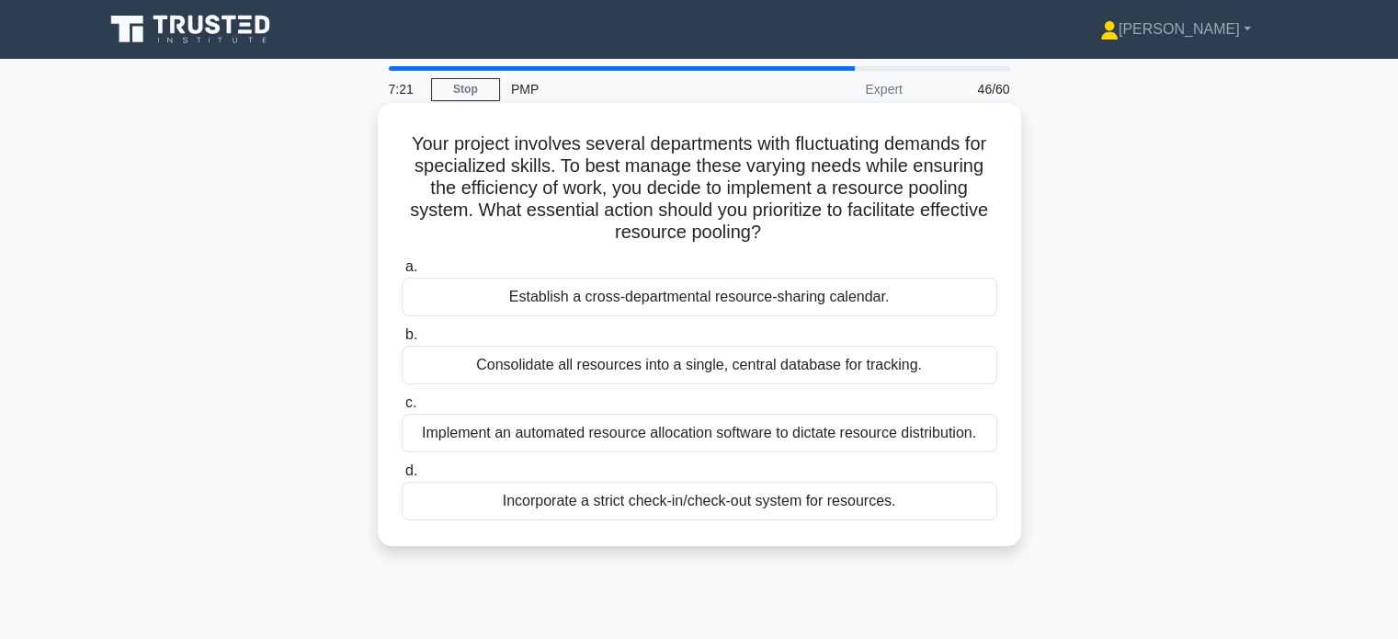
click at [718, 439] on div "Implement an automated resource allocation software to dictate resource distrib…" at bounding box center [700, 433] width 596 height 39
click at [402, 409] on input "c. Implement an automated resource allocation software to dictate resource dist…" at bounding box center [402, 403] width 0 height 12
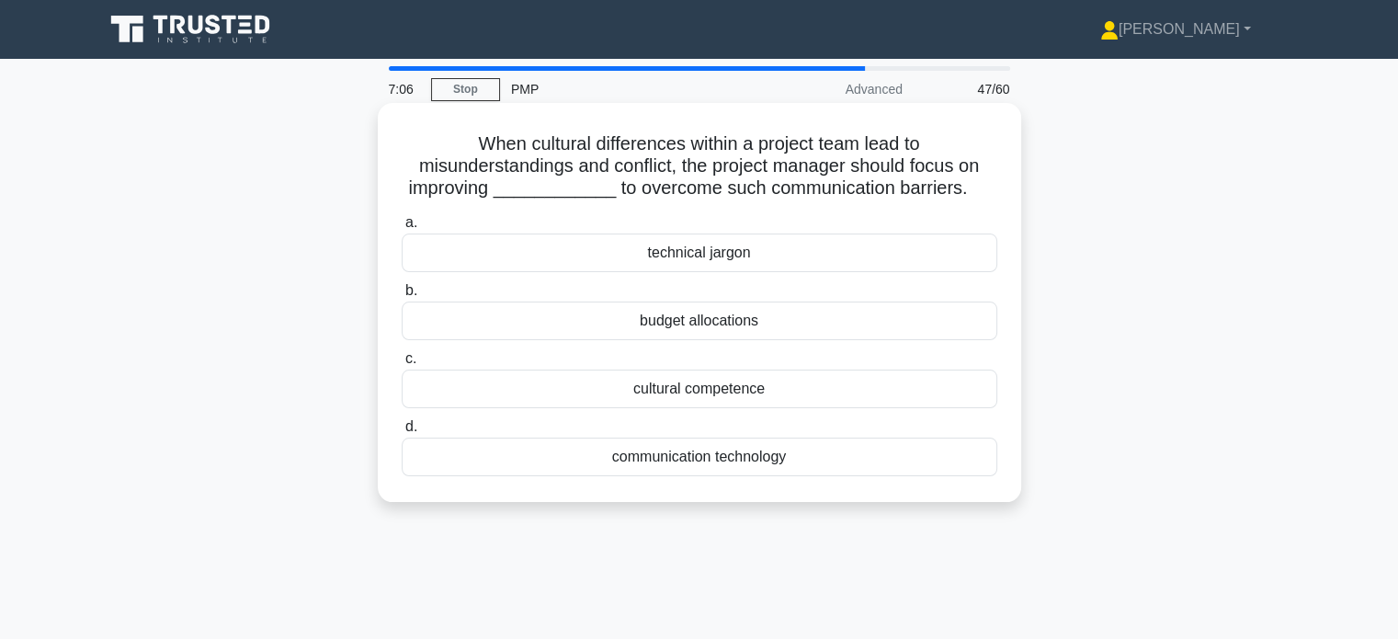
click at [738, 380] on div "cultural competence" at bounding box center [700, 389] width 596 height 39
click at [402, 365] on input "c. cultural competence" at bounding box center [402, 359] width 0 height 12
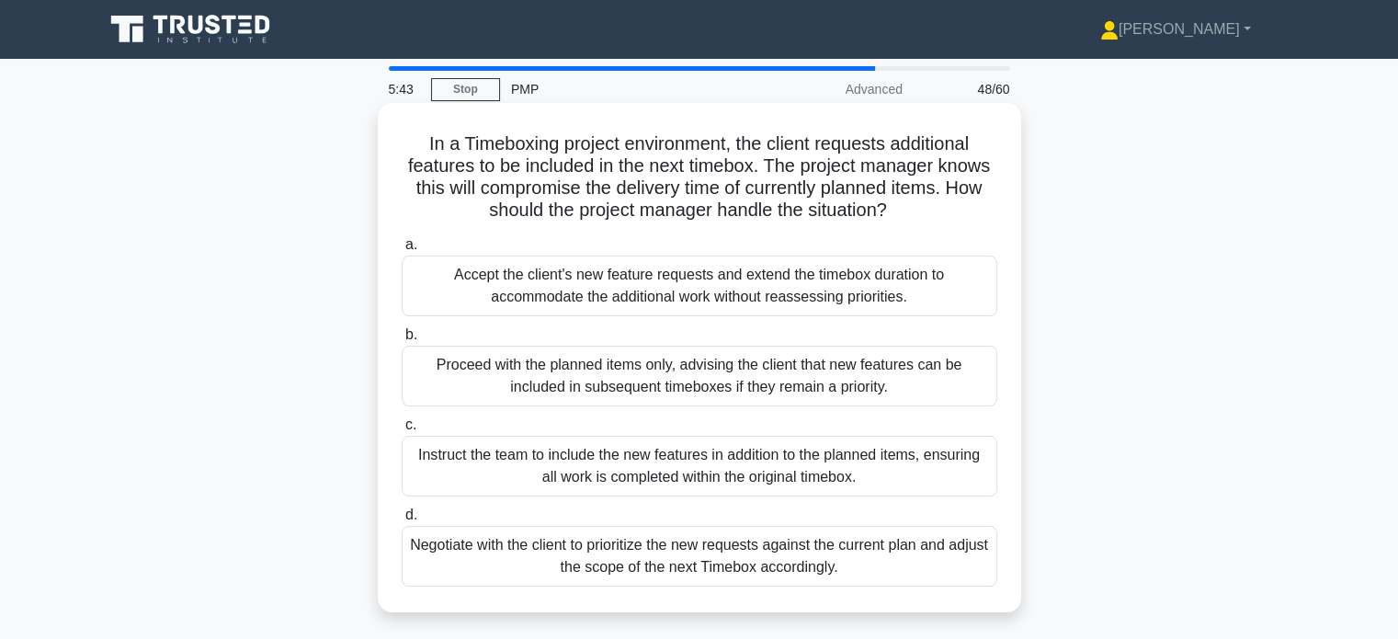
click at [718, 391] on div "Proceed with the planned items only, advising the client that new features can …" at bounding box center [700, 376] width 596 height 61
click at [402, 341] on input "b. Proceed with the planned items only, advising the client that new features c…" at bounding box center [402, 335] width 0 height 12
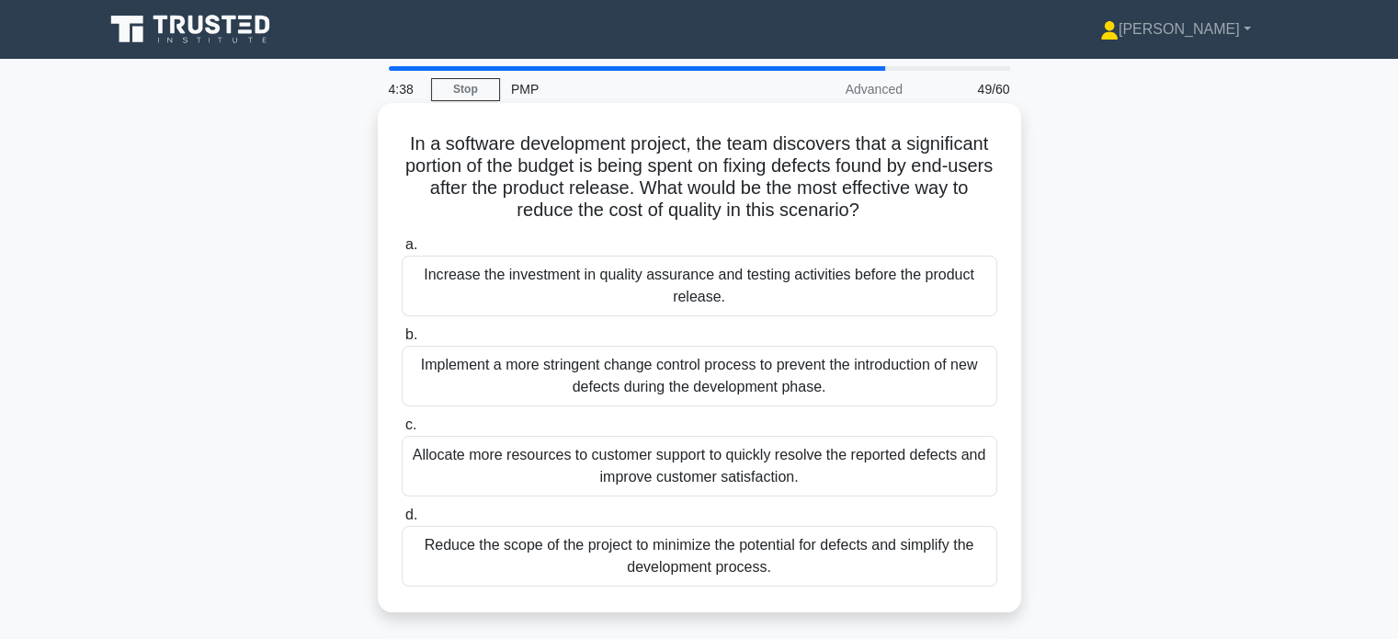
click at [718, 378] on div "Implement a more stringent change control process to prevent the introduction o…" at bounding box center [700, 376] width 596 height 61
click at [402, 341] on input "b. Implement a more stringent change control process to prevent the introductio…" at bounding box center [402, 335] width 0 height 12
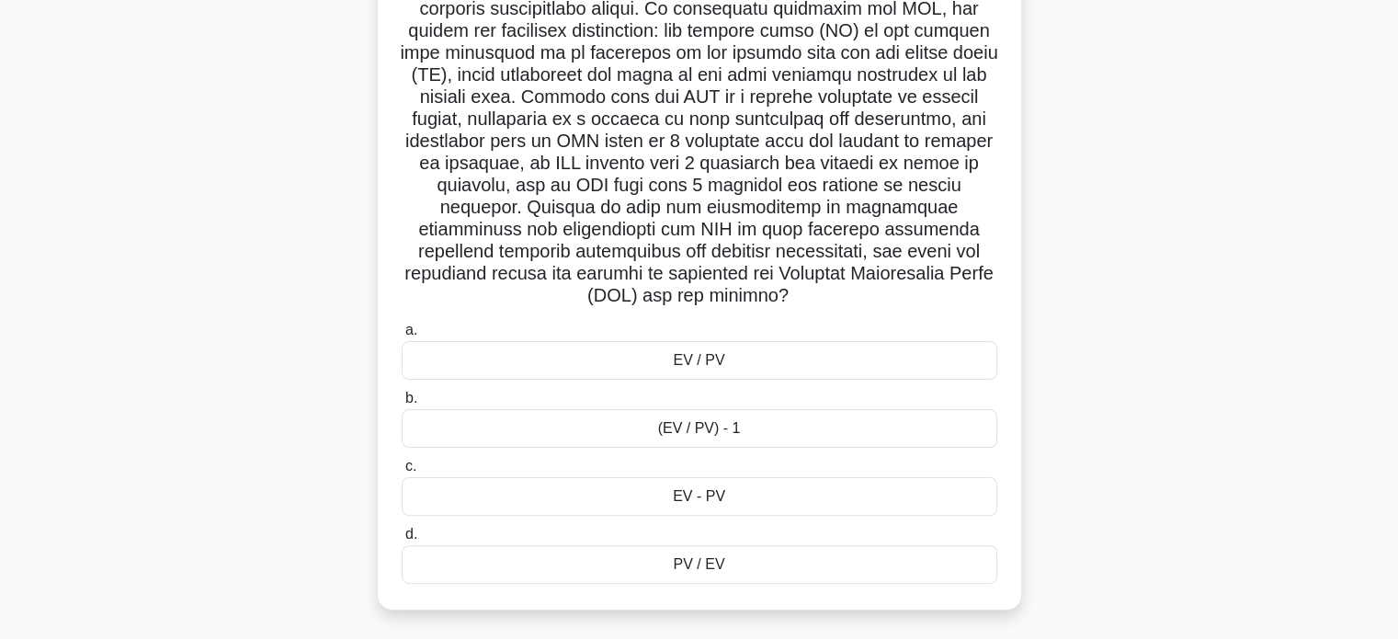
scroll to position [382, 0]
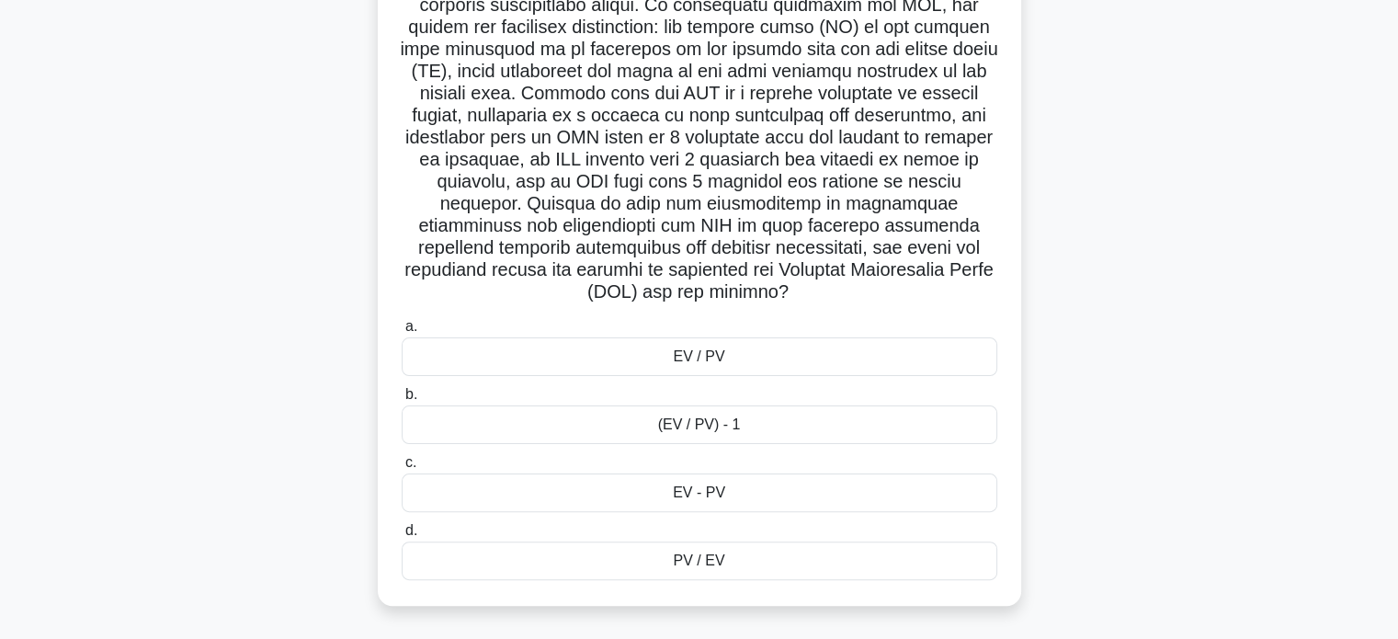
click at [721, 366] on div "EV / PV" at bounding box center [700, 356] width 596 height 39
click at [402, 333] on input "a. EV / PV" at bounding box center [402, 327] width 0 height 12
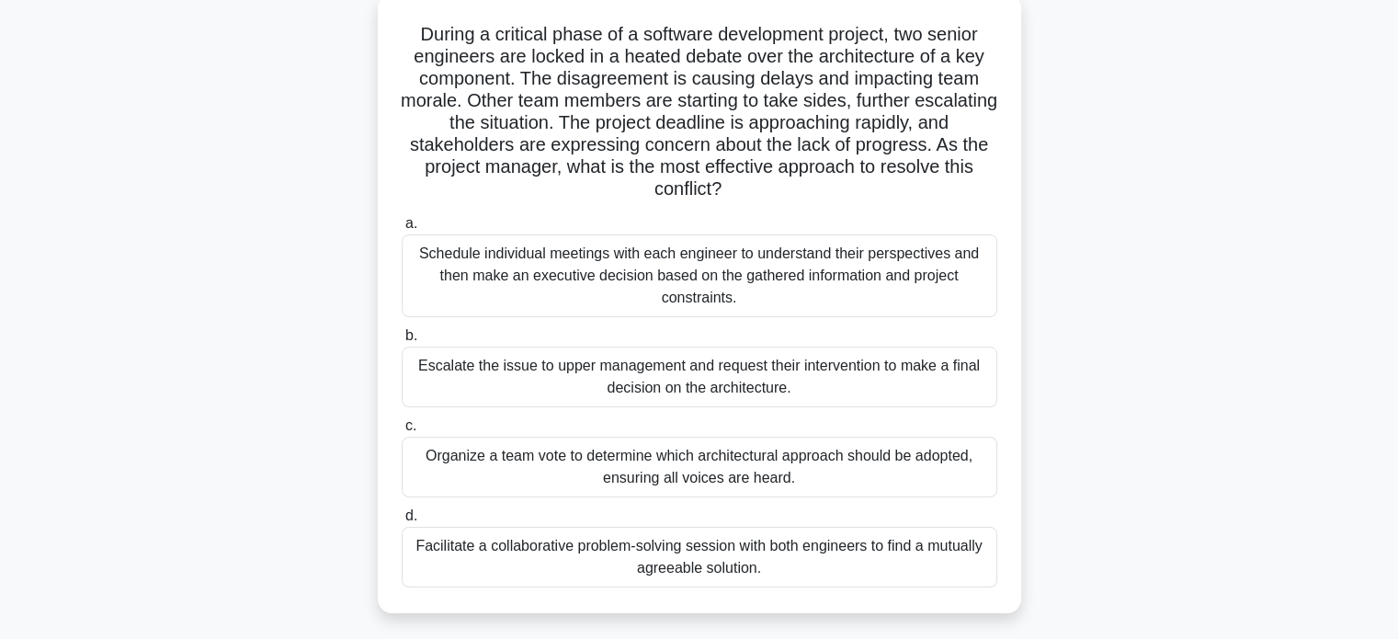
scroll to position [110, 0]
click at [663, 548] on div "Facilitate a collaborative problem-solving session with both engineers to find …" at bounding box center [700, 556] width 596 height 61
click at [402, 521] on input "d. Facilitate a collaborative problem-solving session with both engineers to fi…" at bounding box center [402, 515] width 0 height 12
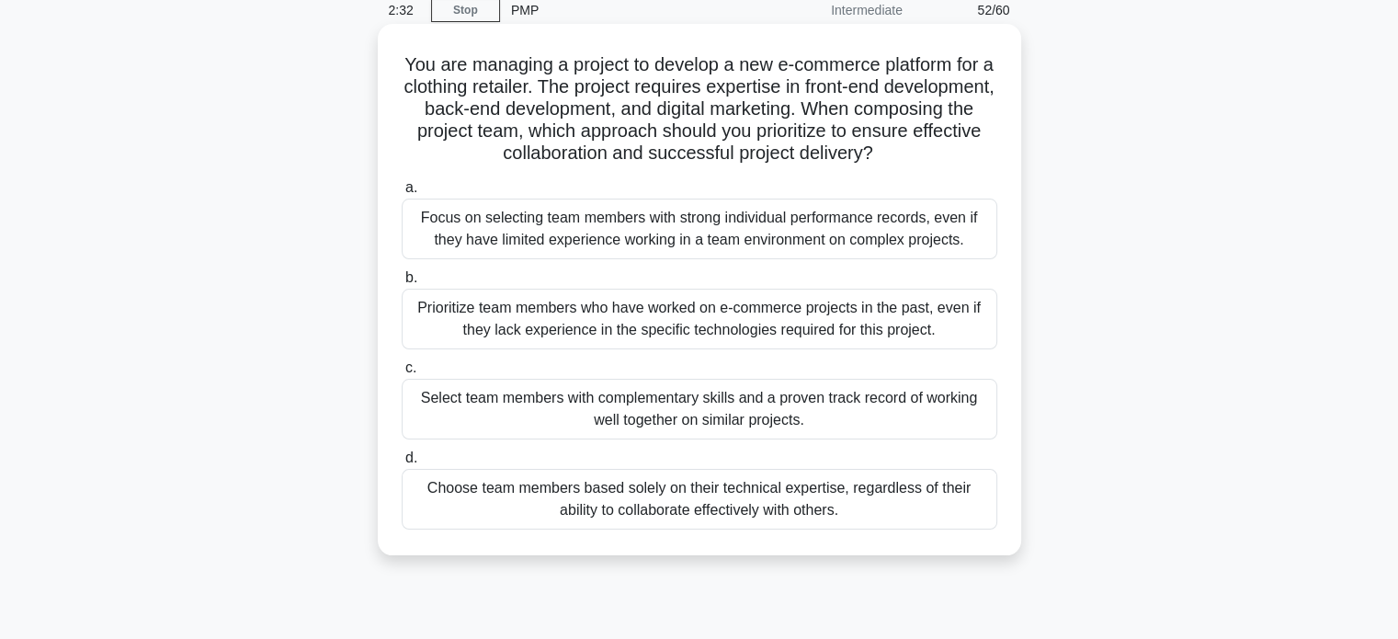
scroll to position [85, 0]
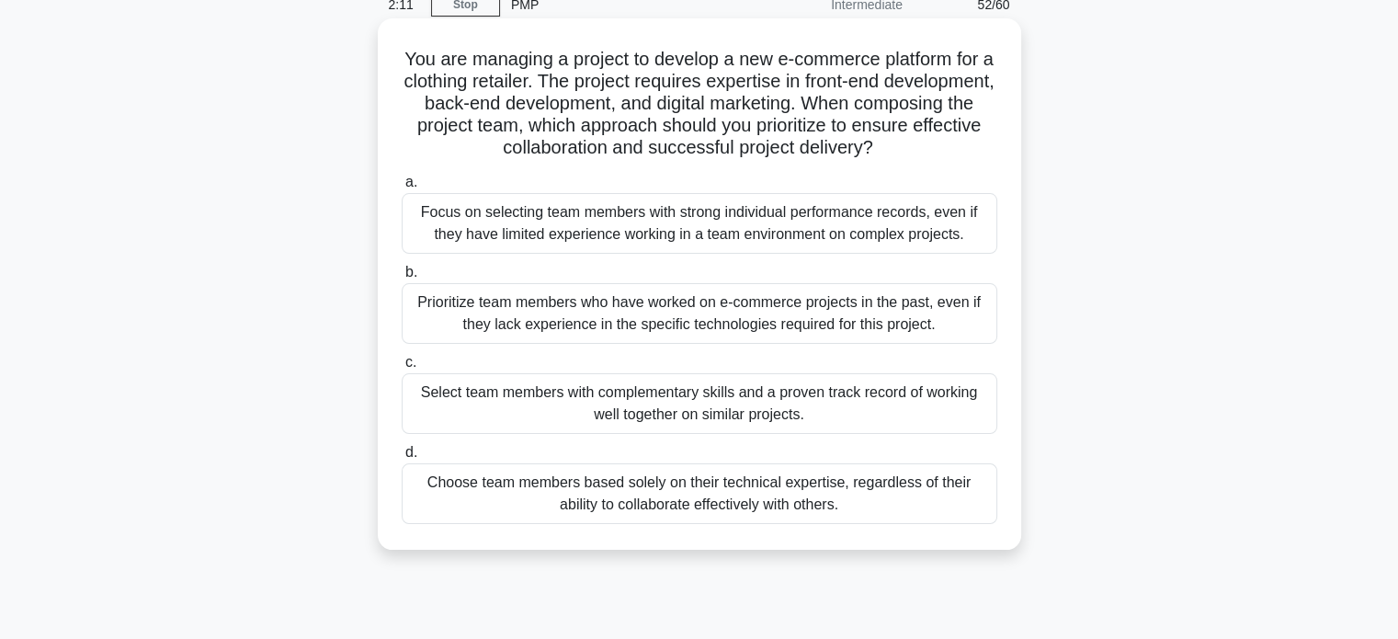
click at [765, 416] on div "Select team members with complementary skills and a proven track record of work…" at bounding box center [700, 403] width 596 height 61
click at [402, 369] on input "c. Select team members with complementary skills and a proven track record of w…" at bounding box center [402, 363] width 0 height 12
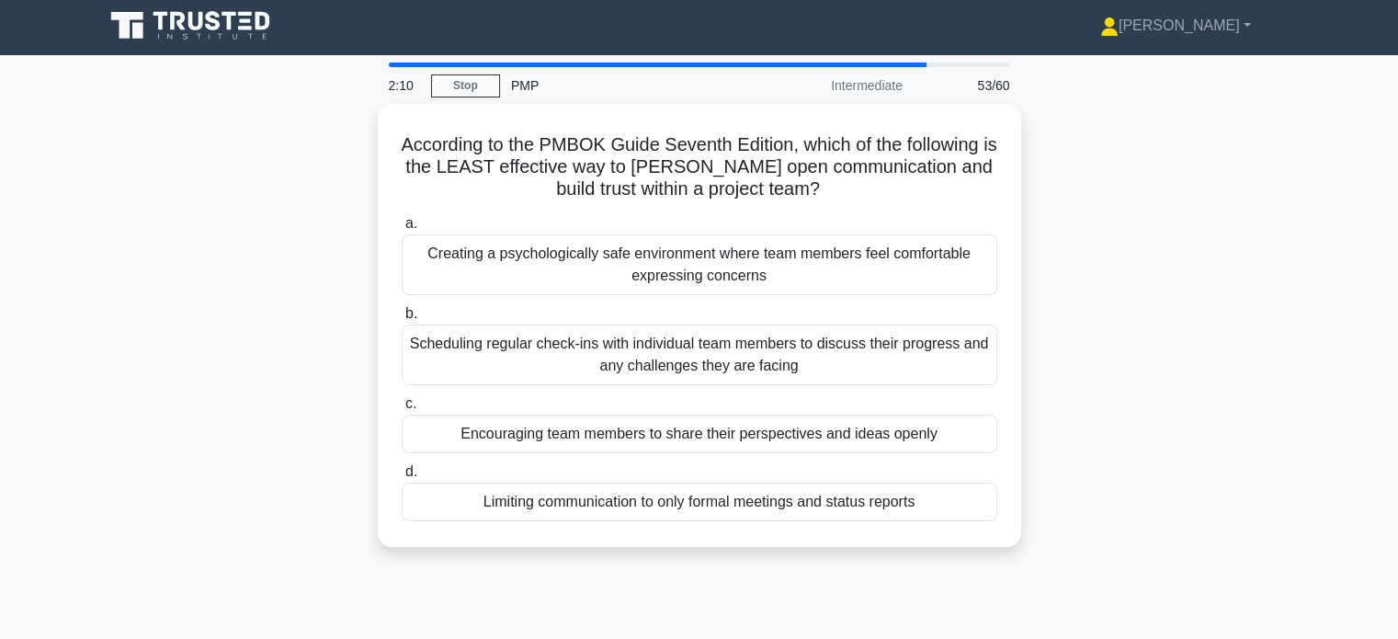
scroll to position [0, 0]
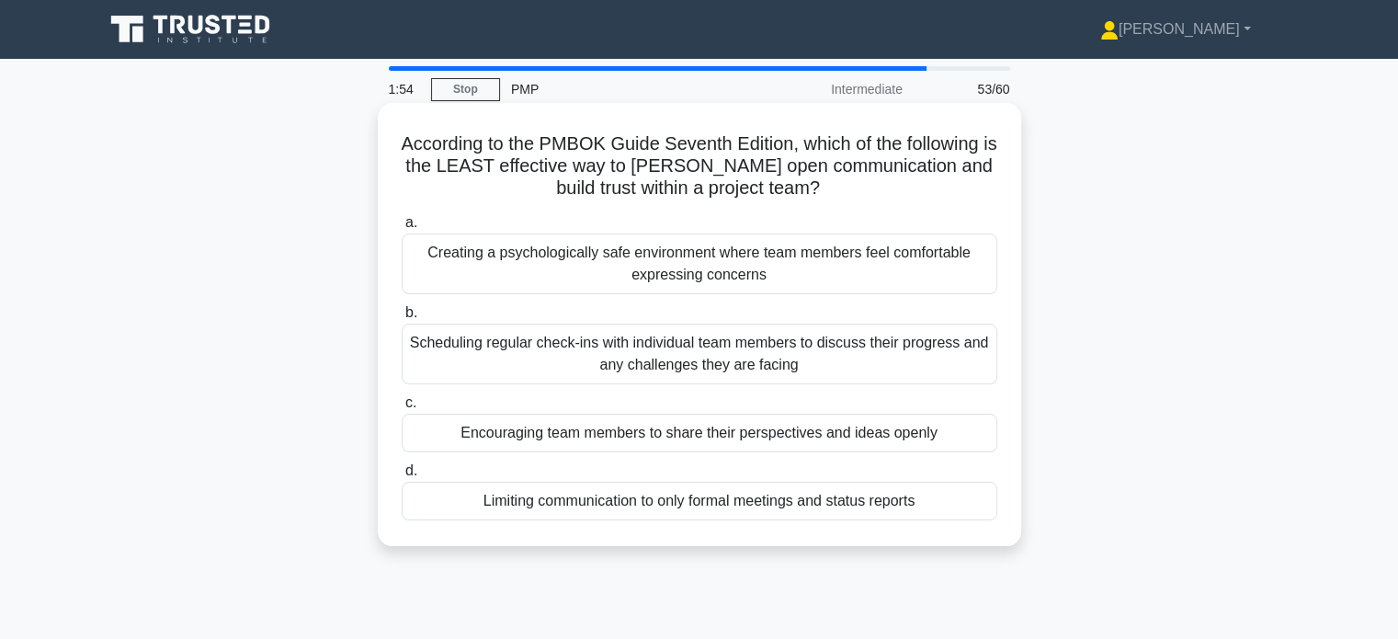
click at [747, 356] on div "Scheduling regular check-ins with individual team members to discuss their prog…" at bounding box center [700, 354] width 596 height 61
click at [402, 319] on input "b. Scheduling regular check-ins with individual team members to discuss their p…" at bounding box center [402, 313] width 0 height 12
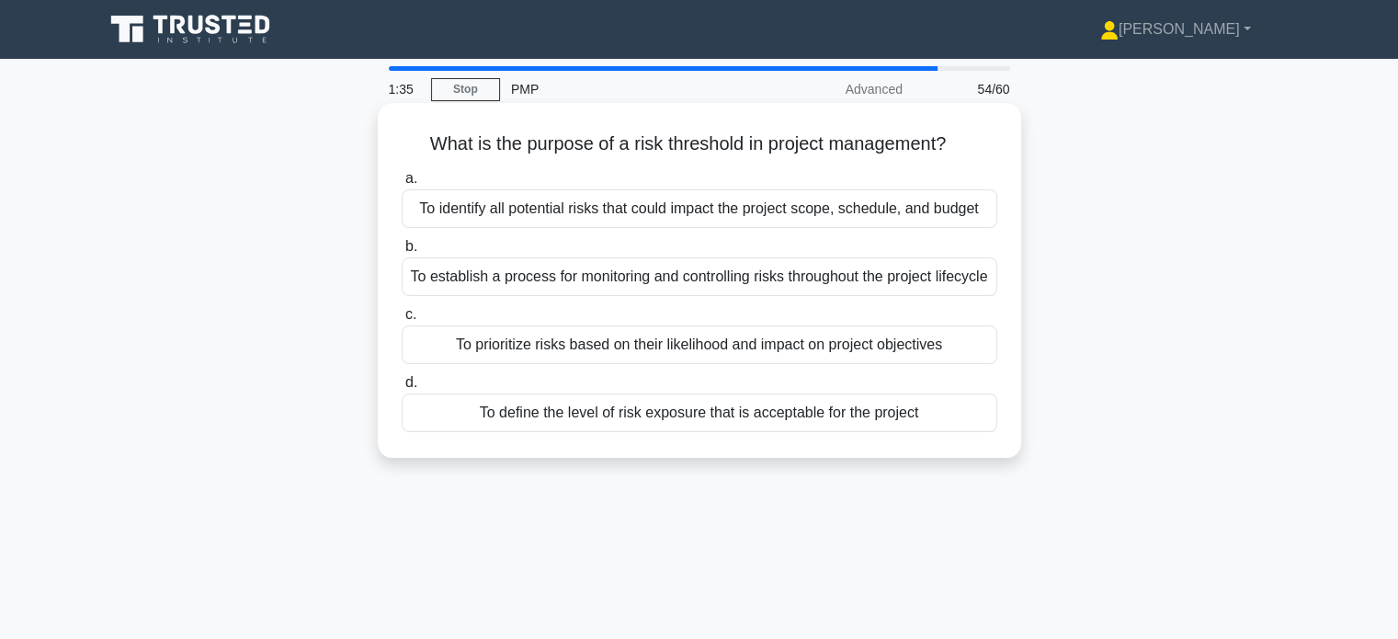
click at [765, 356] on div "To prioritize risks based on their likelihood and impact on project objectives" at bounding box center [700, 344] width 596 height 39
click at [402, 321] on input "c. To prioritize risks based on their likelihood and impact on project objectiv…" at bounding box center [402, 315] width 0 height 12
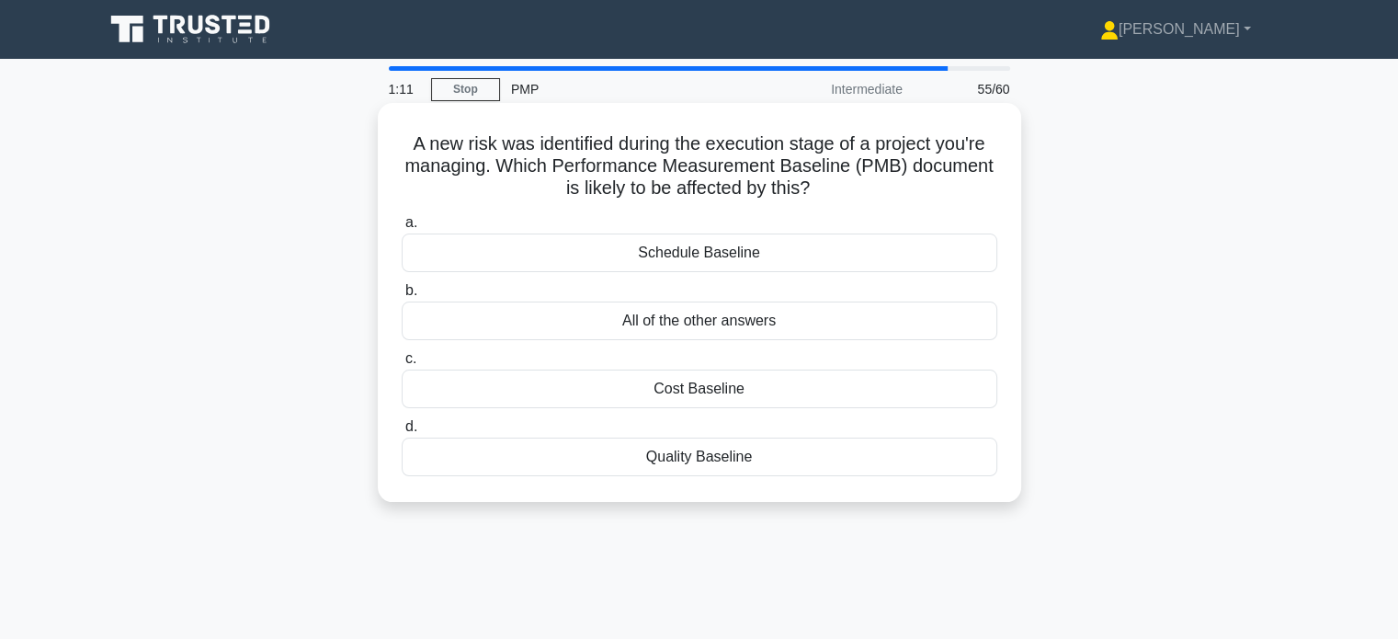
click at [744, 322] on div "All of the other answers" at bounding box center [700, 321] width 596 height 39
click at [402, 297] on input "b. All of the other answers" at bounding box center [402, 291] width 0 height 12
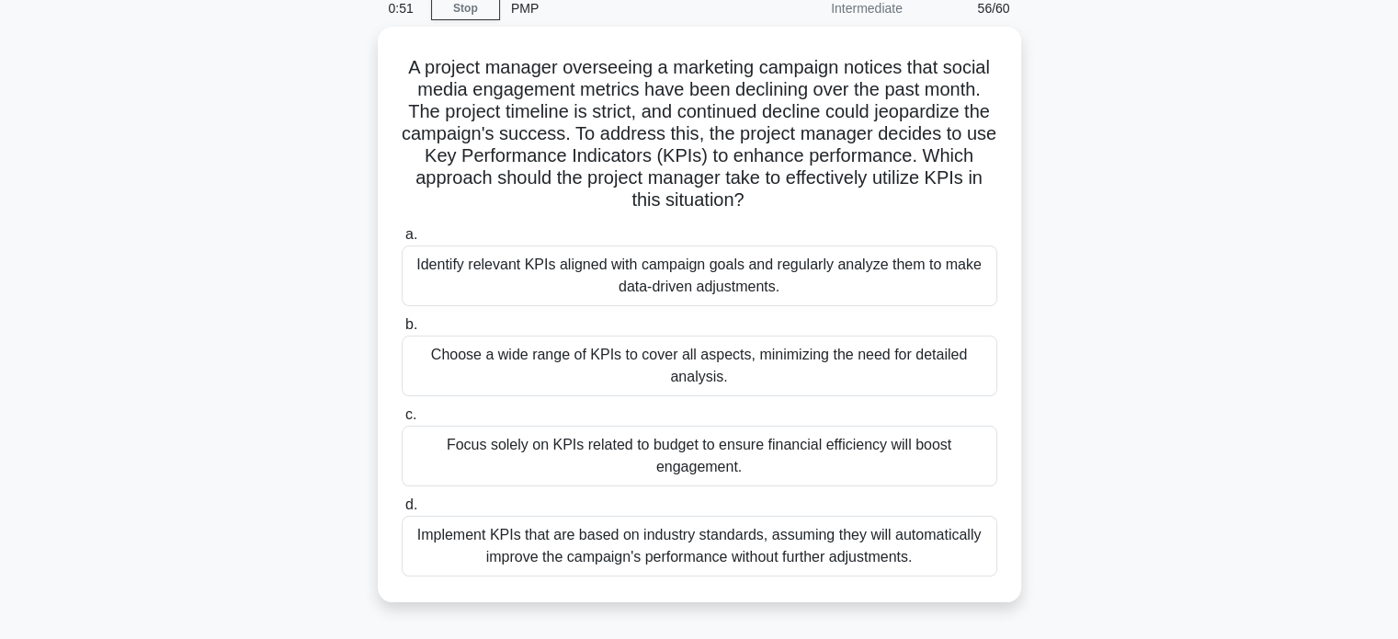
scroll to position [74, 0]
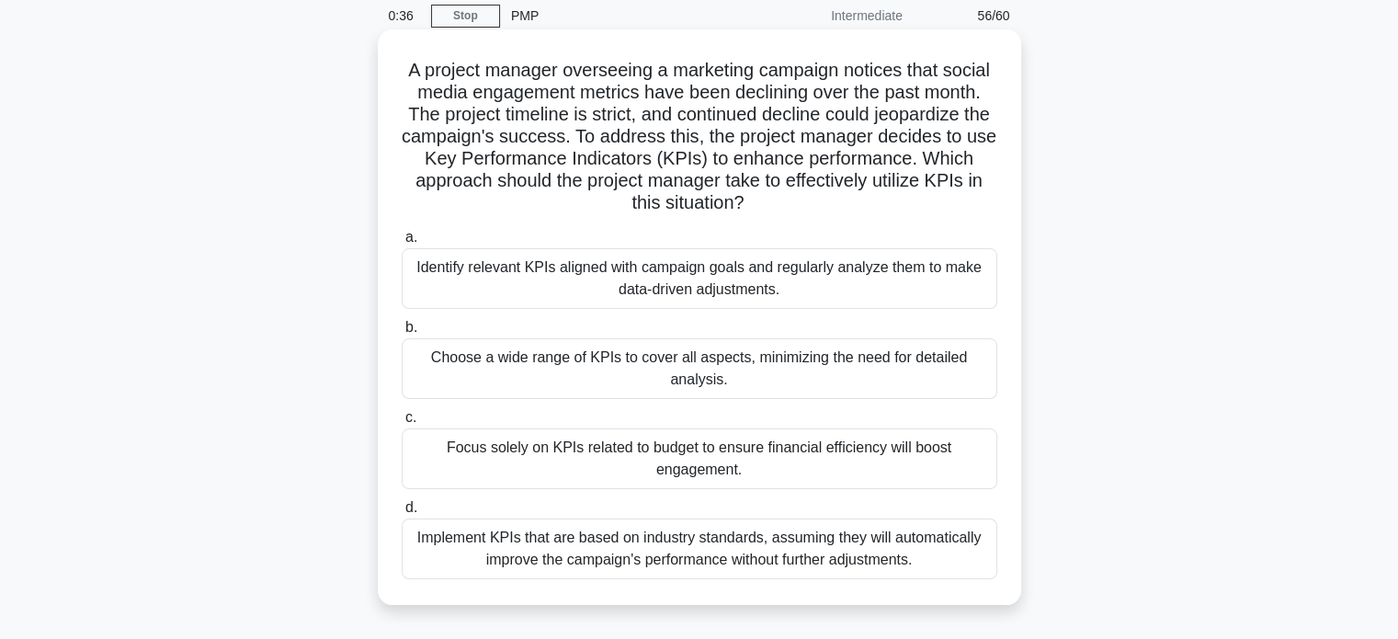
click at [734, 282] on div "Identify relevant KPIs aligned with campaign goals and regularly analyze them t…" at bounding box center [700, 278] width 596 height 61
click at [402, 244] on input "a. Identify relevant KPIs aligned with campaign goals and regularly analyze the…" at bounding box center [402, 238] width 0 height 12
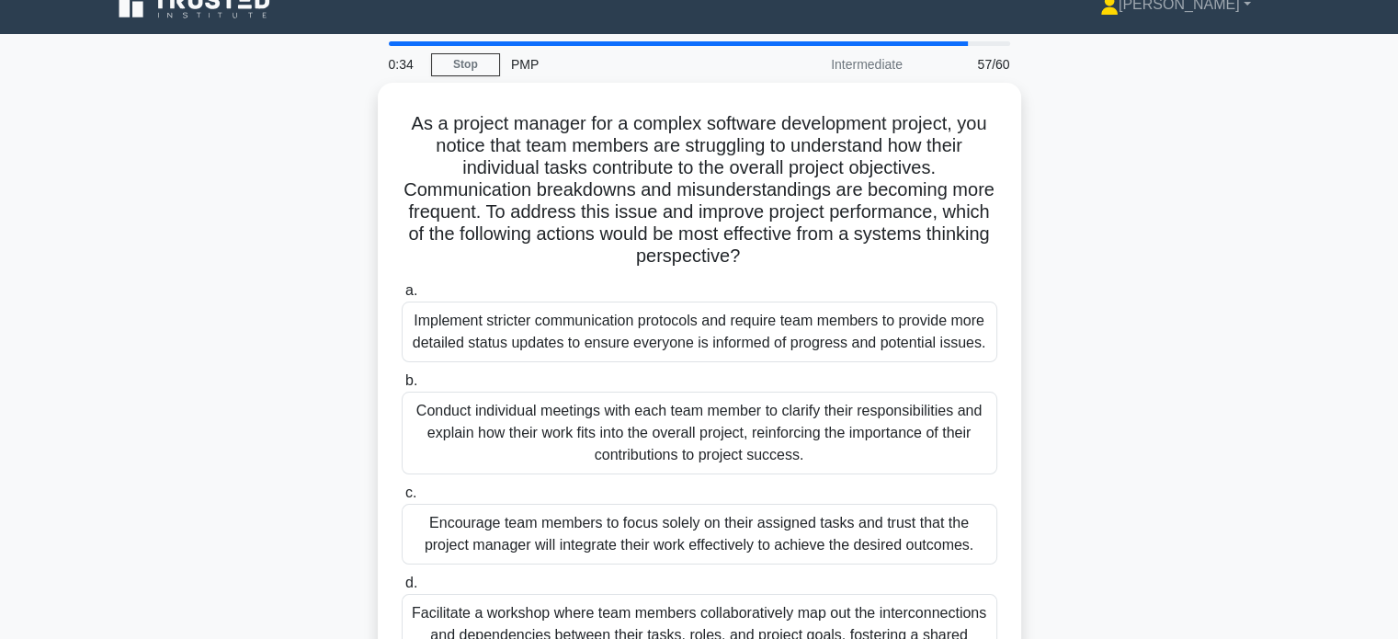
scroll to position [28, 0]
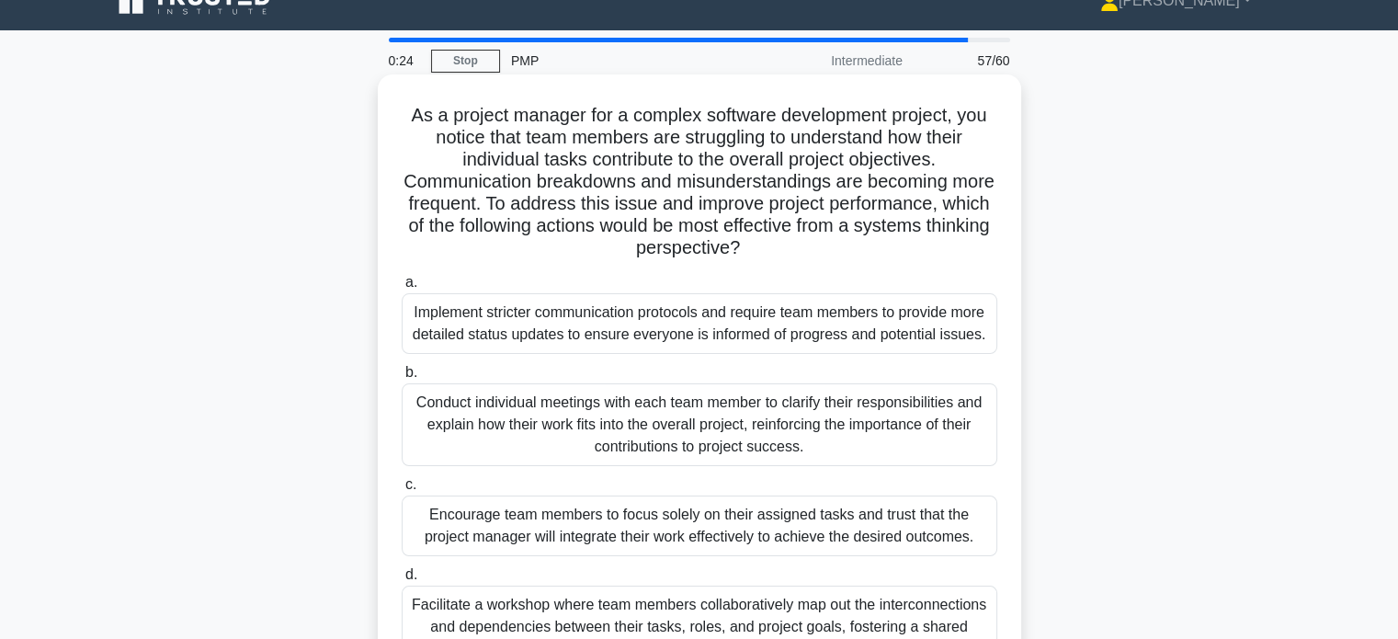
click at [669, 620] on div "Facilitate a workshop where team members collaboratively map out the interconne…" at bounding box center [700, 627] width 596 height 83
click at [402, 581] on input "d. Facilitate a workshop where team members collaboratively map out the interco…" at bounding box center [402, 575] width 0 height 12
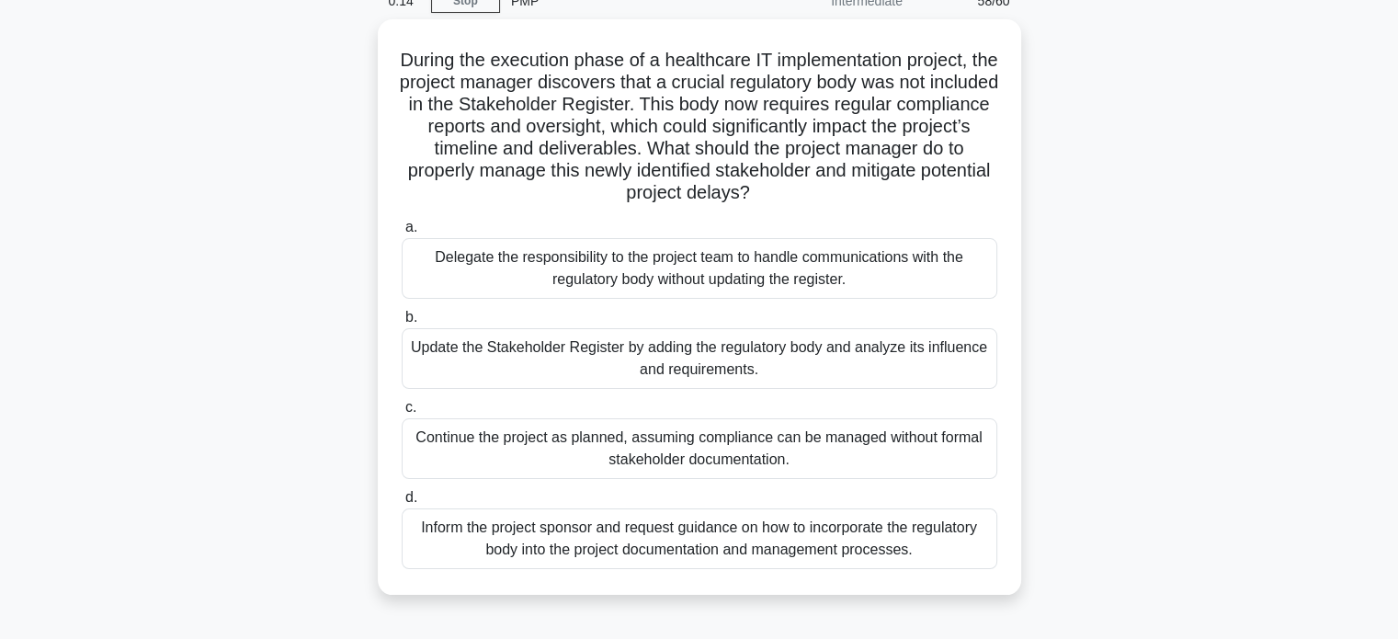
scroll to position [95, 0]
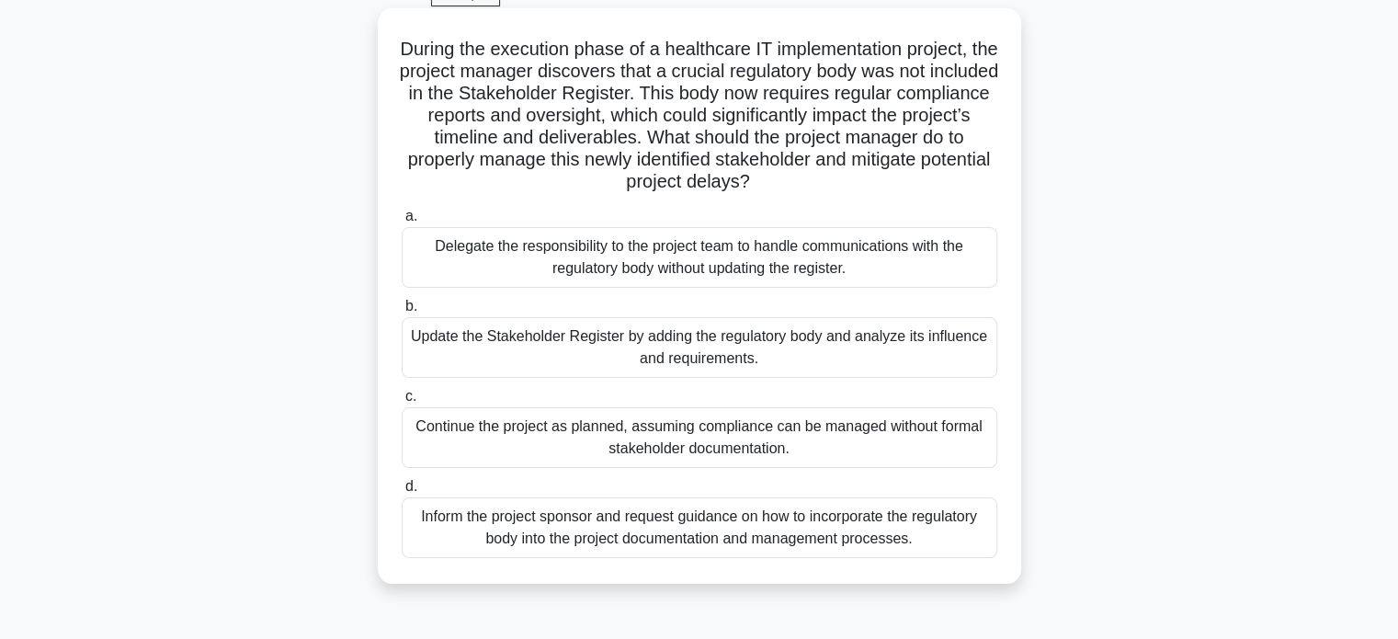
click at [695, 358] on div "Update the Stakeholder Register by adding the regulatory body and analyze its i…" at bounding box center [700, 347] width 596 height 61
click at [402, 313] on input "b. Update the Stakeholder Register by adding the regulatory body and analyze it…" at bounding box center [402, 307] width 0 height 12
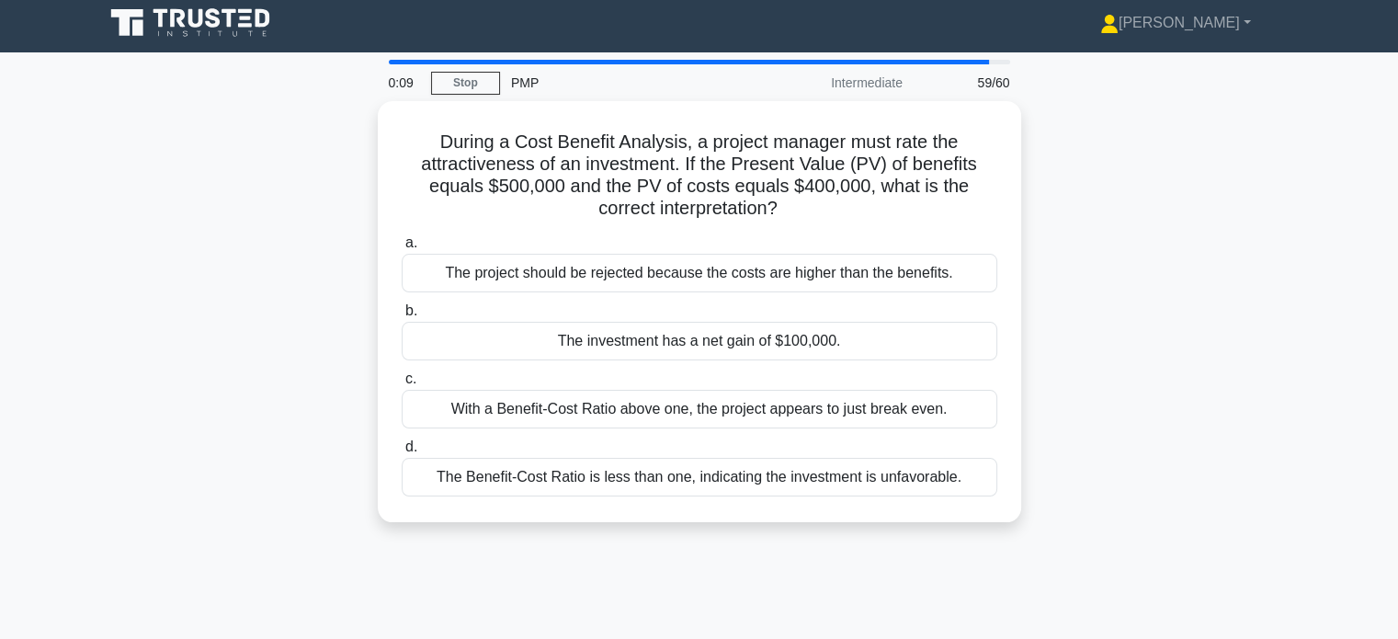
scroll to position [0, 0]
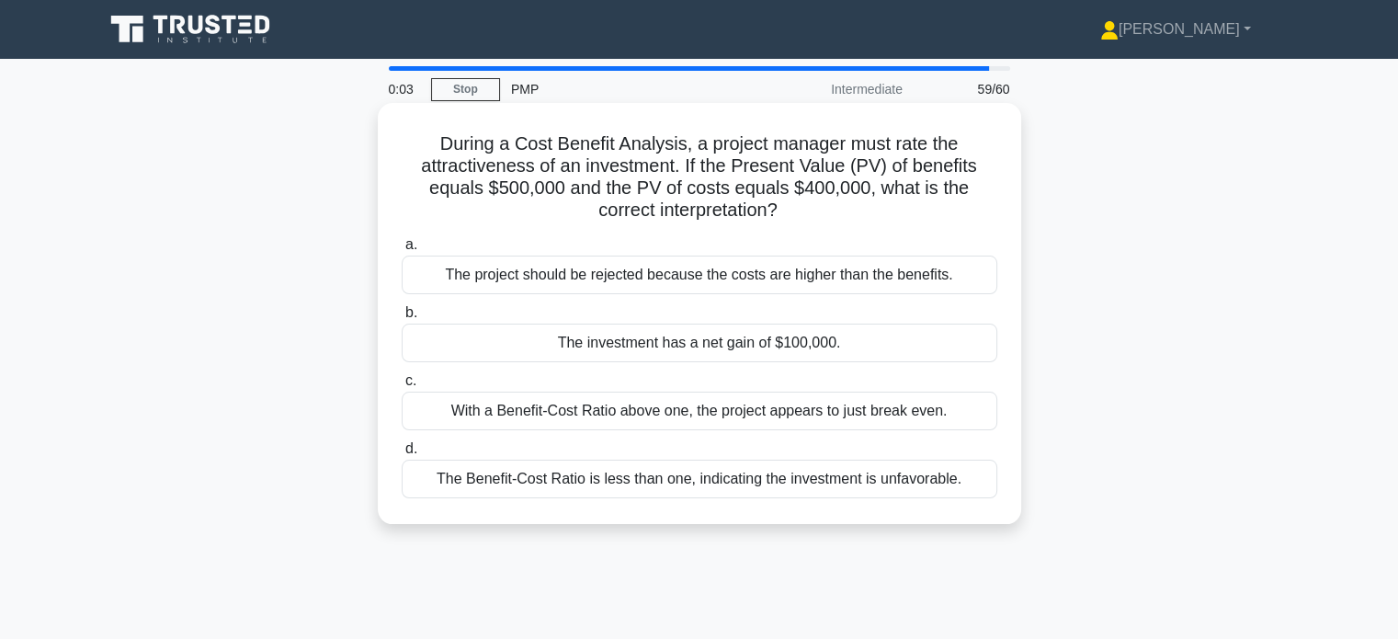
click at [680, 424] on div "With a Benefit-Cost Ratio above one, the project appears to just break even." at bounding box center [700, 411] width 596 height 39
click at [402, 387] on input "c. With a Benefit-Cost Ratio above one, the project appears to just break even." at bounding box center [402, 381] width 0 height 12
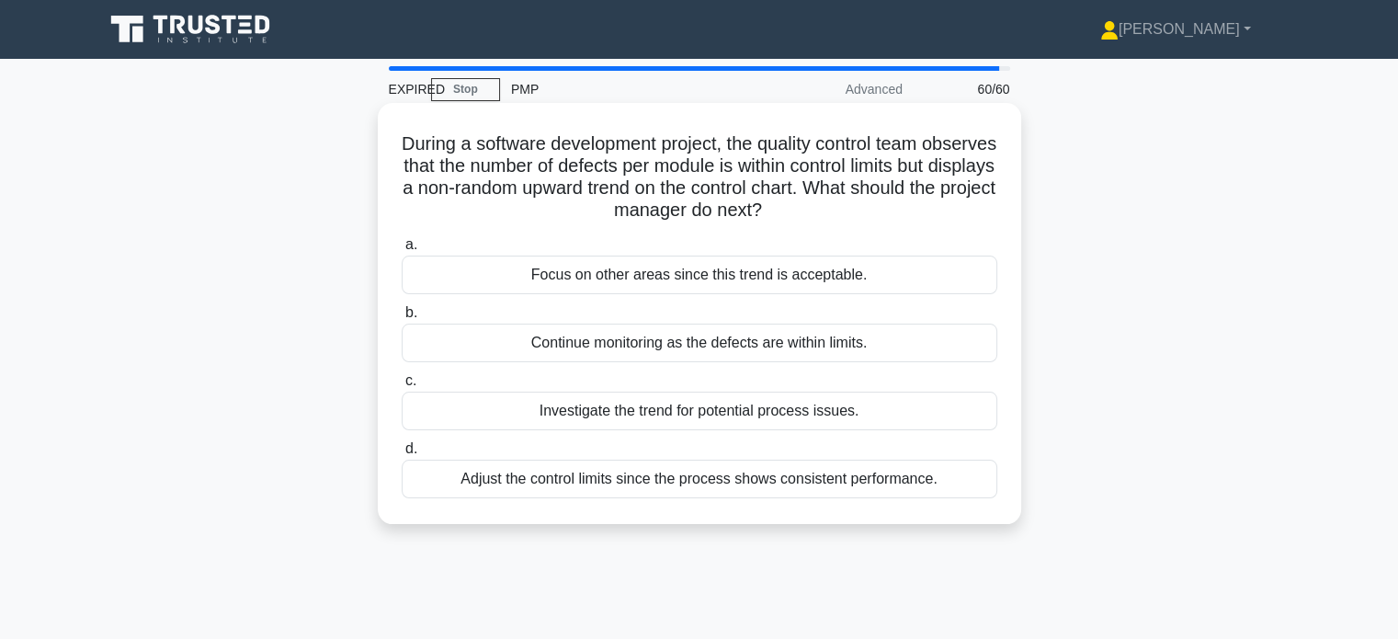
click at [667, 477] on div "Adjust the control limits since the process shows consistent performance." at bounding box center [700, 479] width 596 height 39
click at [402, 455] on input "d. Adjust the control limits since the process shows consistent performance." at bounding box center [402, 449] width 0 height 12
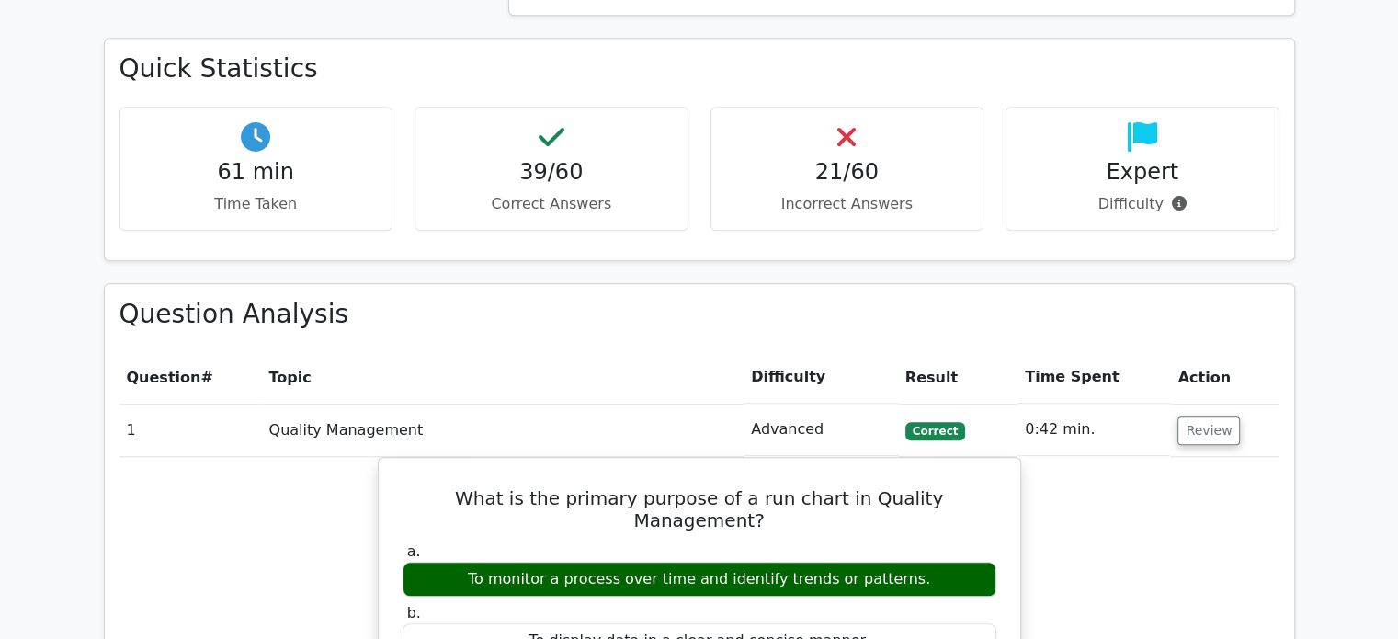
scroll to position [1826, 0]
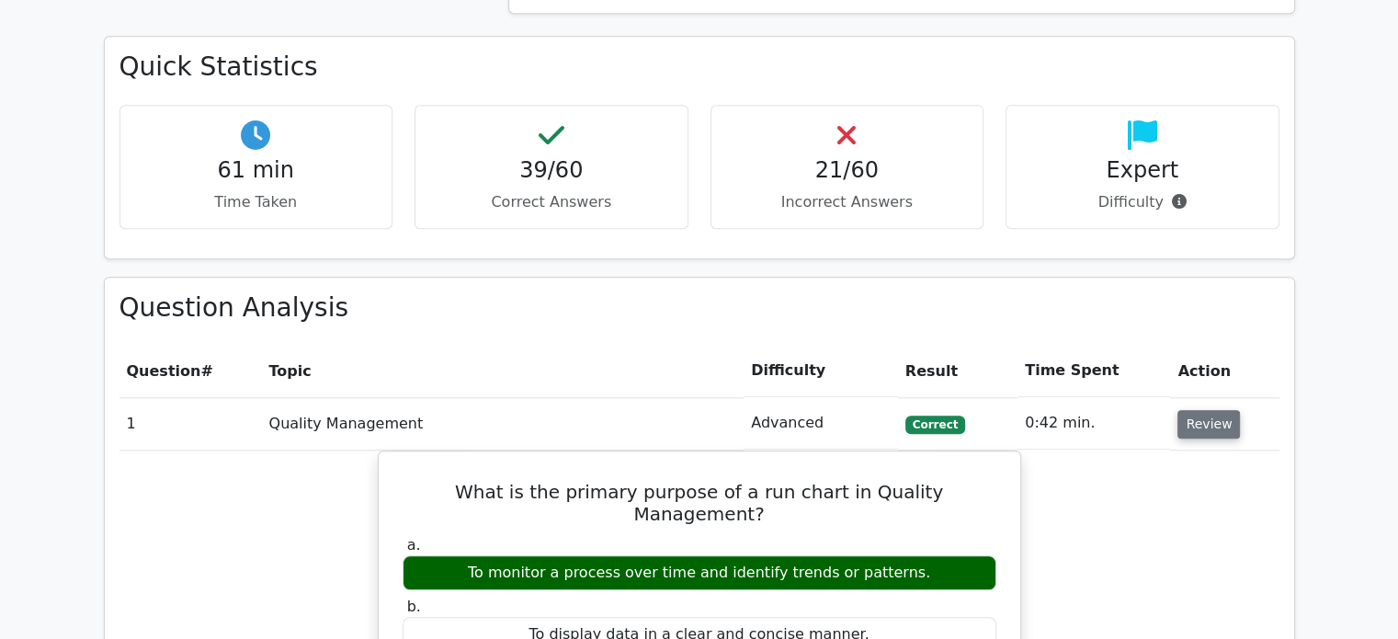
click at [1205, 416] on button "Review" at bounding box center [1209, 424] width 63 height 28
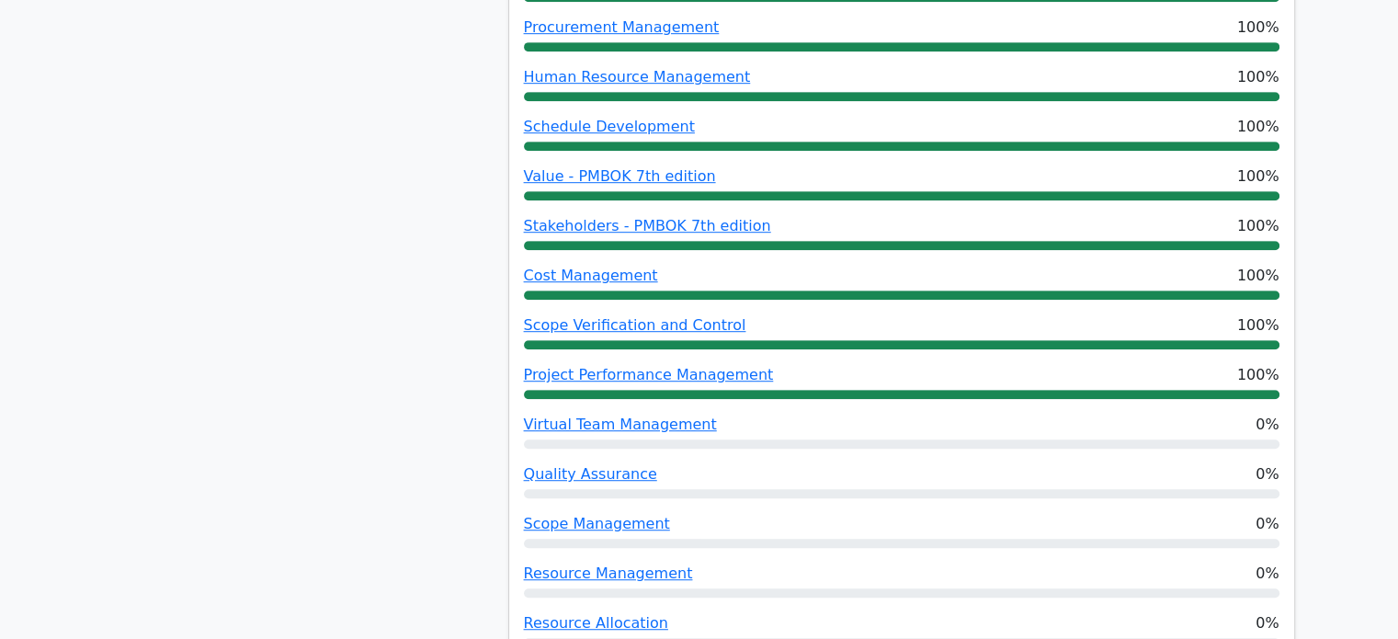
scroll to position [1041, 0]
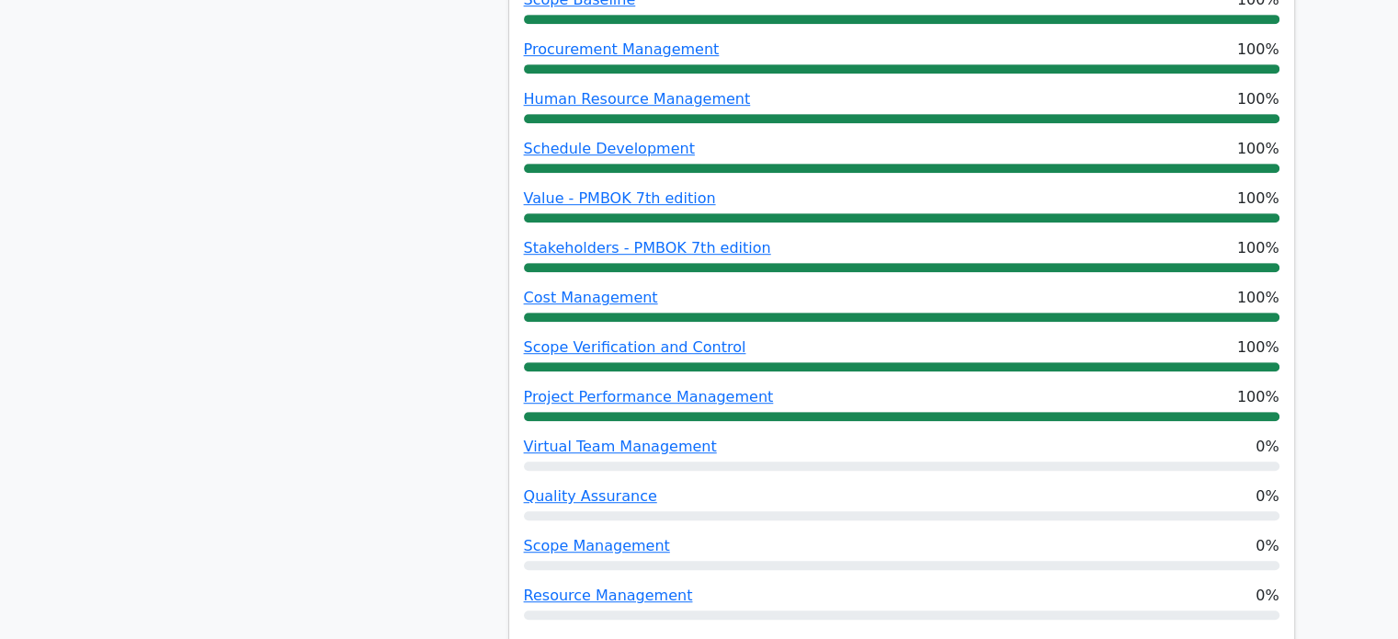
click at [386, 415] on div "65% Your Score Keep practicing!" at bounding box center [295, 24] width 405 height 1596
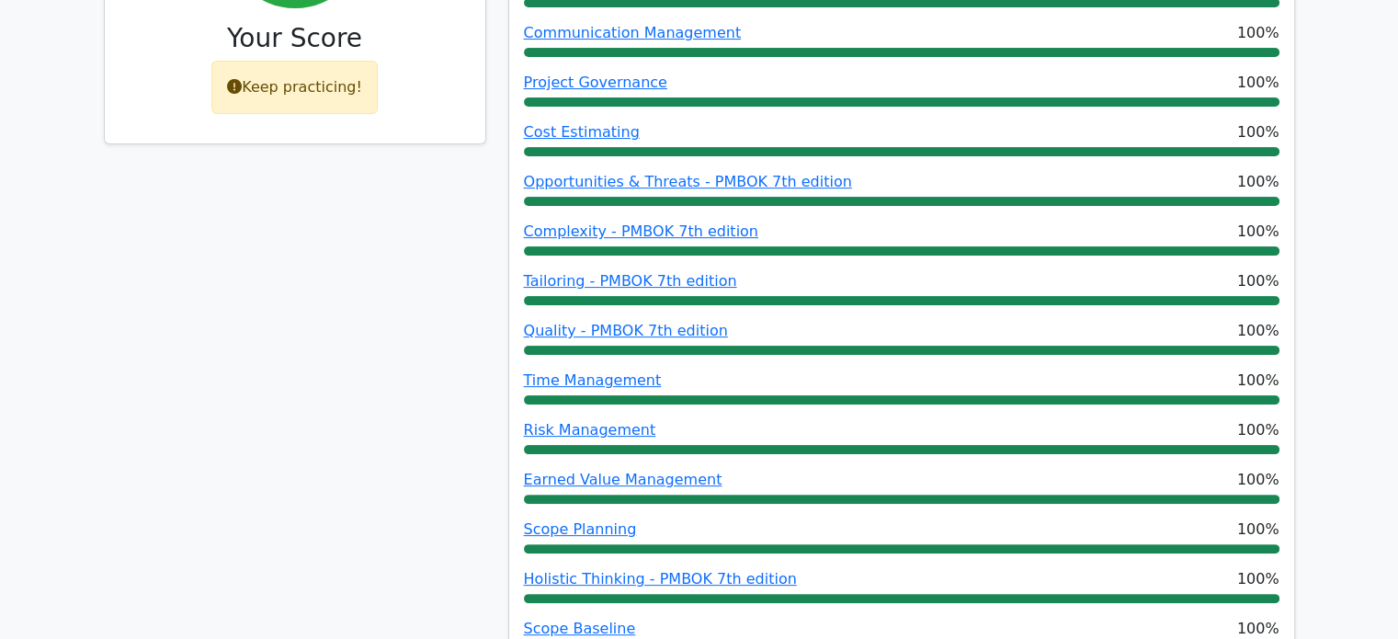
scroll to position [412, 0]
